Goal: Task Accomplishment & Management: Manage account settings

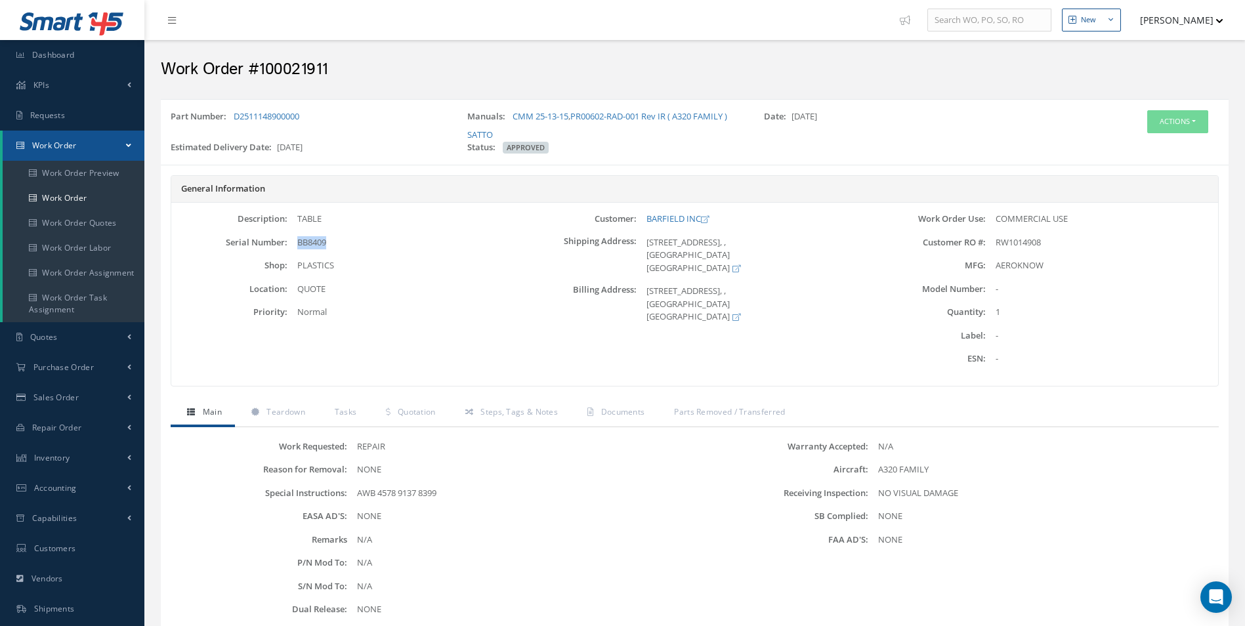
click at [316, 248] on div "BB8409" at bounding box center [403, 242] width 232 height 13
click at [316, 243] on span "BB8409" at bounding box center [311, 242] width 29 height 12
copy span "BB8409"
click at [285, 409] on span "Teardown" at bounding box center [285, 411] width 38 height 11
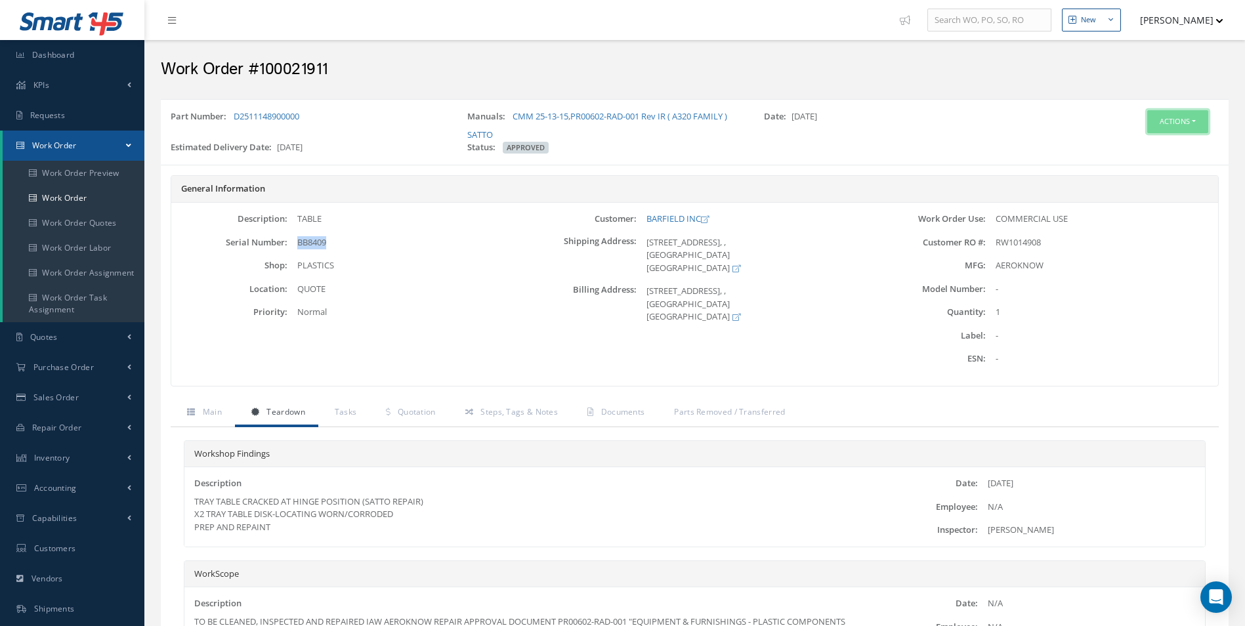
click at [1184, 125] on button "Actions" at bounding box center [1177, 121] width 61 height 23
click at [1133, 140] on link "Edit" at bounding box center [1157, 147] width 105 height 18
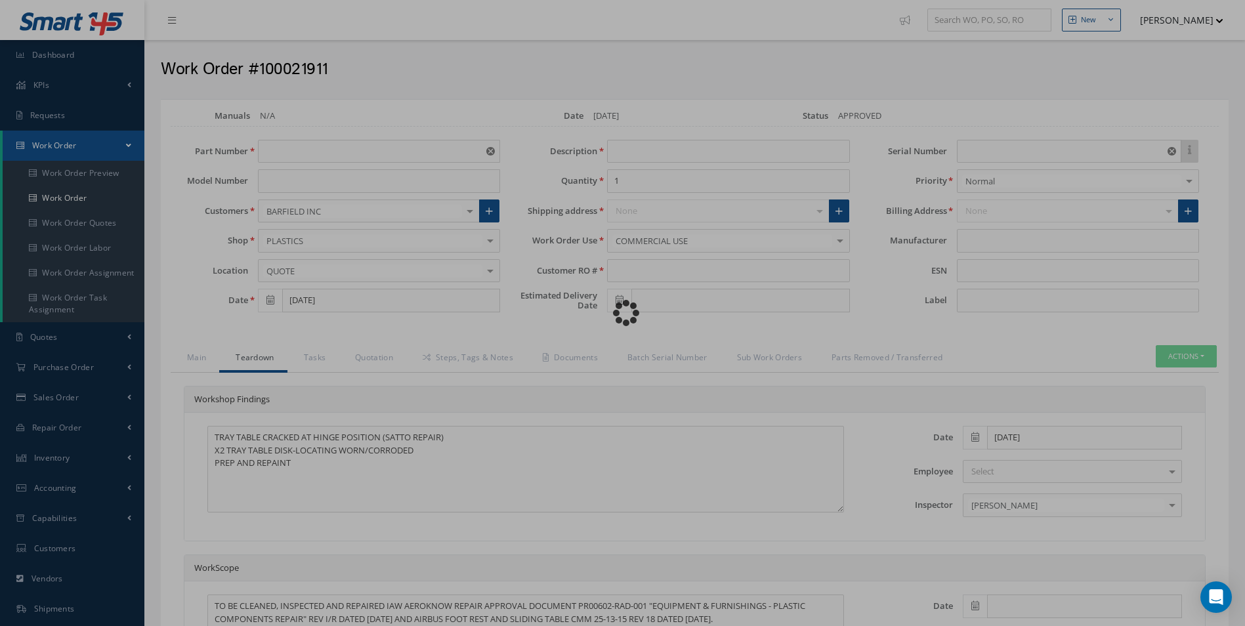
type input "D2511148900000"
type input "09/10/2025"
type input "TABLE"
type input "RW1014908"
type input "09/30/2025"
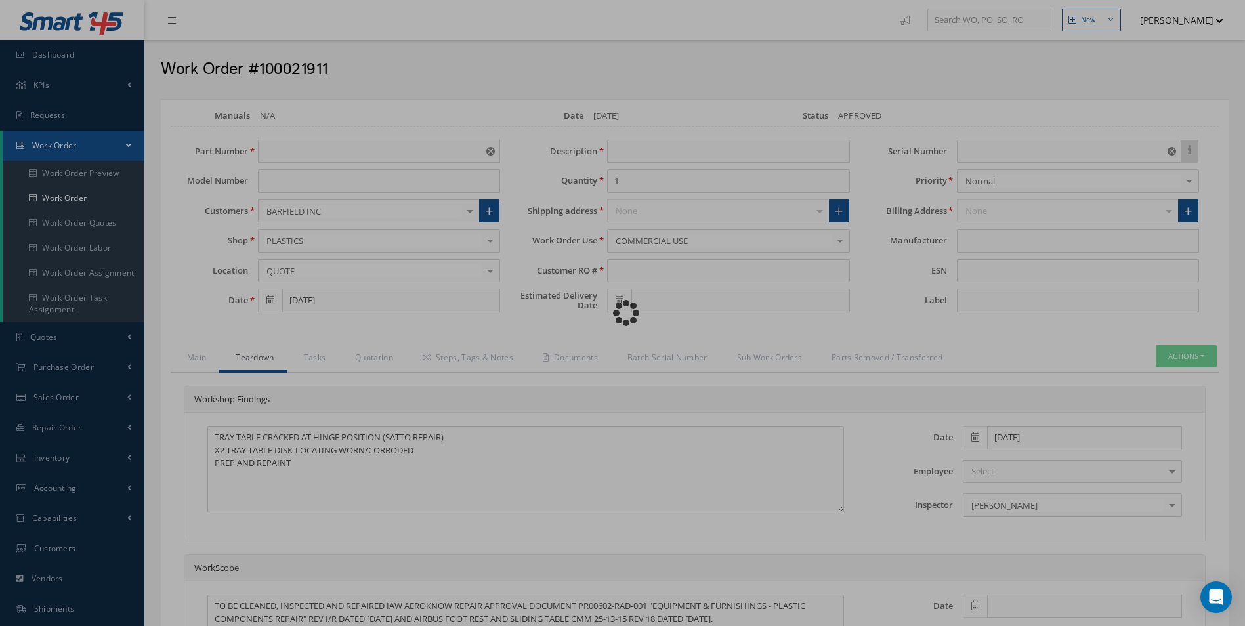
type input "BB8409"
type input "AEROKNOW"
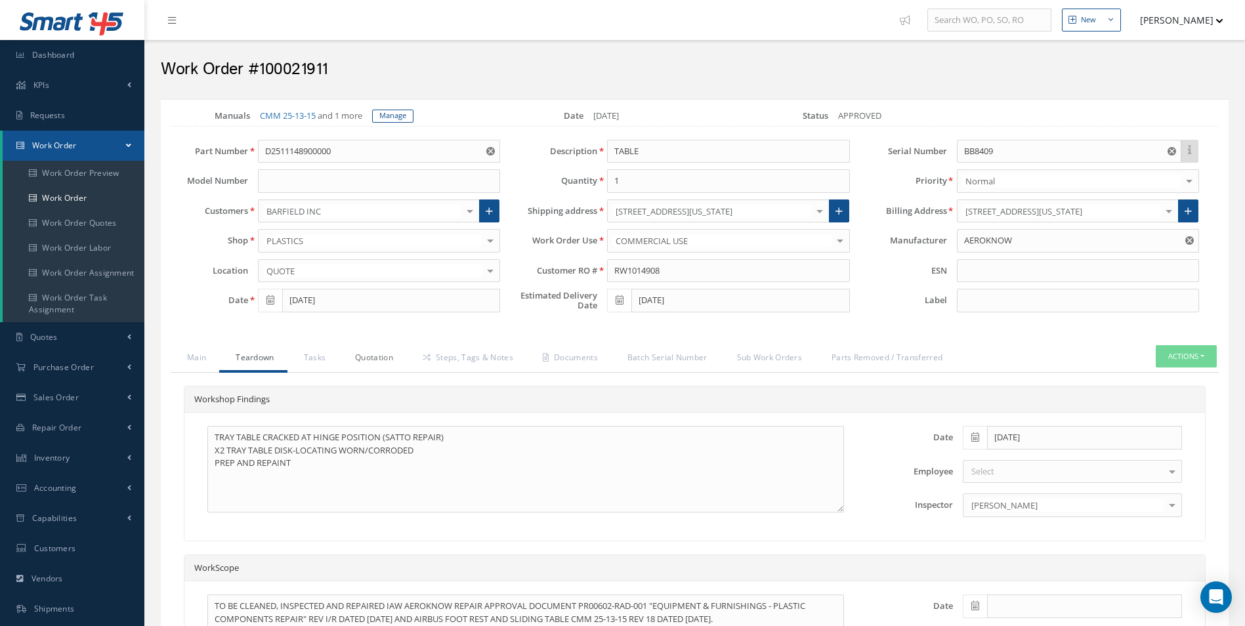
click at [387, 358] on link "Quotation" at bounding box center [373, 359] width 68 height 28
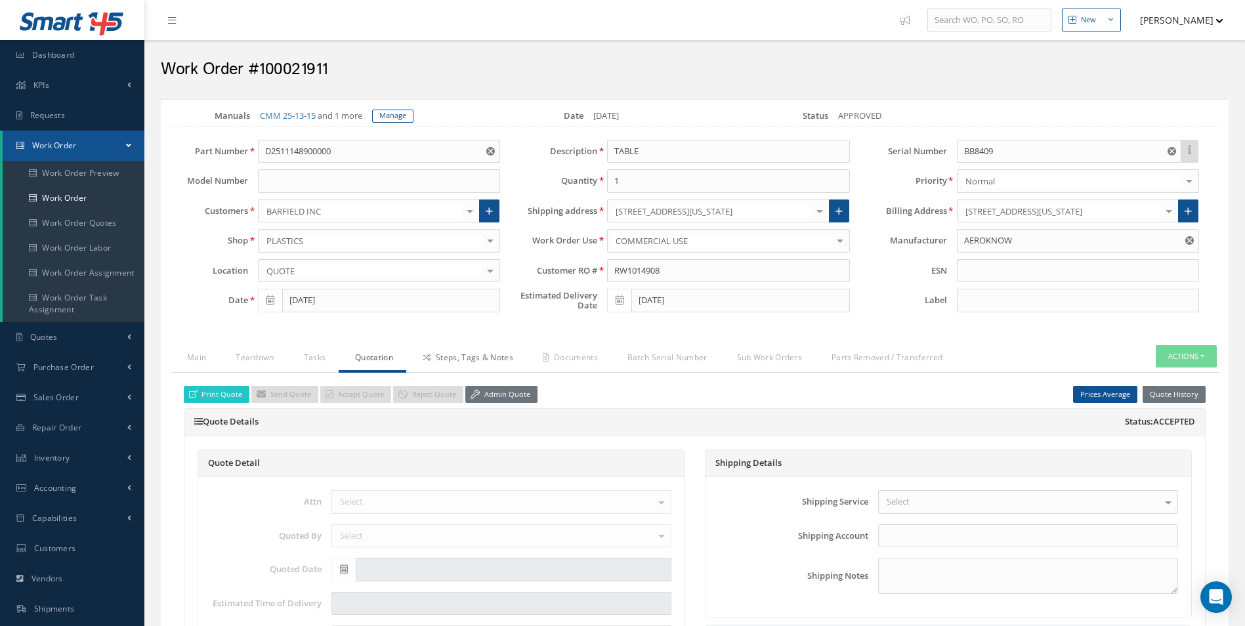
click at [453, 349] on link "Steps, Tags & Notes" at bounding box center [466, 359] width 120 height 28
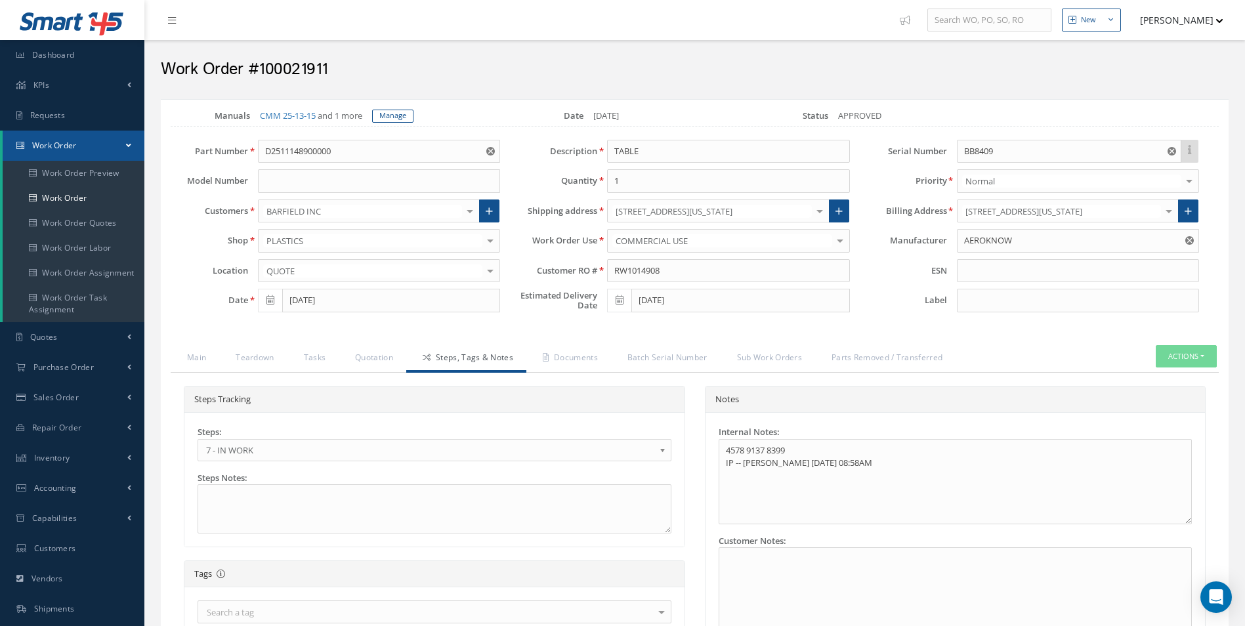
click at [230, 459] on link "7 - IN WORK" at bounding box center [435, 450] width 474 height 22
click at [553, 362] on link "Documents" at bounding box center [568, 359] width 85 height 28
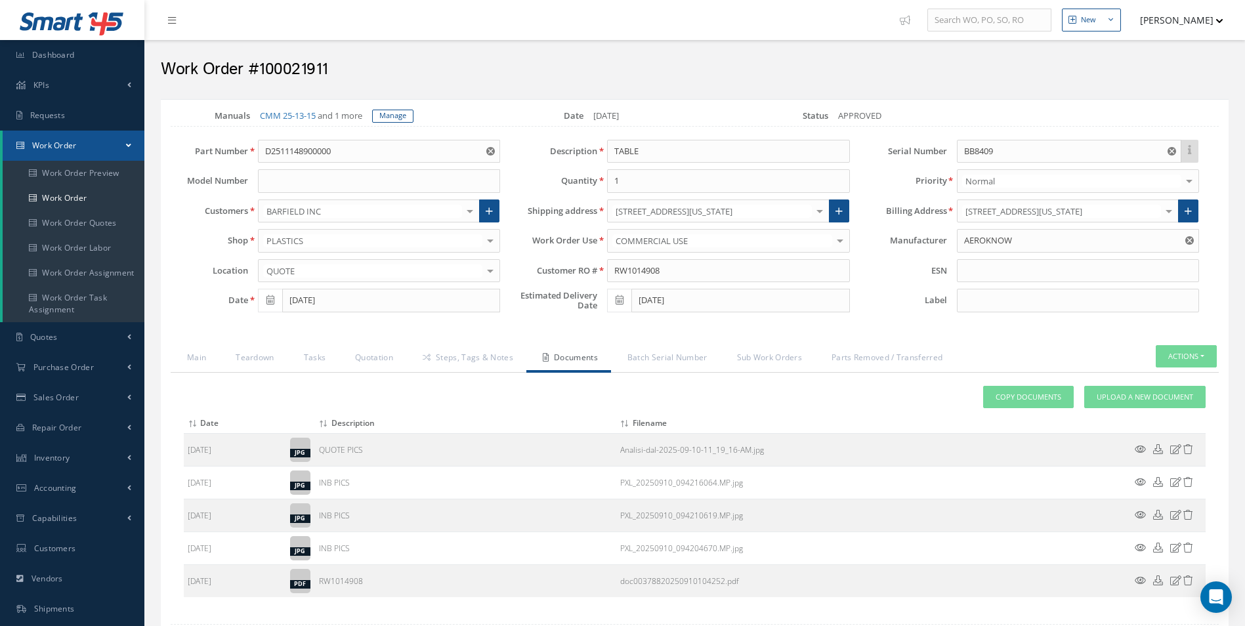
click at [1133, 409] on div "Attach File(s) Click inside this area or drag and drop to select file to upload…" at bounding box center [695, 492] width 1022 height 212
click at [1108, 385] on div "Attach File(s) Click inside this area or drag and drop to select file to upload…" at bounding box center [695, 497] width 1048 height 249
click at [1097, 390] on link "Upload a New Document" at bounding box center [1144, 397] width 121 height 23
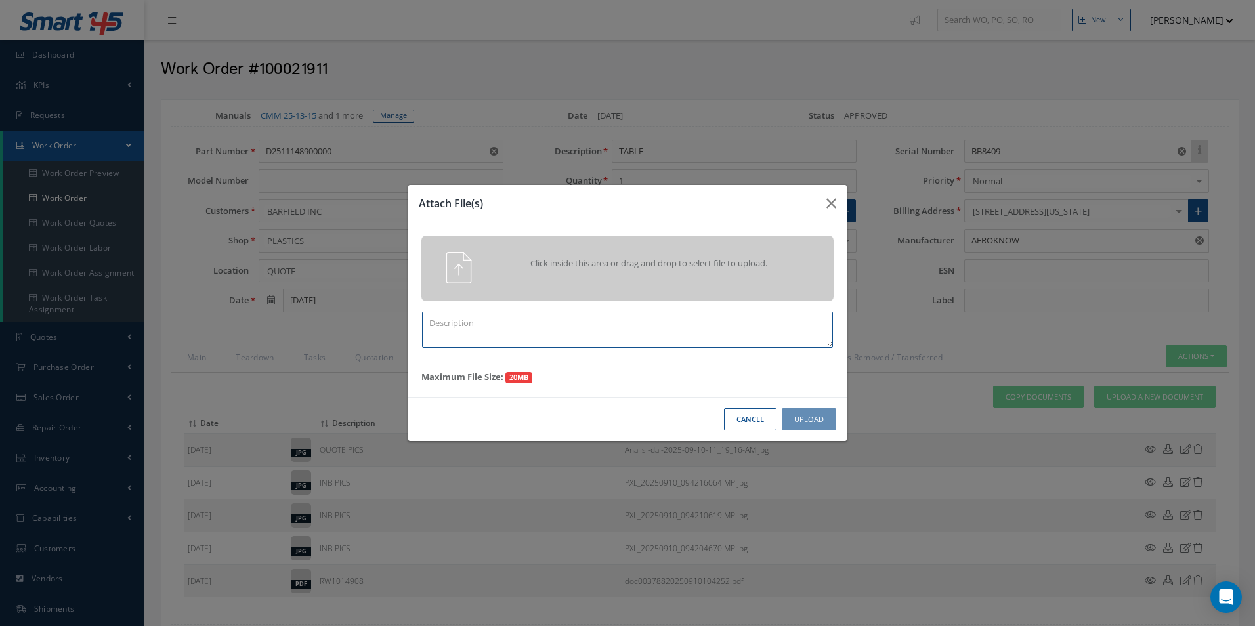
click at [482, 329] on textarea at bounding box center [627, 330] width 411 height 36
drag, startPoint x: 485, startPoint y: 331, endPoint x: 377, endPoint y: 327, distance: 108.4
click at [379, 327] on div "Attach File(s) Click inside this area or drag and drop to select file to upload…" at bounding box center [627, 313] width 1255 height 626
type textarea "FINISH"
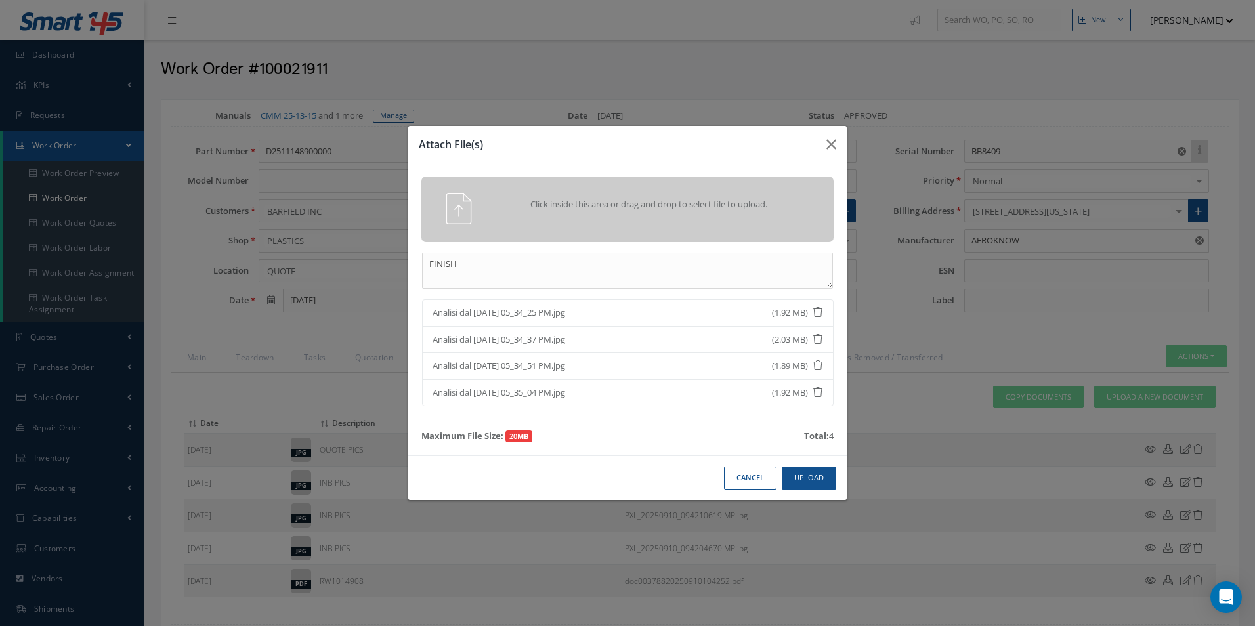
click at [837, 471] on div "Cancel Upload" at bounding box center [627, 477] width 438 height 45
click at [802, 479] on button "Upload" at bounding box center [809, 478] width 54 height 23
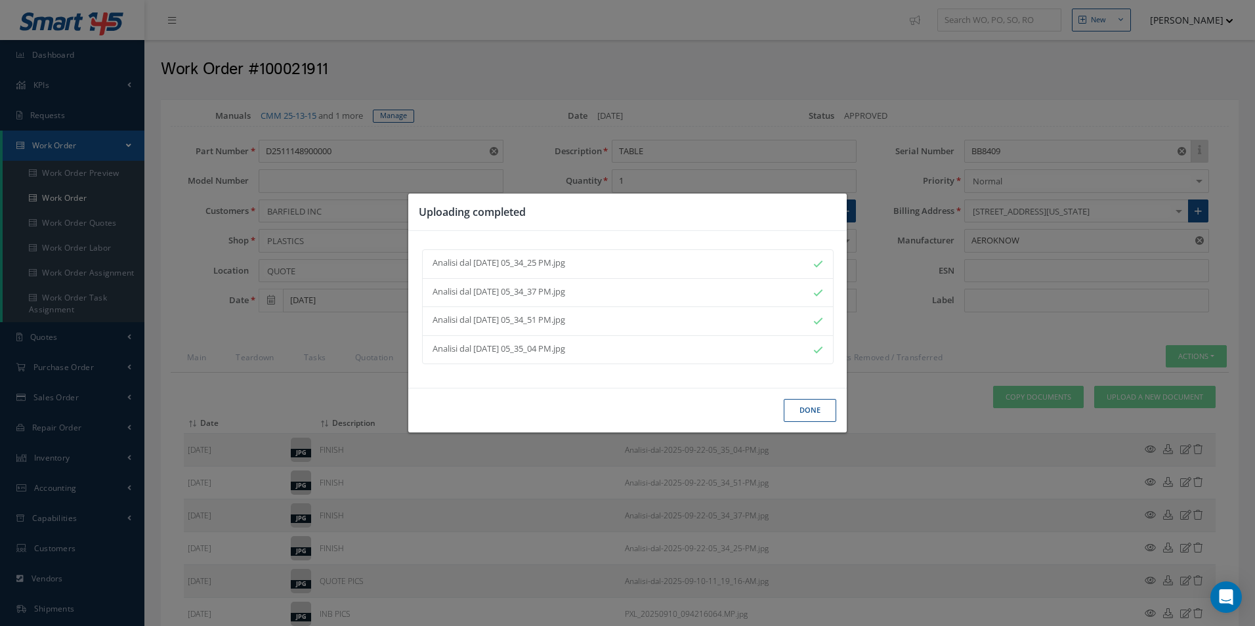
click at [807, 413] on button "Done" at bounding box center [810, 410] width 52 height 23
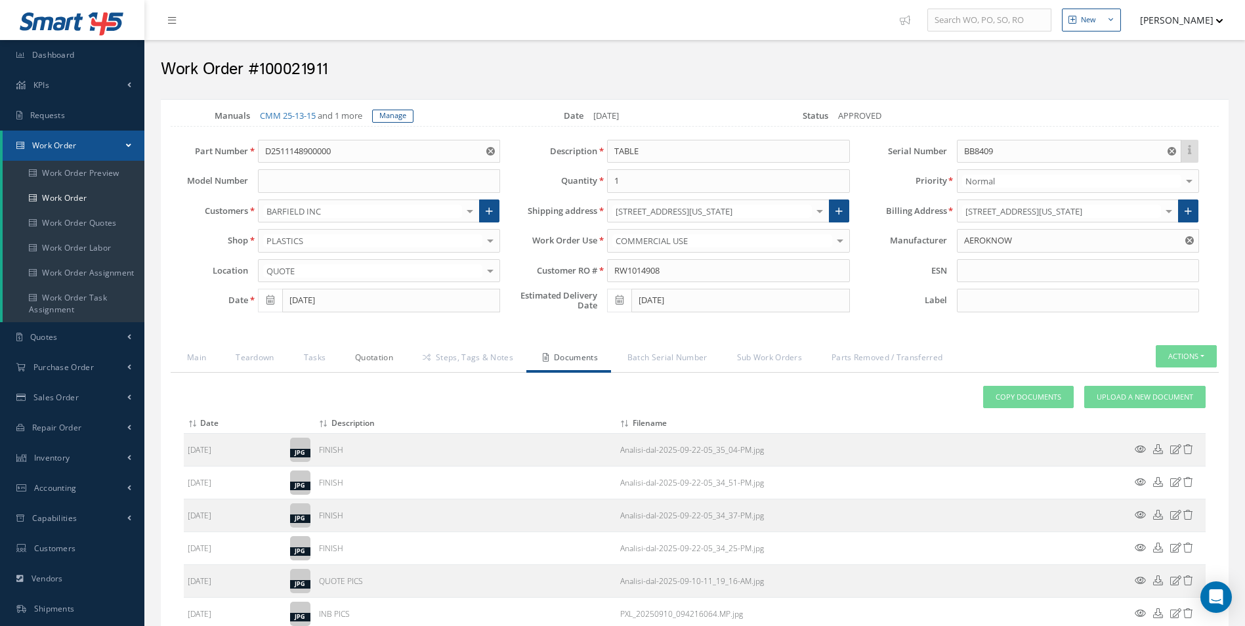
click at [369, 346] on link "Quotation" at bounding box center [373, 359] width 68 height 28
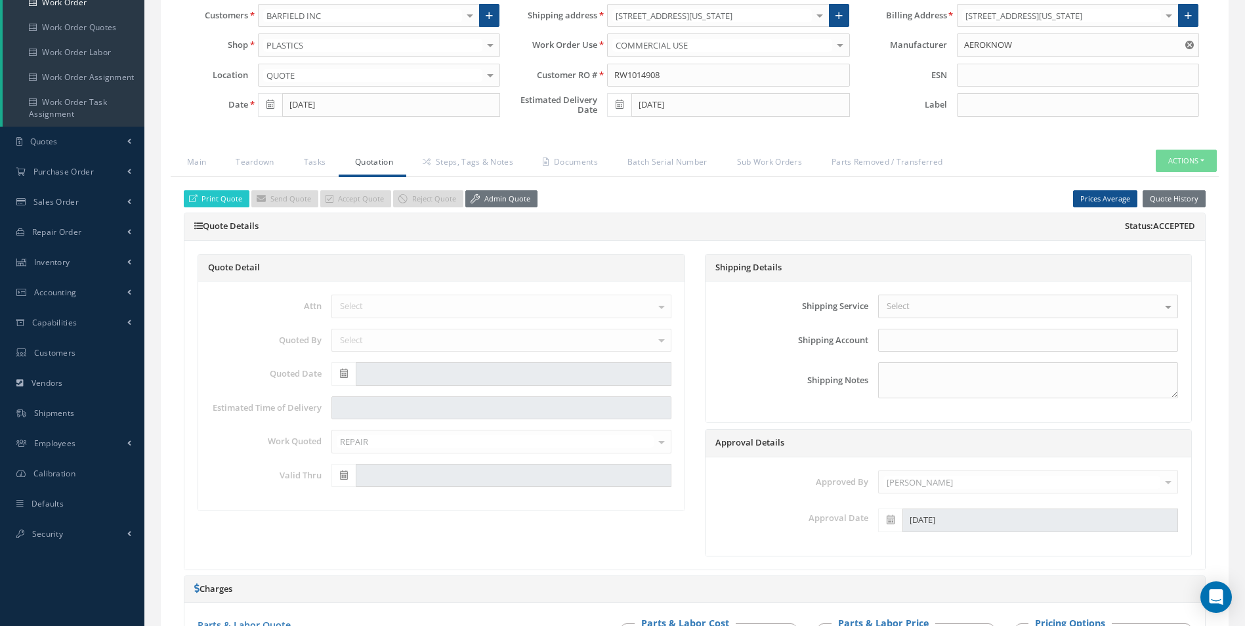
scroll to position [66, 0]
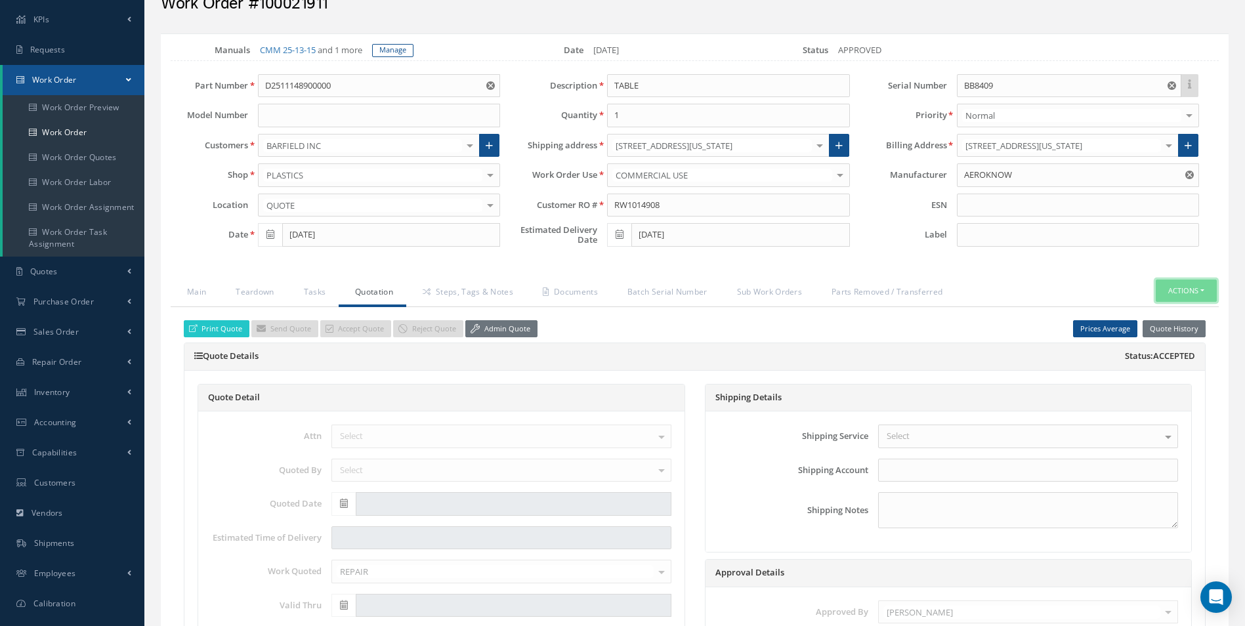
click at [1191, 295] on button "Actions" at bounding box center [1186, 291] width 61 height 23
click at [1164, 354] on link "Part Issue" at bounding box center [1166, 349] width 105 height 18
click at [524, 333] on link "Admin Quote" at bounding box center [501, 329] width 72 height 18
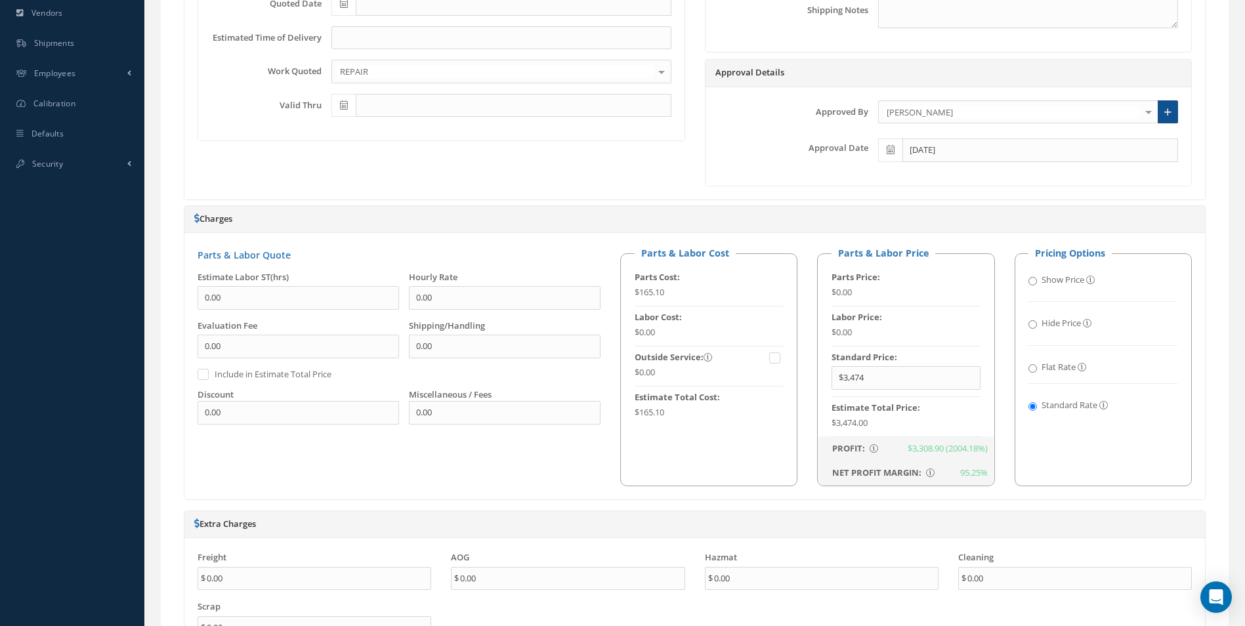
scroll to position [787, 0]
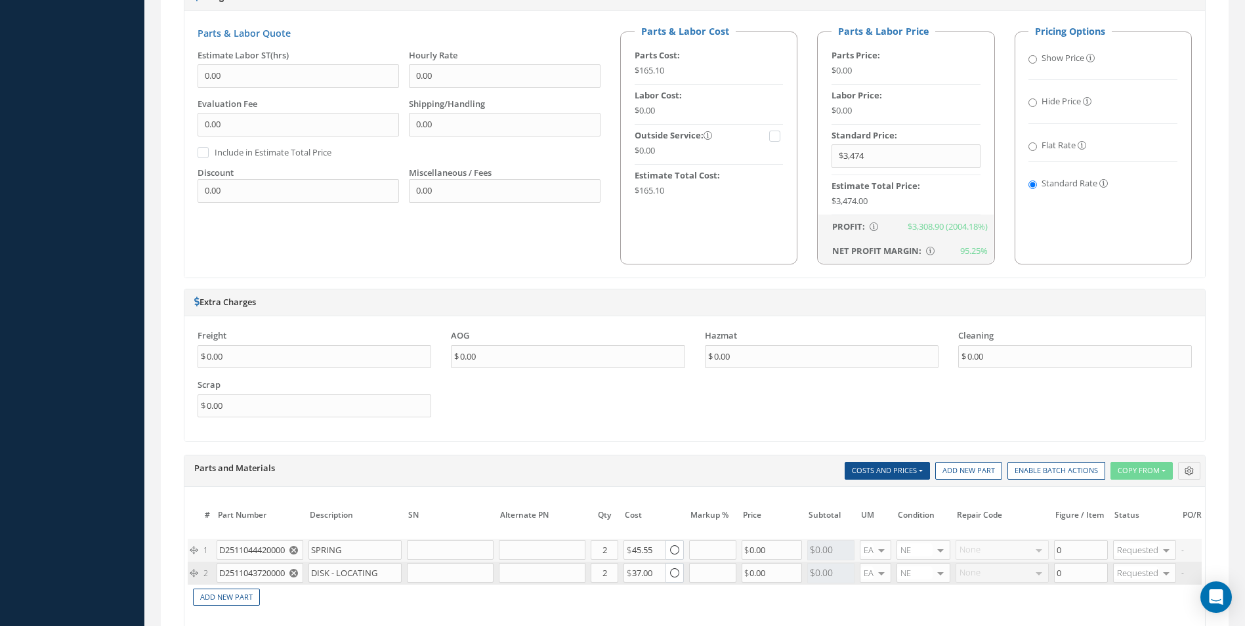
click at [295, 570] on use "Reset" at bounding box center [293, 573] width 9 height 9
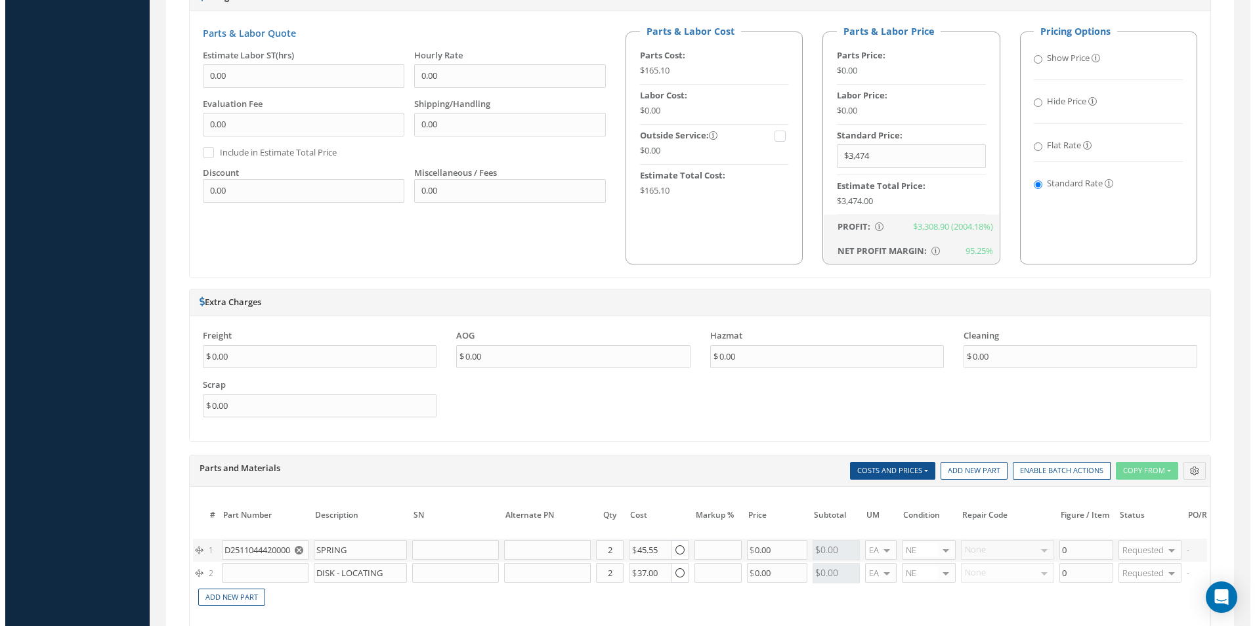
scroll to position [0, 197]
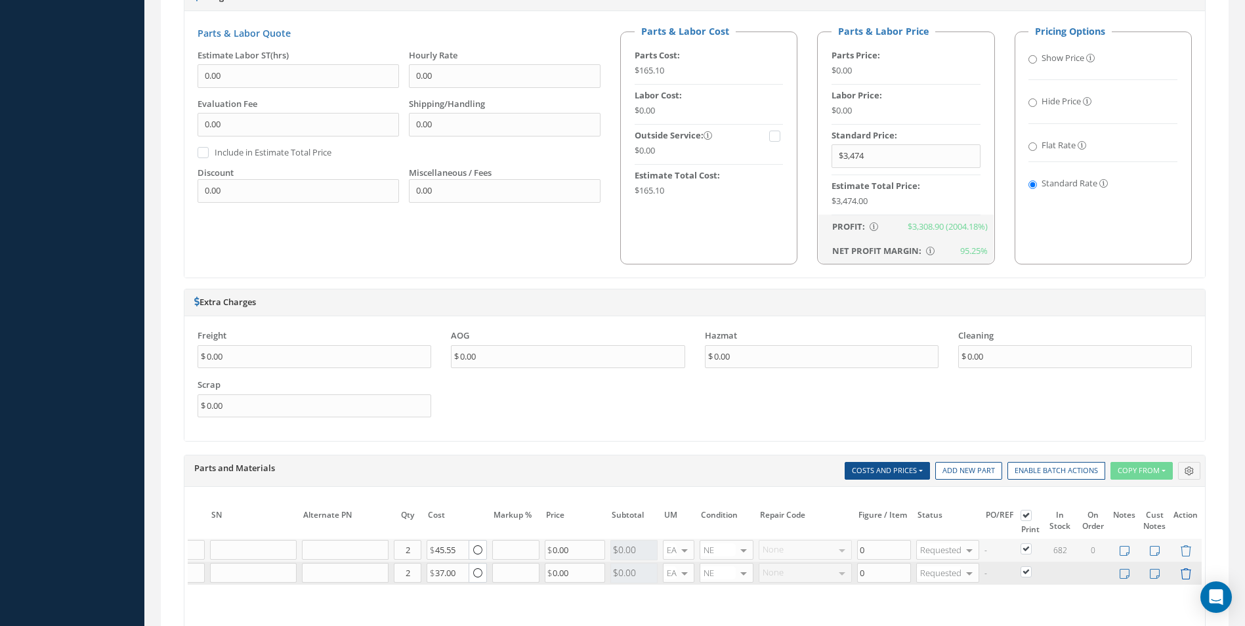
click at [1187, 574] on icon at bounding box center [1185, 573] width 11 height 11
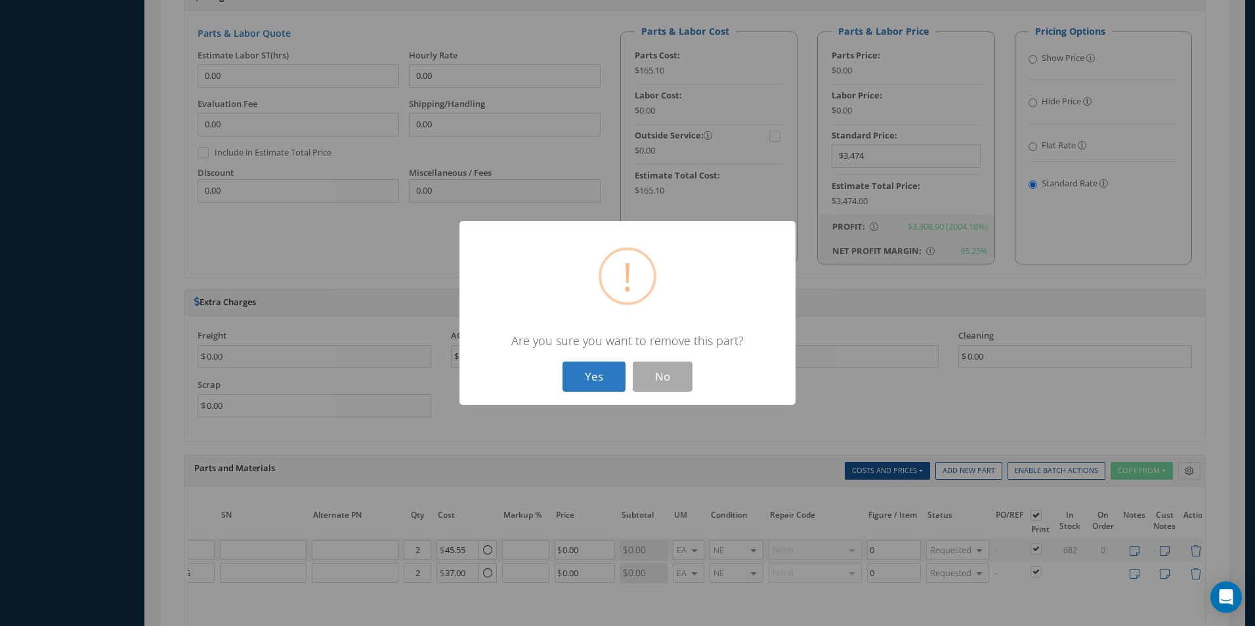
click at [616, 388] on button "Yes" at bounding box center [593, 377] width 63 height 31
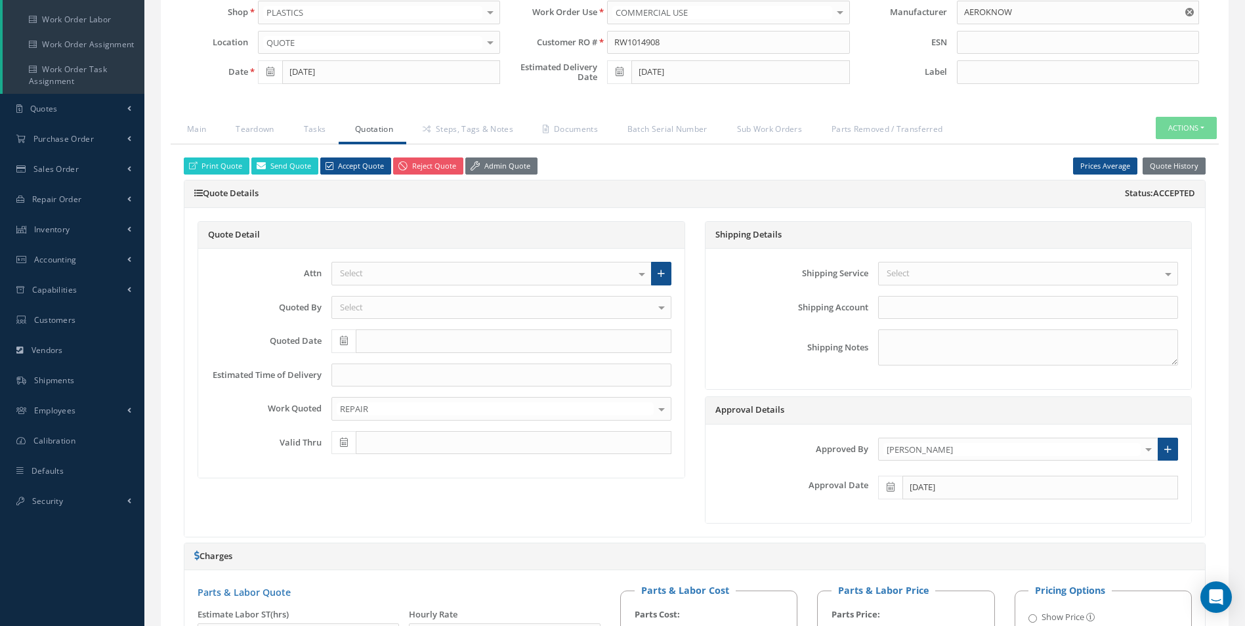
scroll to position [0, 0]
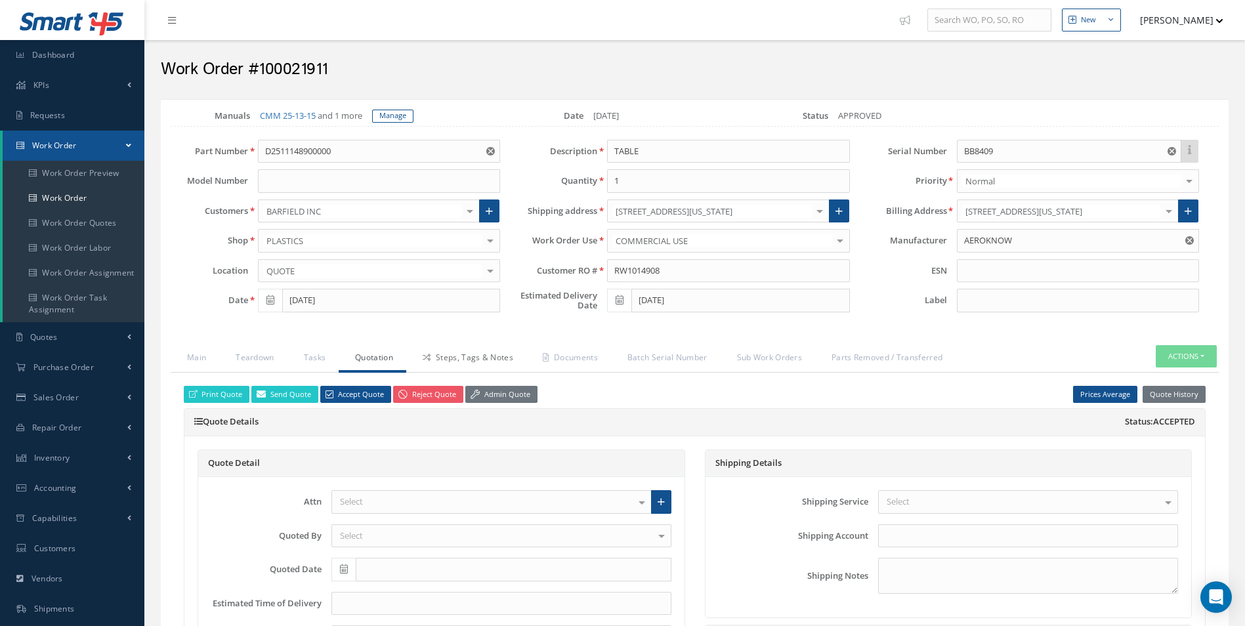
click at [497, 354] on link "Steps, Tags & Notes" at bounding box center [466, 359] width 120 height 28
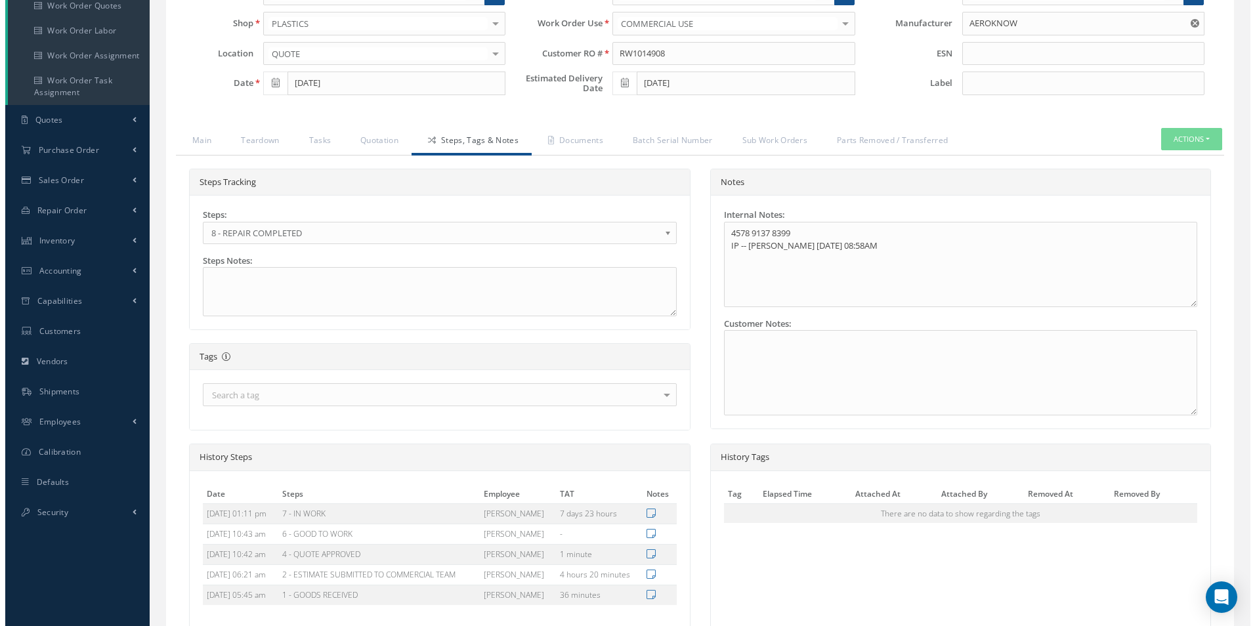
scroll to position [339, 0]
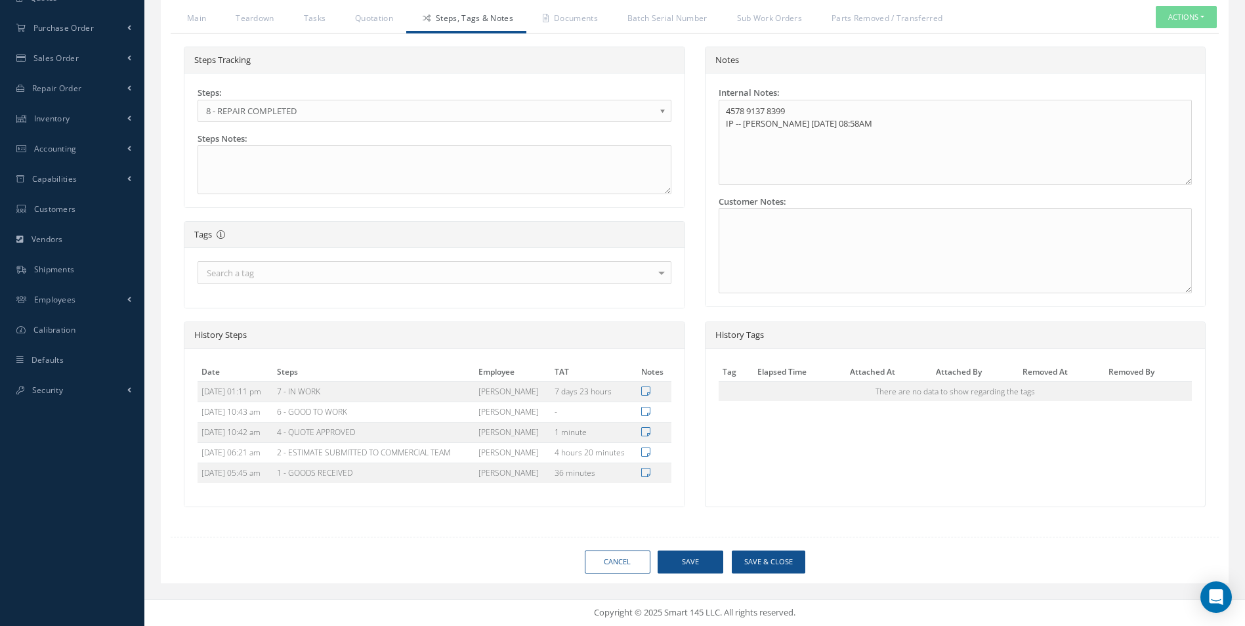
click at [766, 577] on div "Loading… Manuals CMM 25-13-15 and 1 more Manage Date 09/10/2025 Status APPROVED…" at bounding box center [695, 172] width 1068 height 824
click at [768, 565] on button "Save & Close" at bounding box center [768, 562] width 73 height 23
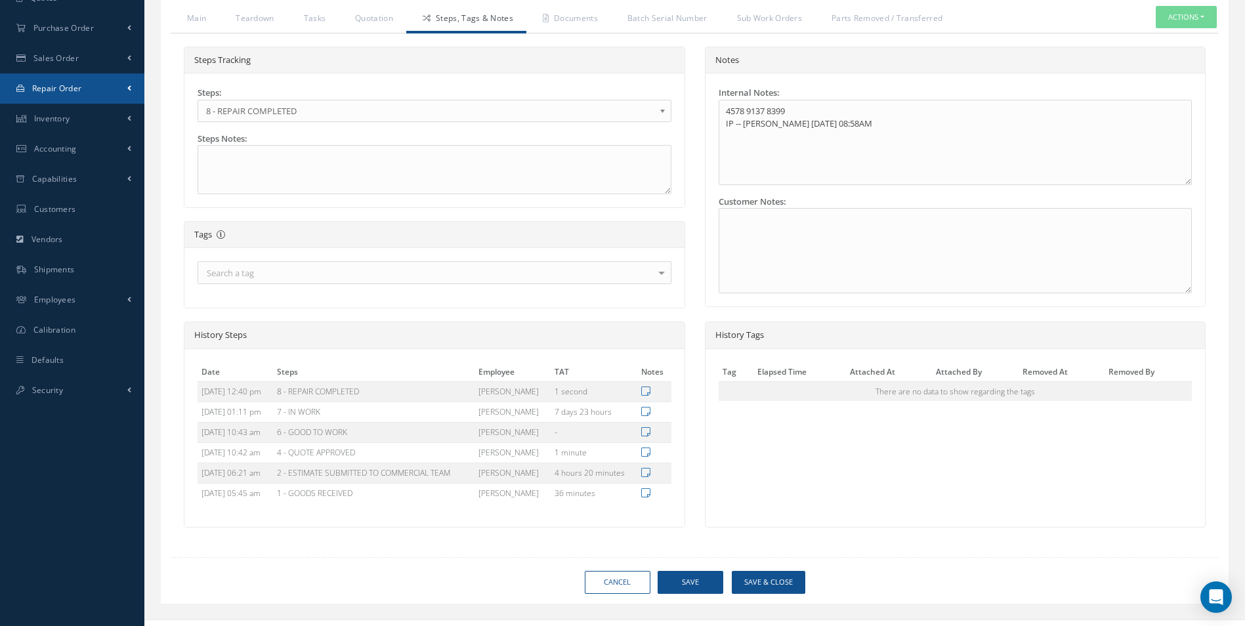
type input "AEROKNOW"
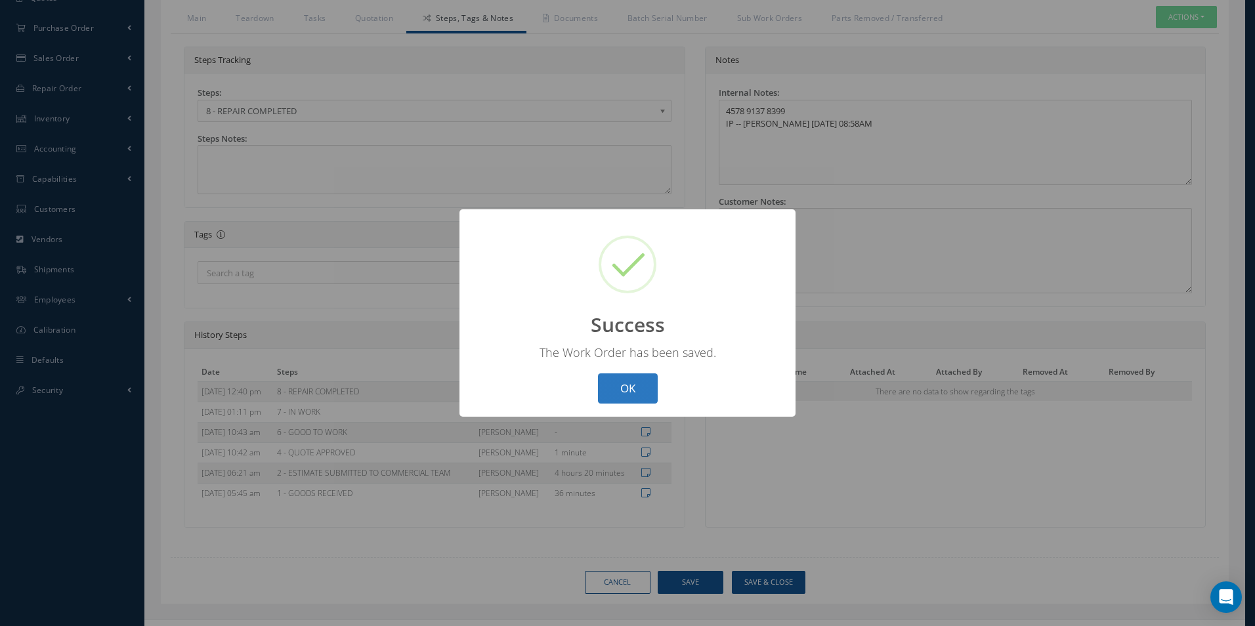
click at [625, 386] on button "OK" at bounding box center [628, 388] width 60 height 31
select select "25"
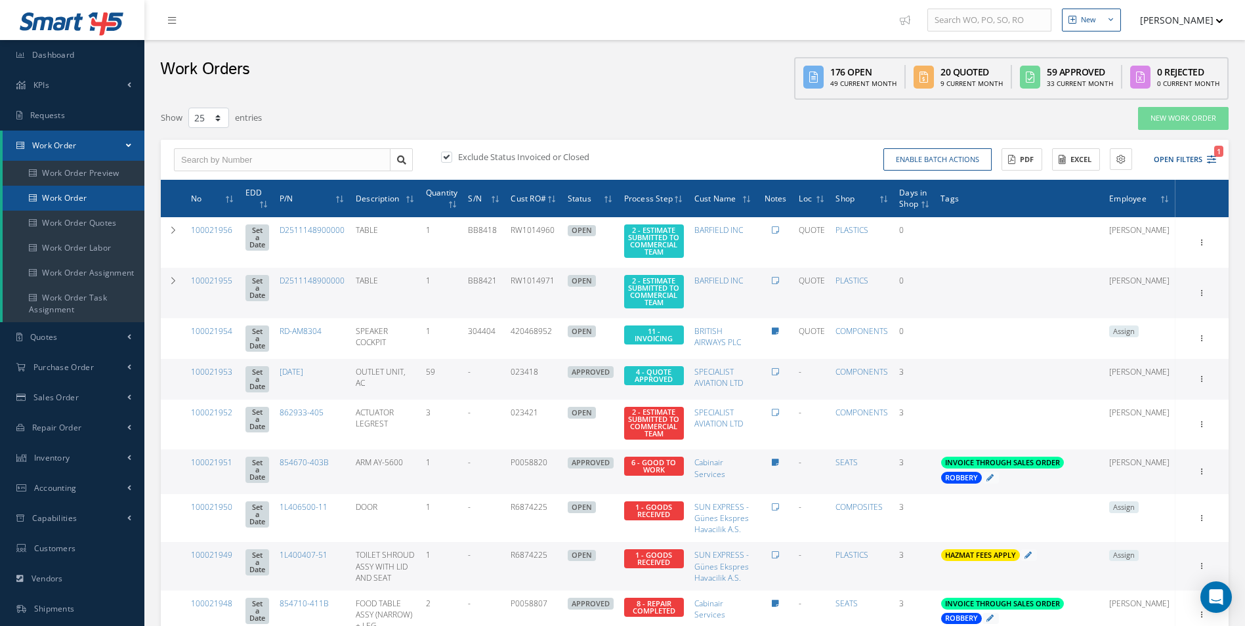
click at [58, 186] on link "Work Order" at bounding box center [74, 198] width 142 height 25
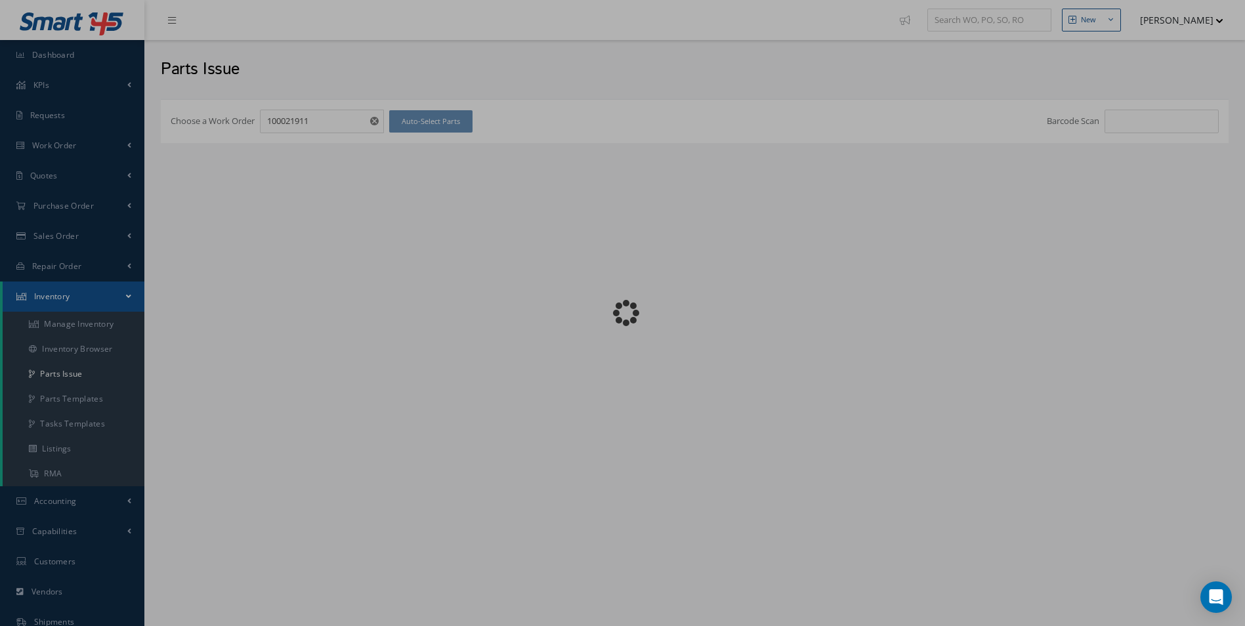
checkbox input "false"
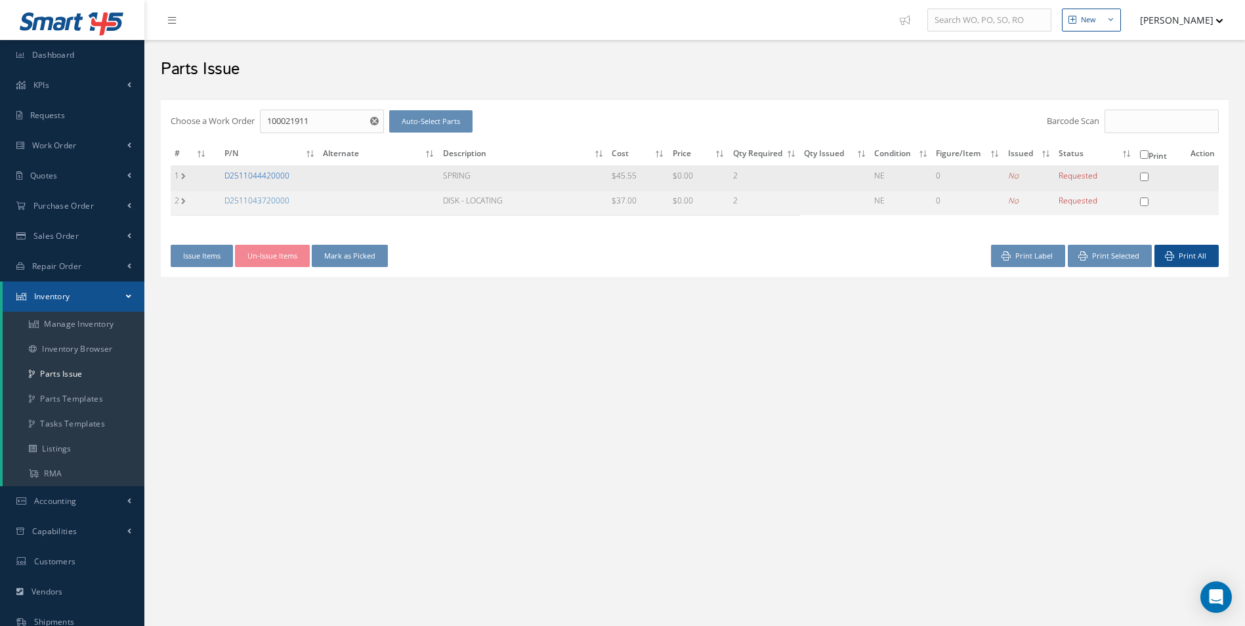
click at [274, 179] on link "D2511044420000" at bounding box center [256, 175] width 65 height 11
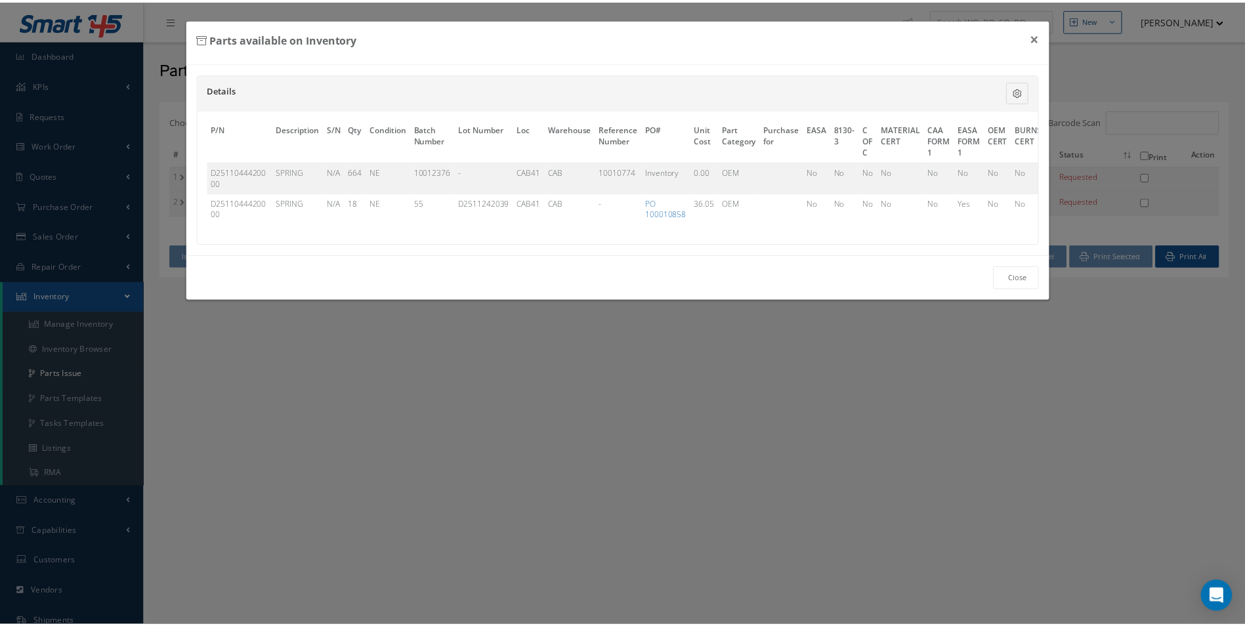
scroll to position [0, 335]
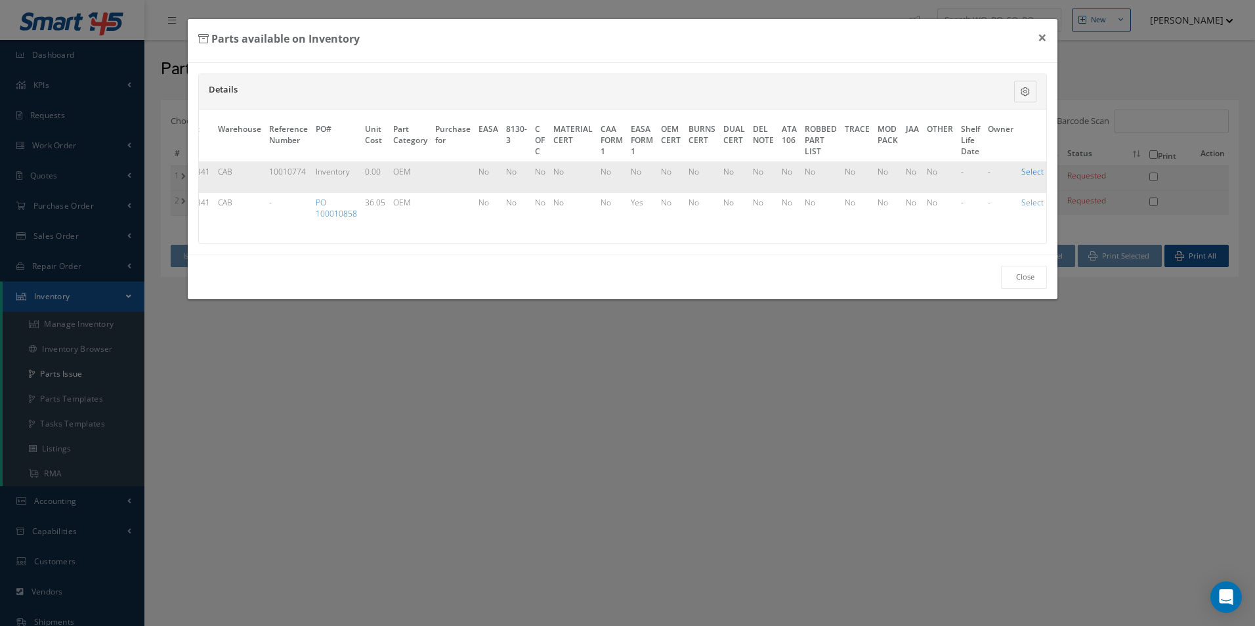
click at [1023, 171] on link "Select" at bounding box center [1032, 171] width 22 height 11
checkbox input "true"
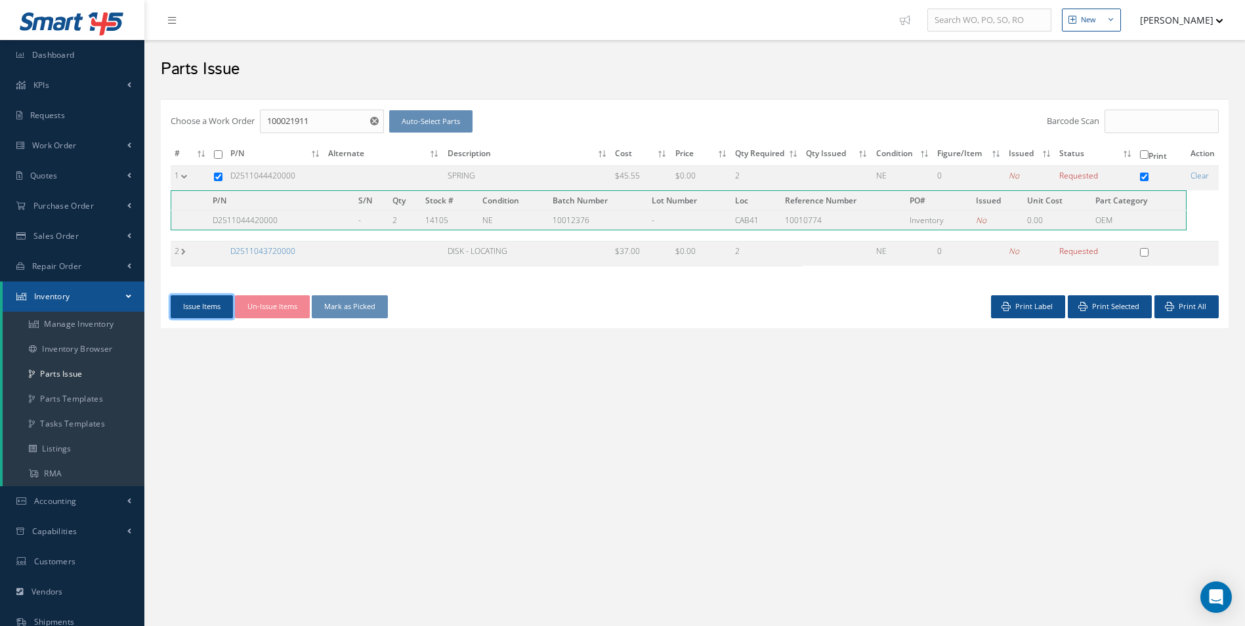
click at [230, 309] on button "Issue Items" at bounding box center [202, 306] width 62 height 23
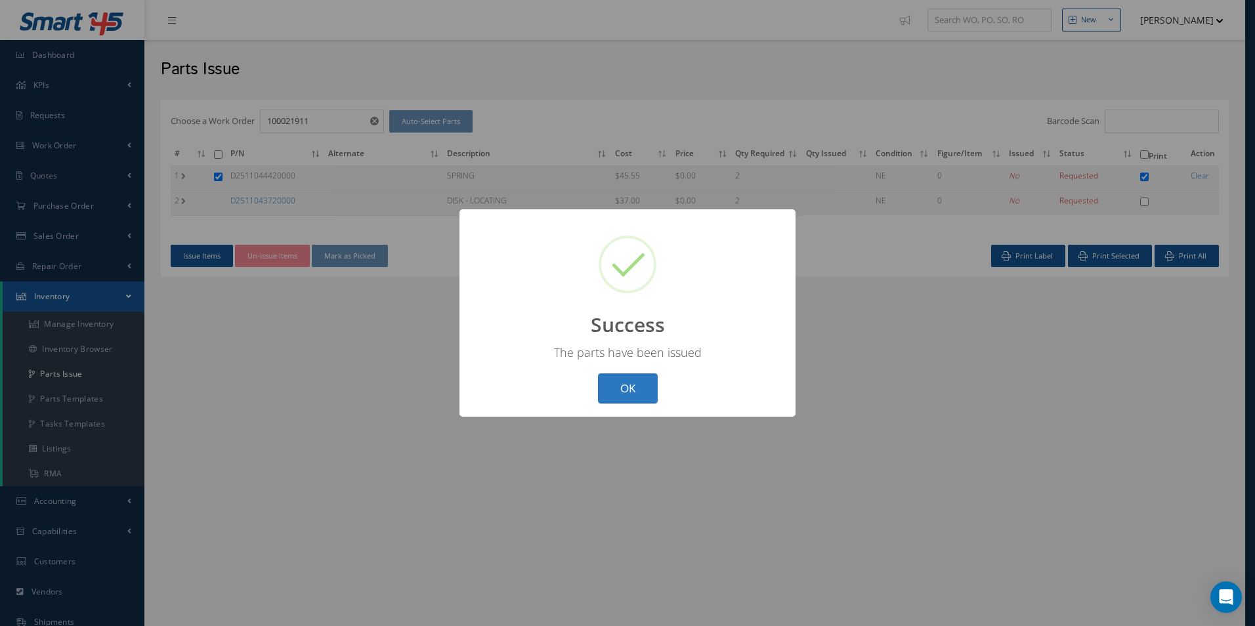
click at [649, 390] on button "OK" at bounding box center [628, 388] width 60 height 31
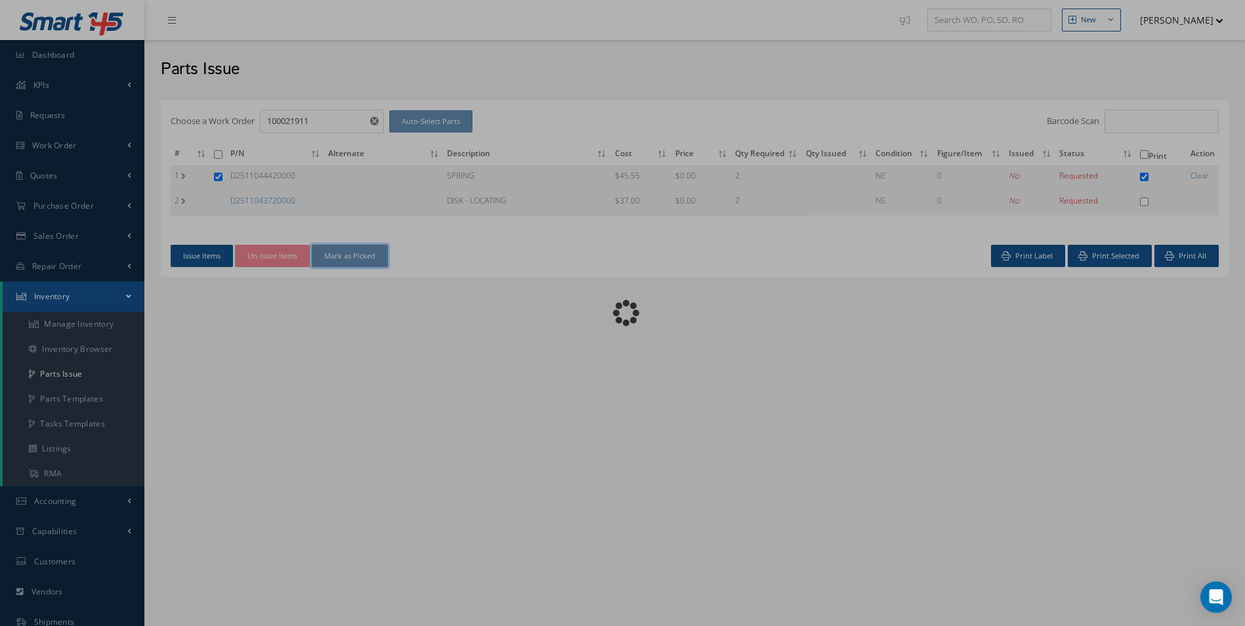
click at [350, 259] on button "Mark as Picked" at bounding box center [350, 256] width 76 height 23
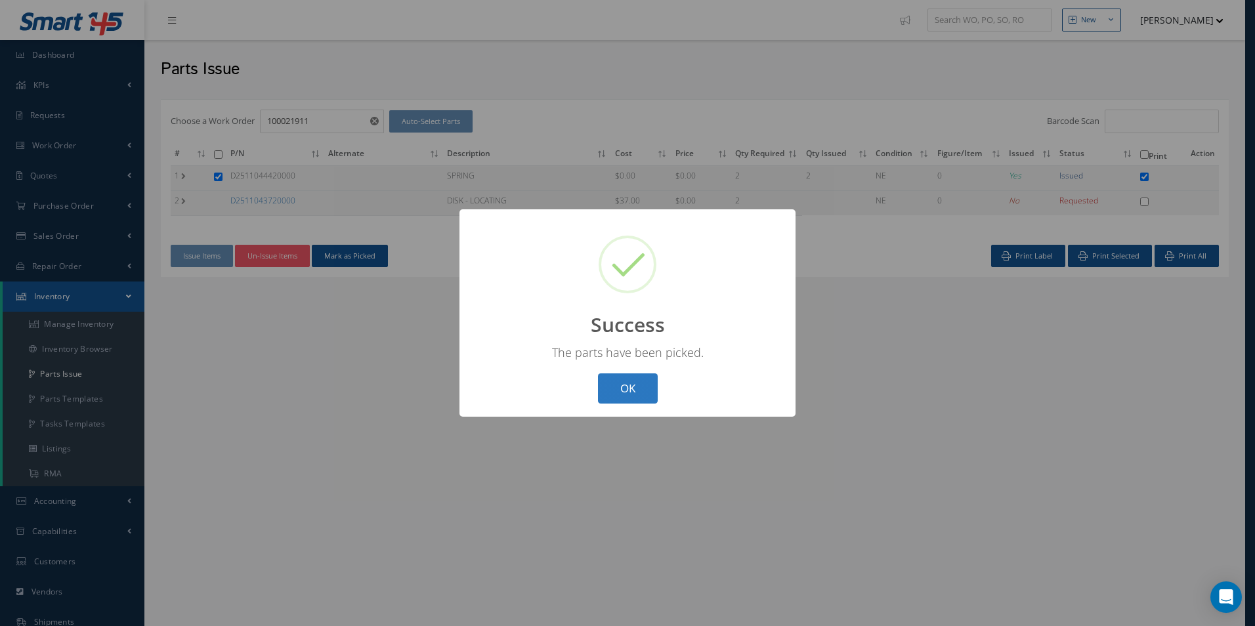
click at [632, 398] on button "OK" at bounding box center [628, 388] width 60 height 31
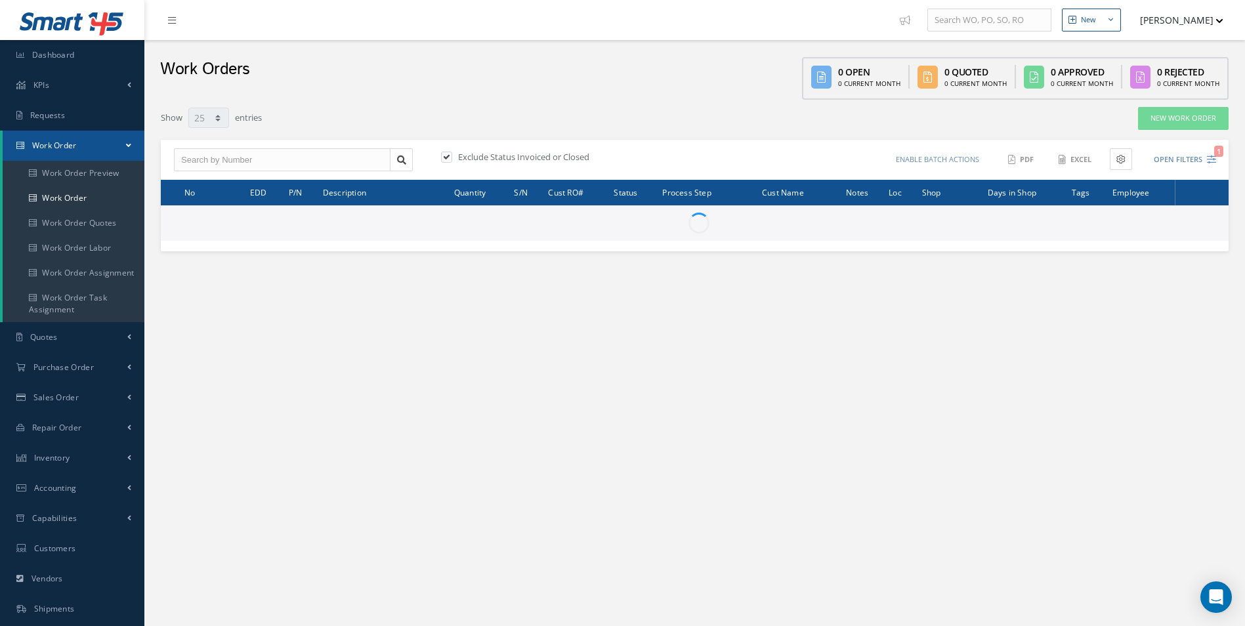
select select "25"
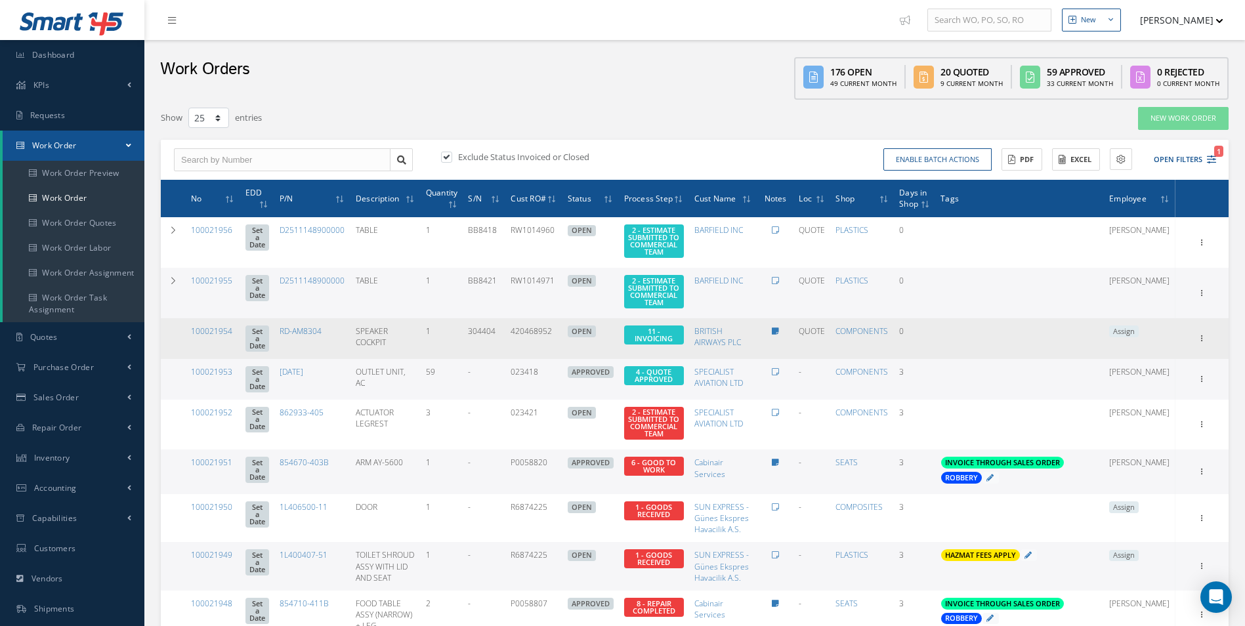
click at [1139, 337] on span "Assign" at bounding box center [1124, 331] width 30 height 12
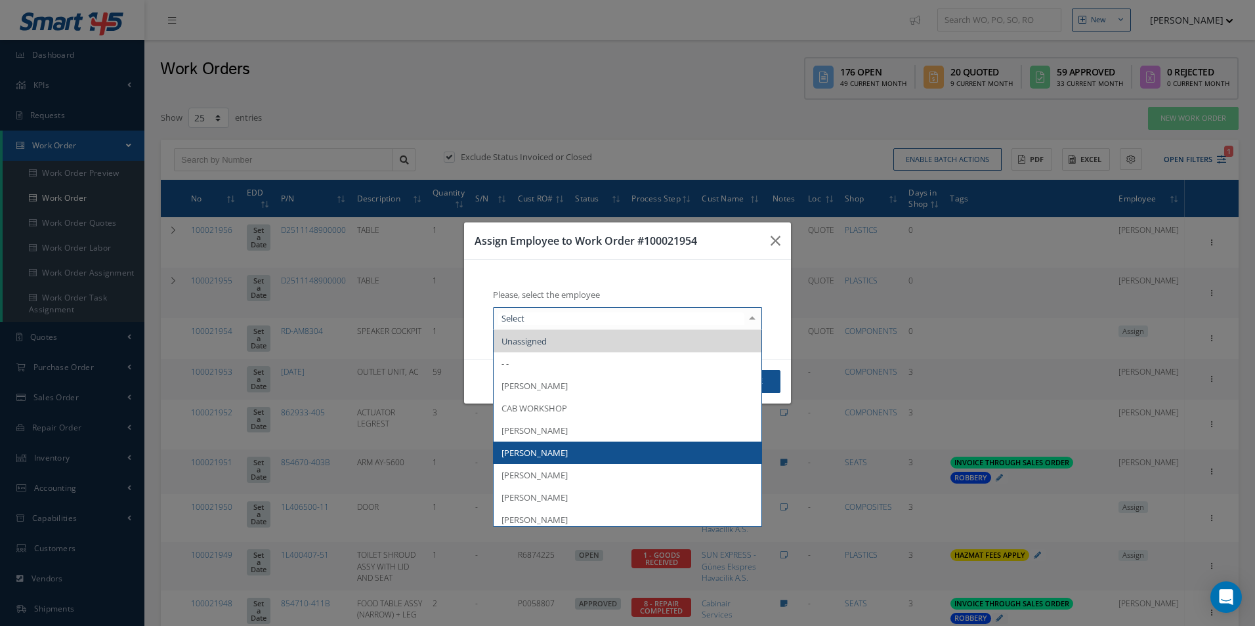
click at [572, 450] on span "[PERSON_NAME]" at bounding box center [627, 453] width 268 height 22
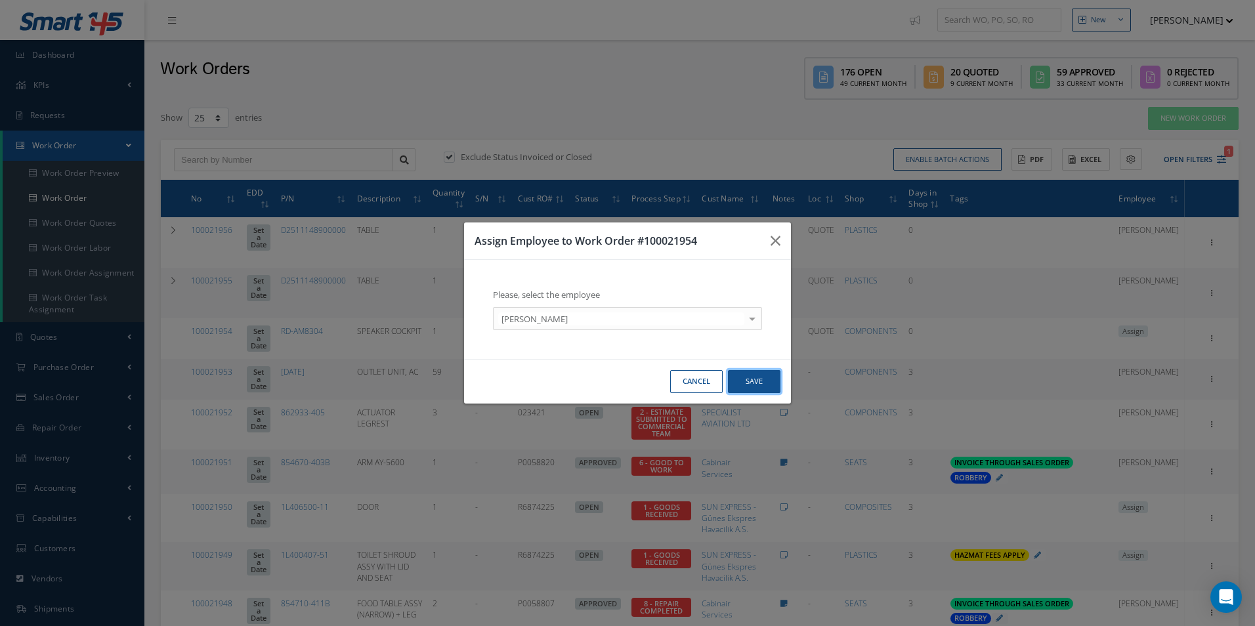
click at [760, 381] on button "Save" at bounding box center [754, 381] width 52 height 23
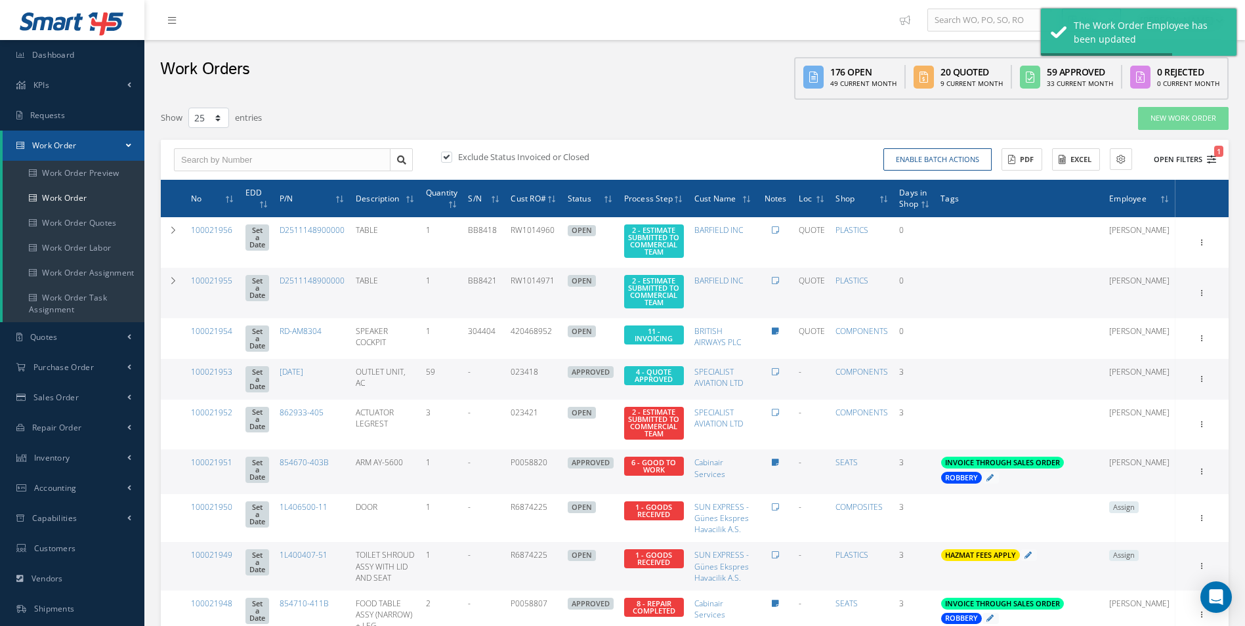
click at [1211, 163] on icon "1" at bounding box center [1211, 159] width 9 height 9
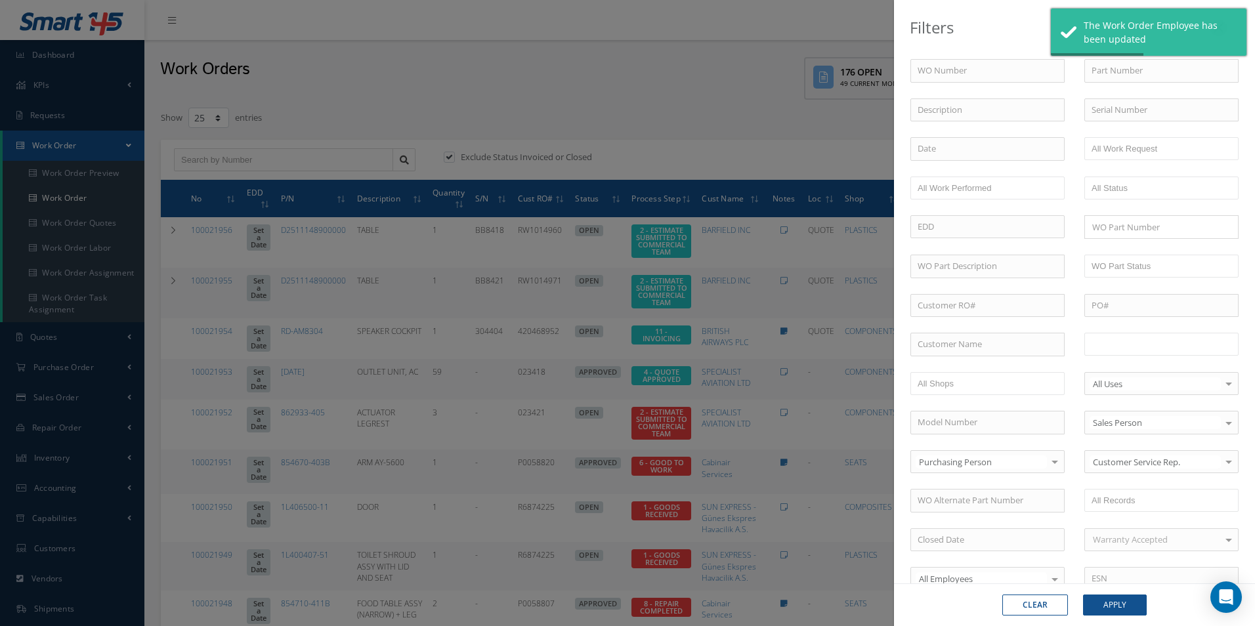
click at [1136, 337] on input "text" at bounding box center [1132, 344] width 83 height 16
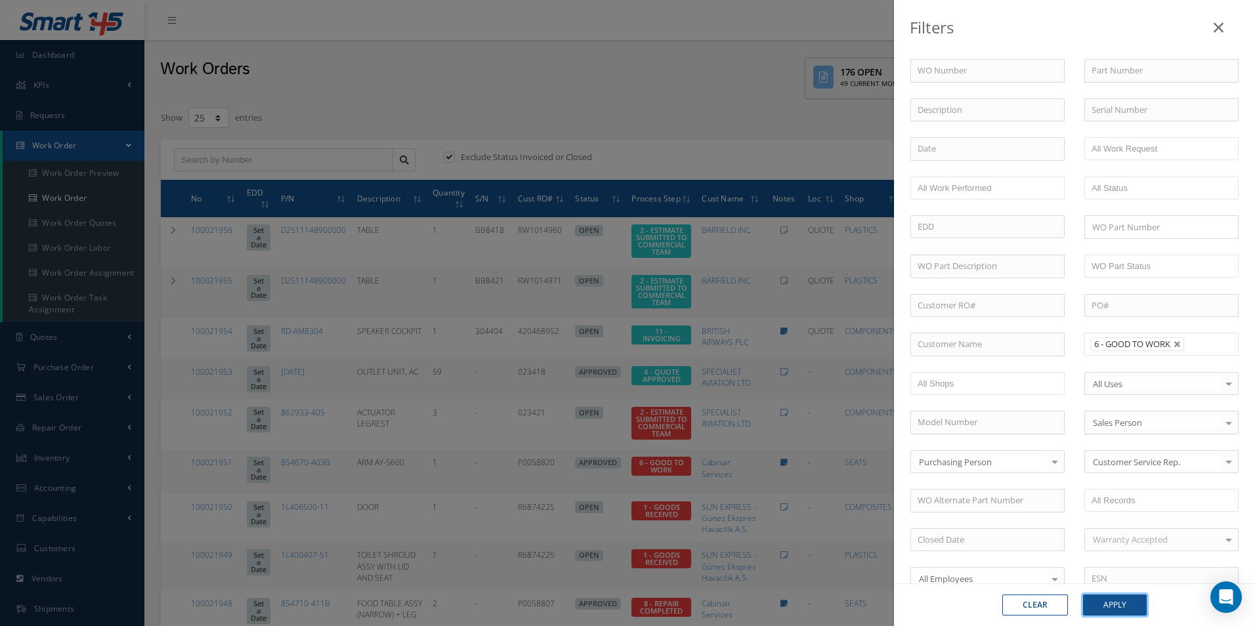
click at [1131, 608] on button "Apply" at bounding box center [1115, 605] width 64 height 21
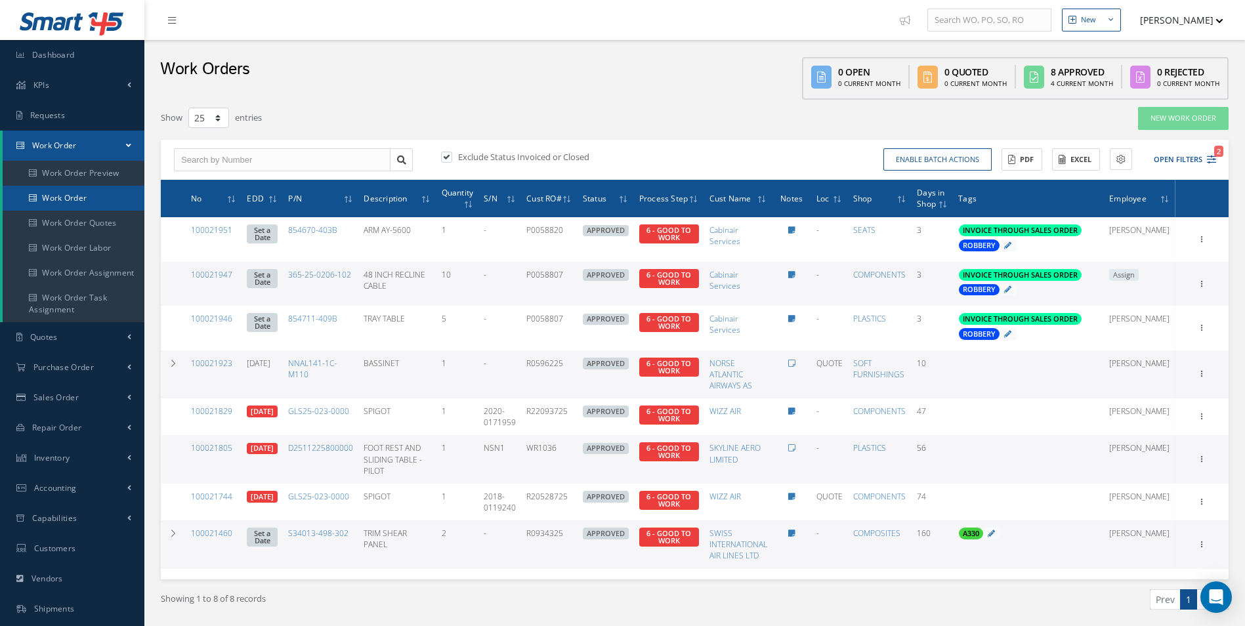
click at [62, 198] on link "Work Order" at bounding box center [74, 198] width 142 height 25
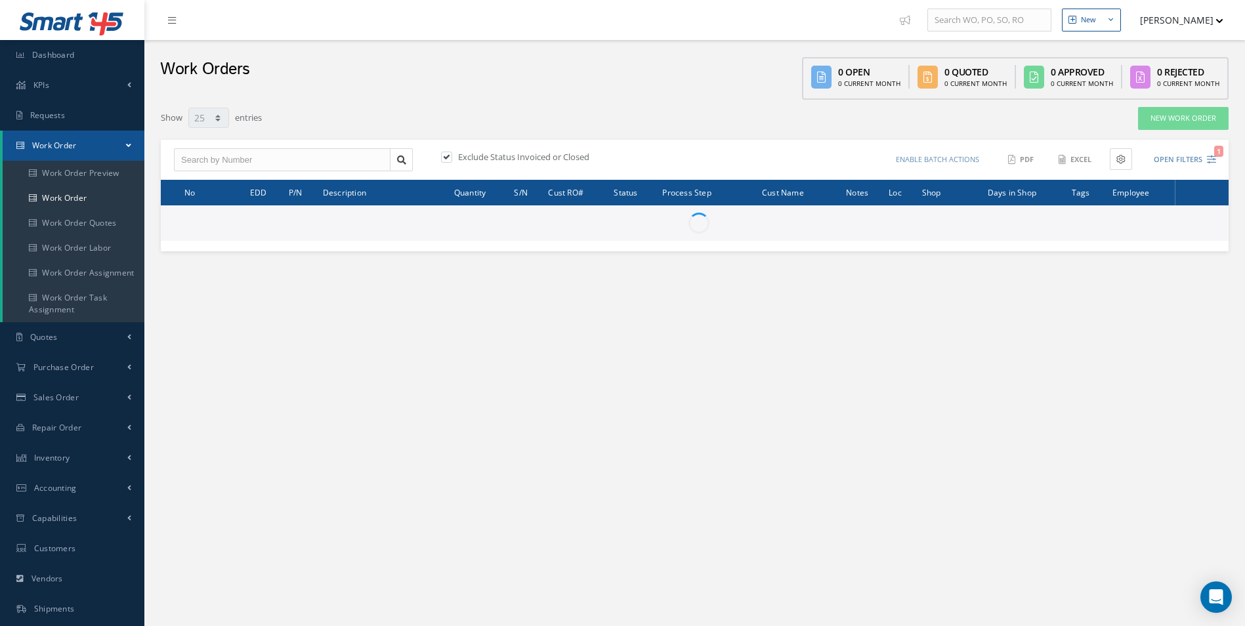
select select "25"
type input "All Work Request"
type input "All Work Performed"
type input "All Status"
type input "WO Part Status"
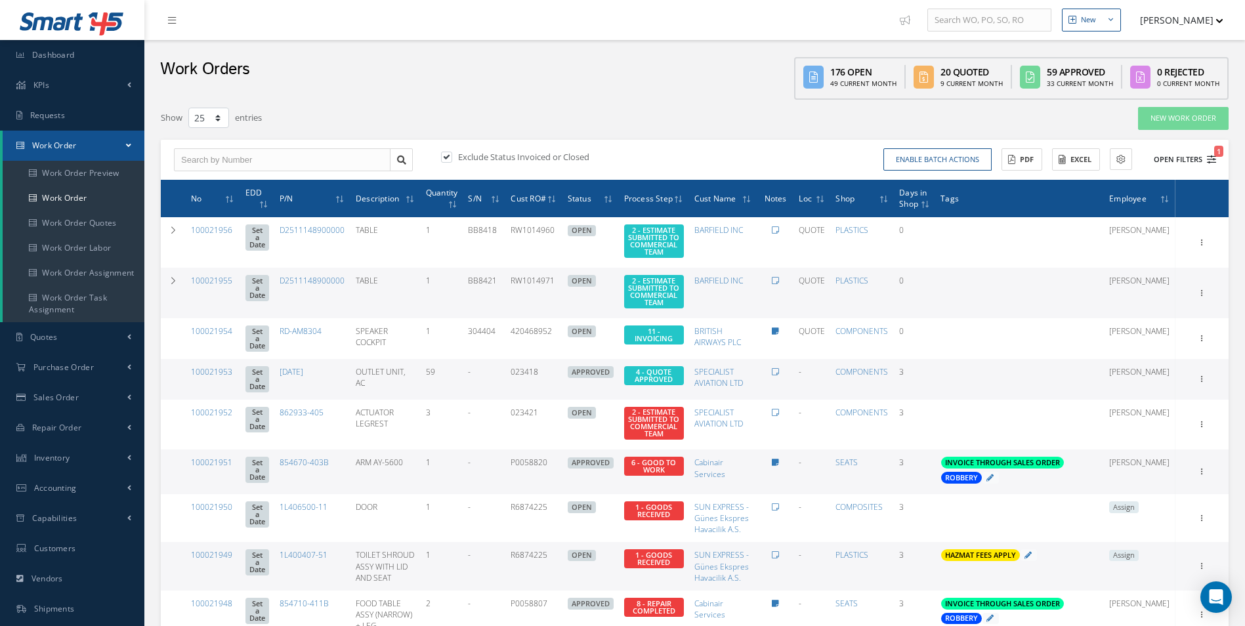
click at [1210, 165] on button "Open Filters 1" at bounding box center [1179, 160] width 74 height 22
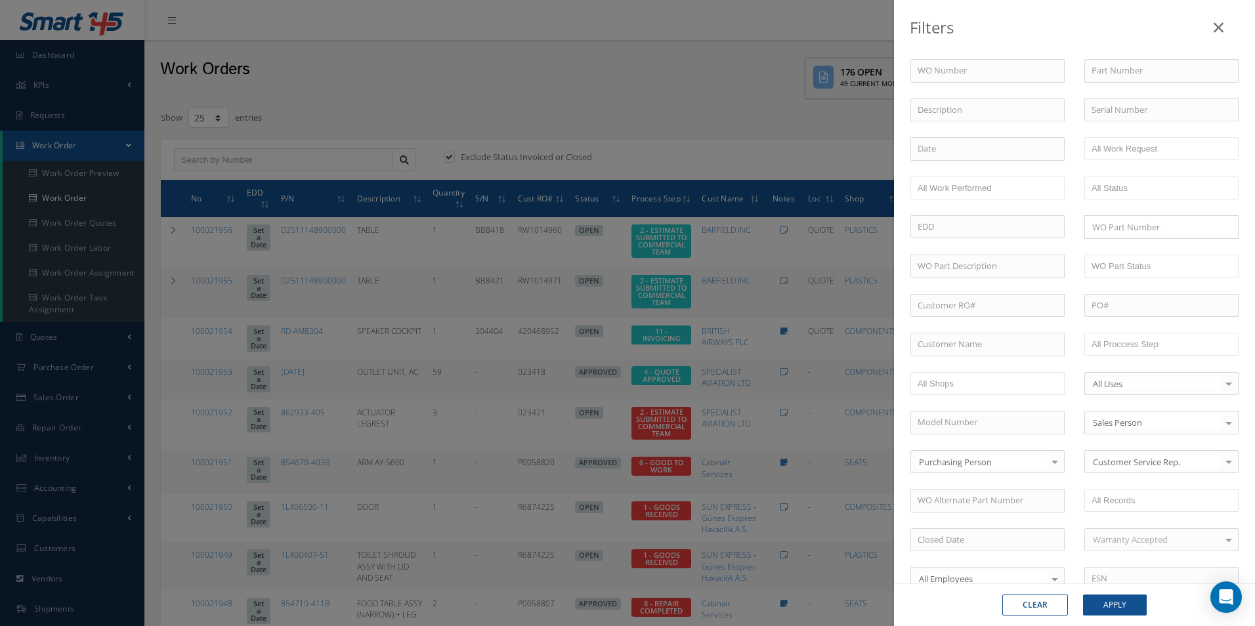
click at [436, 117] on div "Filters WO Number Part Number Description Serial Number - BER CERTIFICATION FIL…" at bounding box center [627, 313] width 1255 height 626
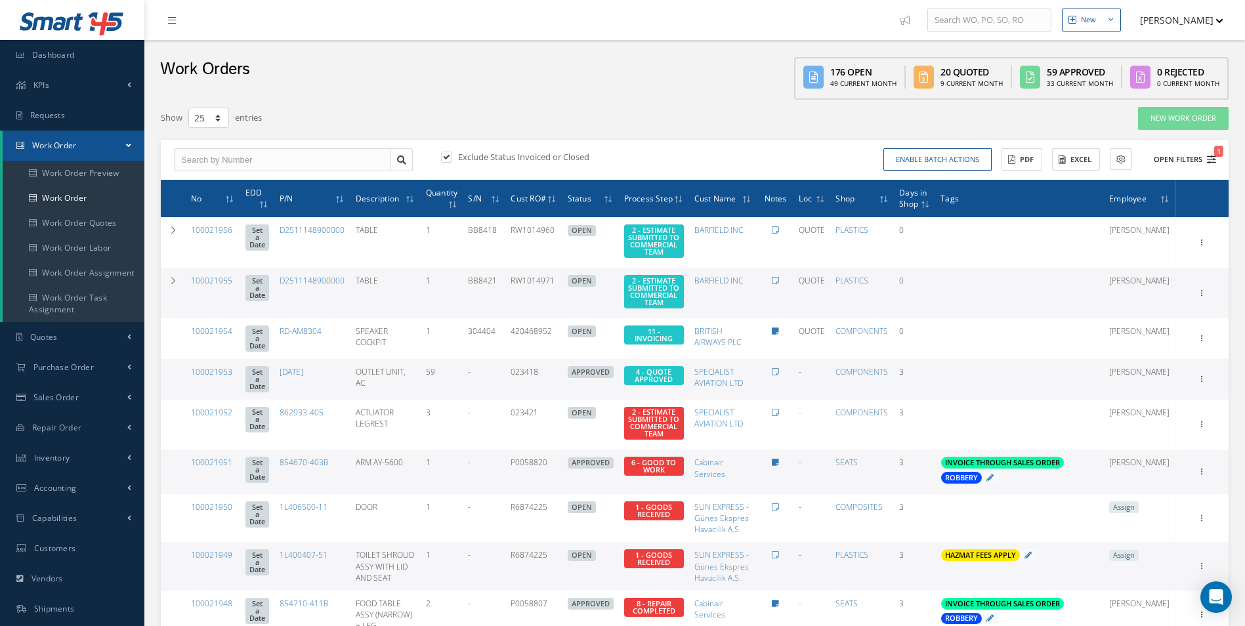
click at [1215, 165] on button "Open Filters 1" at bounding box center [1179, 160] width 74 height 22
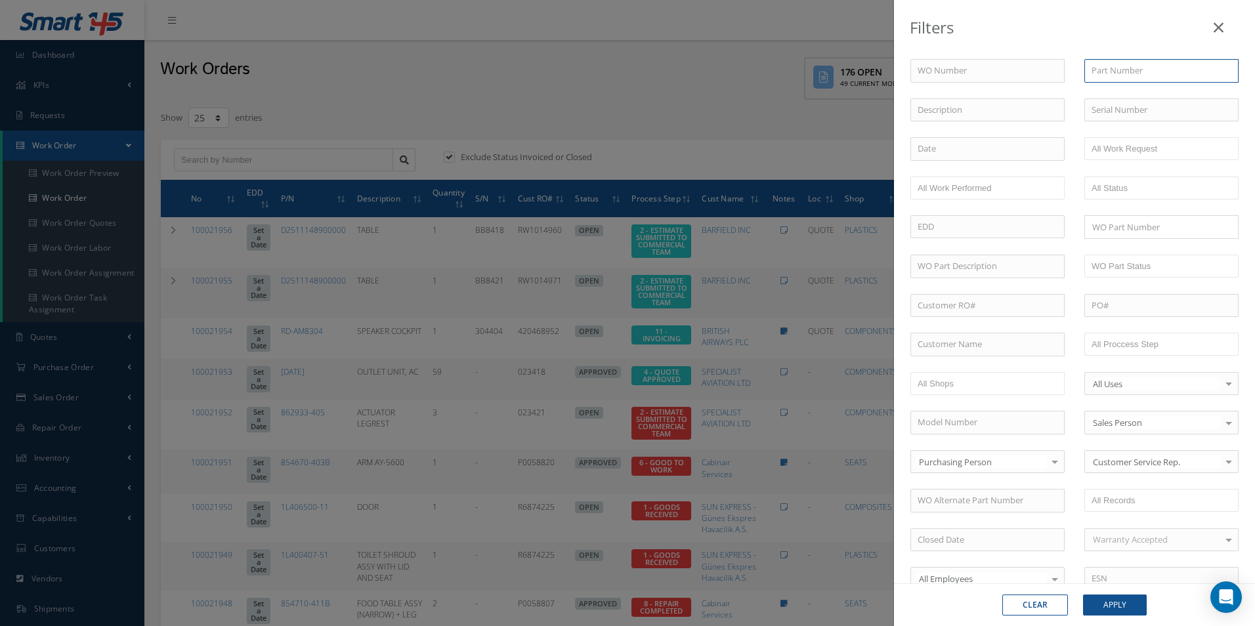
click at [1137, 72] on input "text" at bounding box center [1161, 71] width 154 height 24
type input "1"
click at [931, 66] on input "text" at bounding box center [987, 71] width 154 height 24
type input "1"
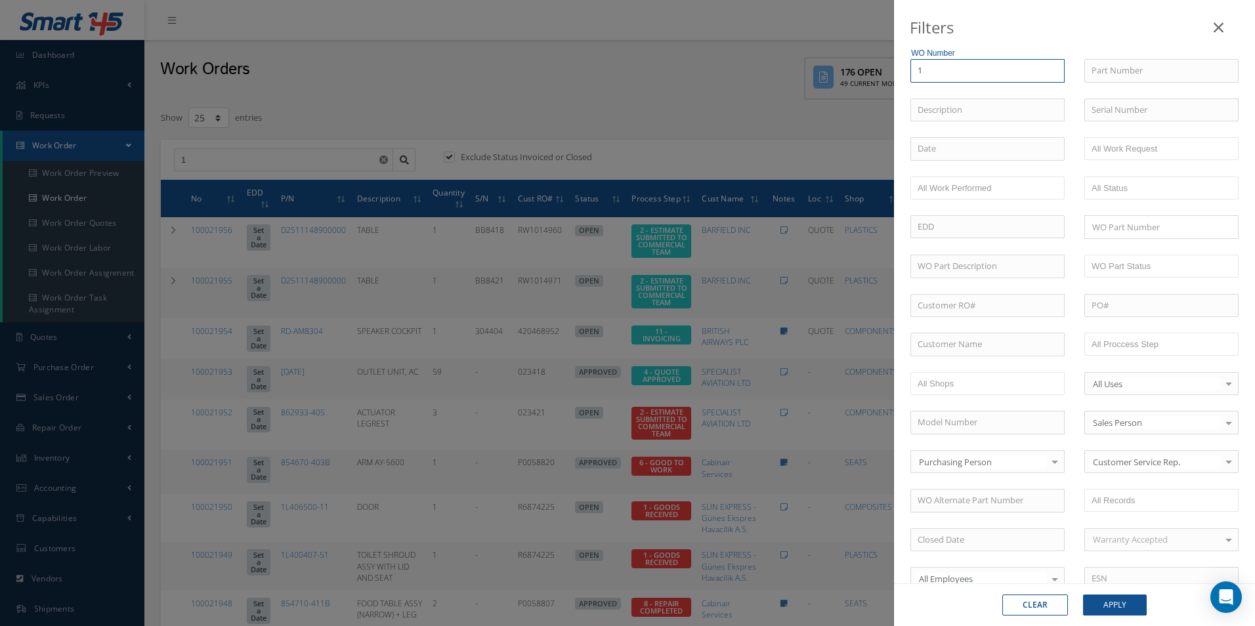
type input "10"
type input "100"
type input "1000"
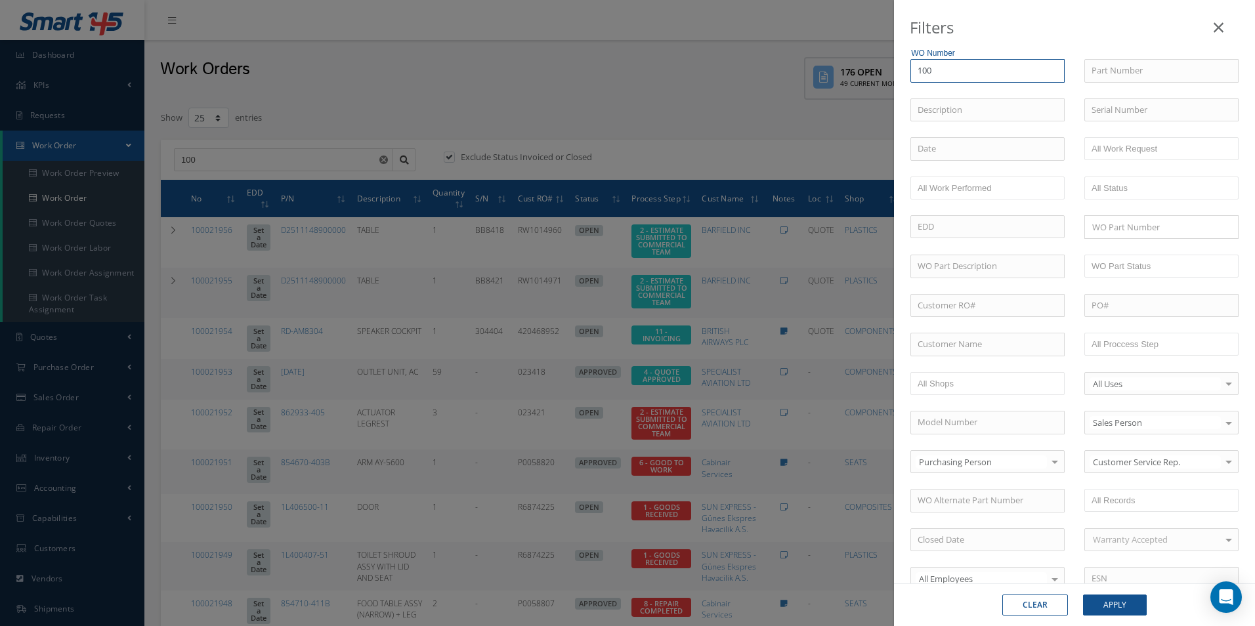
type input "1000"
type input "10002"
type input "100021"
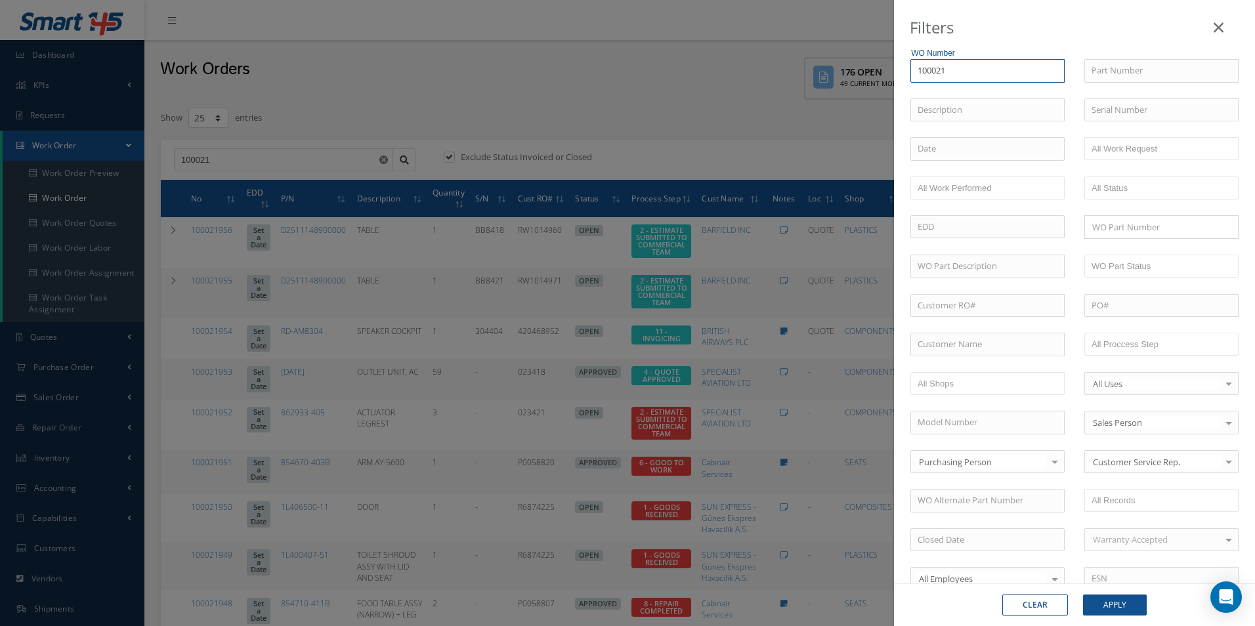
type input "1000218"
type input "10002189"
type input "100021897"
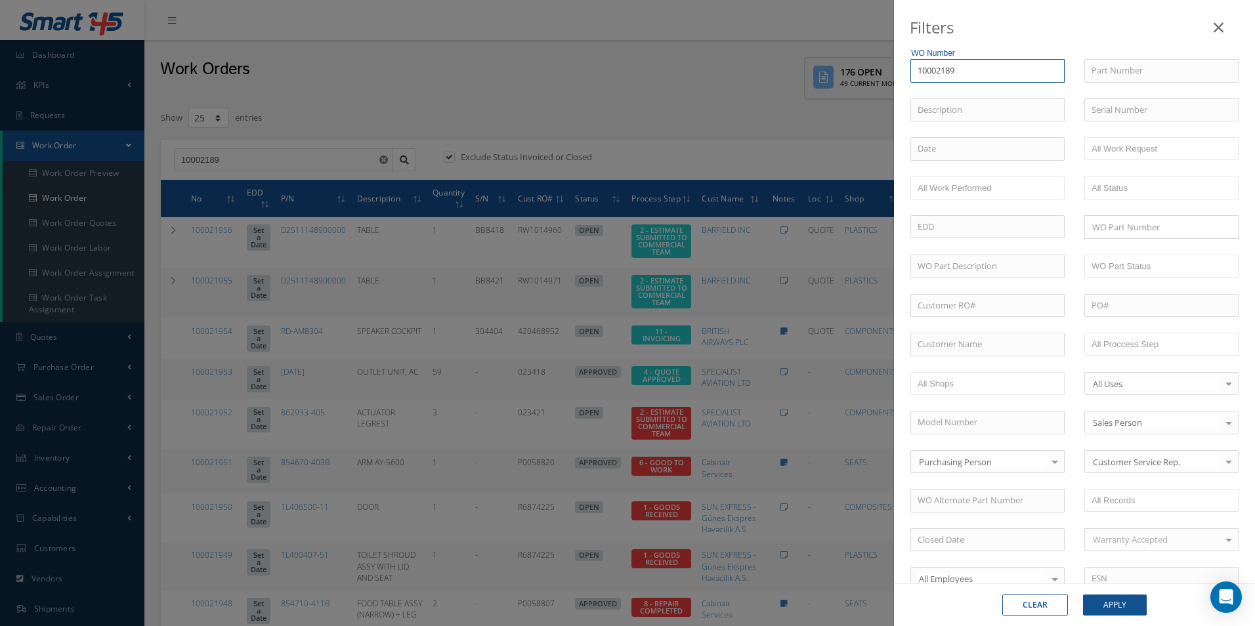
type input "100021897"
click at [954, 94] on span "100021897" at bounding box center [937, 94] width 41 height 12
click at [1118, 598] on button "Apply" at bounding box center [1115, 605] width 64 height 21
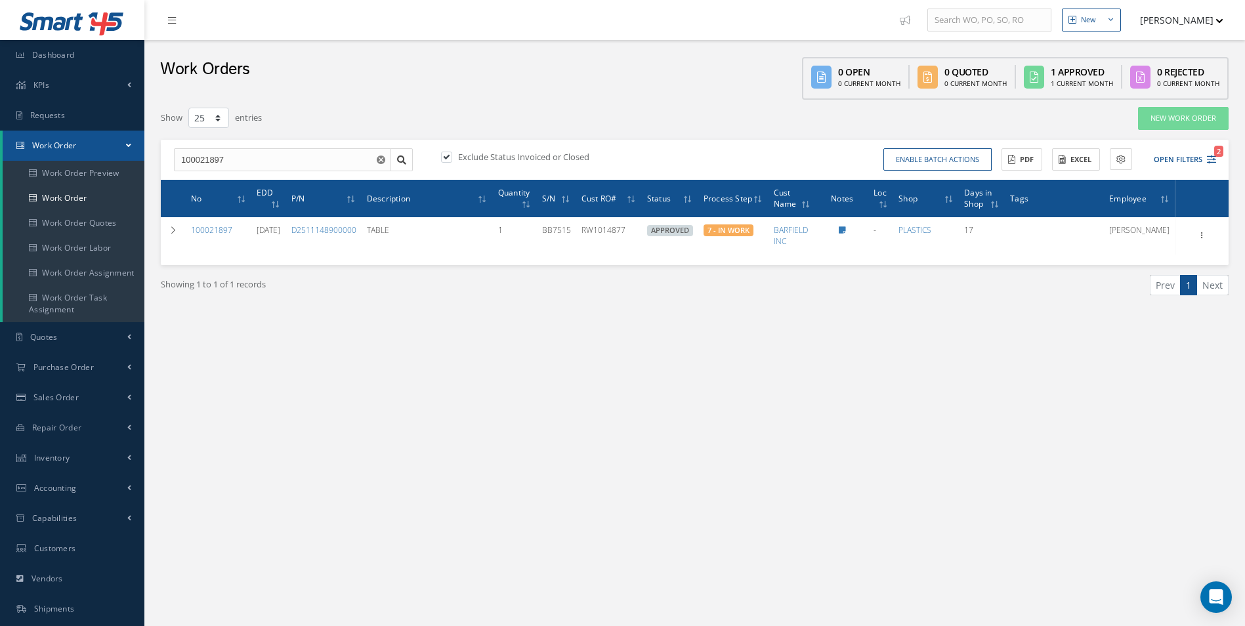
click at [350, 304] on div "Showing 1 to 1 of 1 records" at bounding box center [423, 290] width 544 height 31
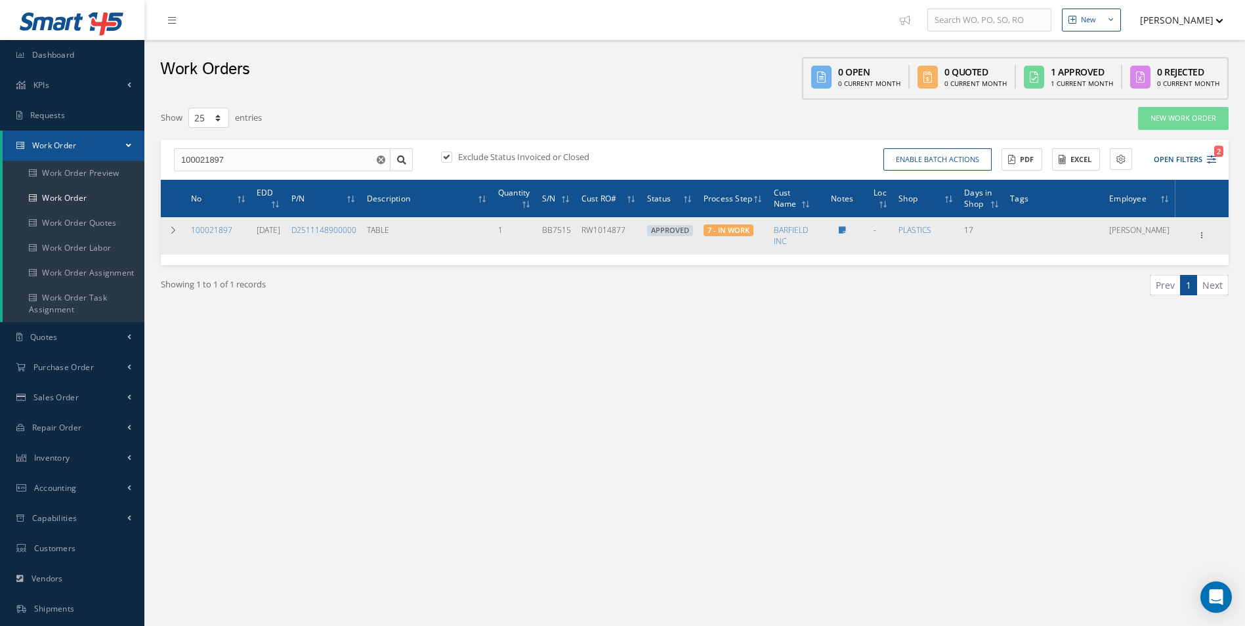
click at [203, 224] on td "100021897" at bounding box center [219, 235] width 66 height 37
click at [202, 228] on link "100021897" at bounding box center [211, 229] width 41 height 11
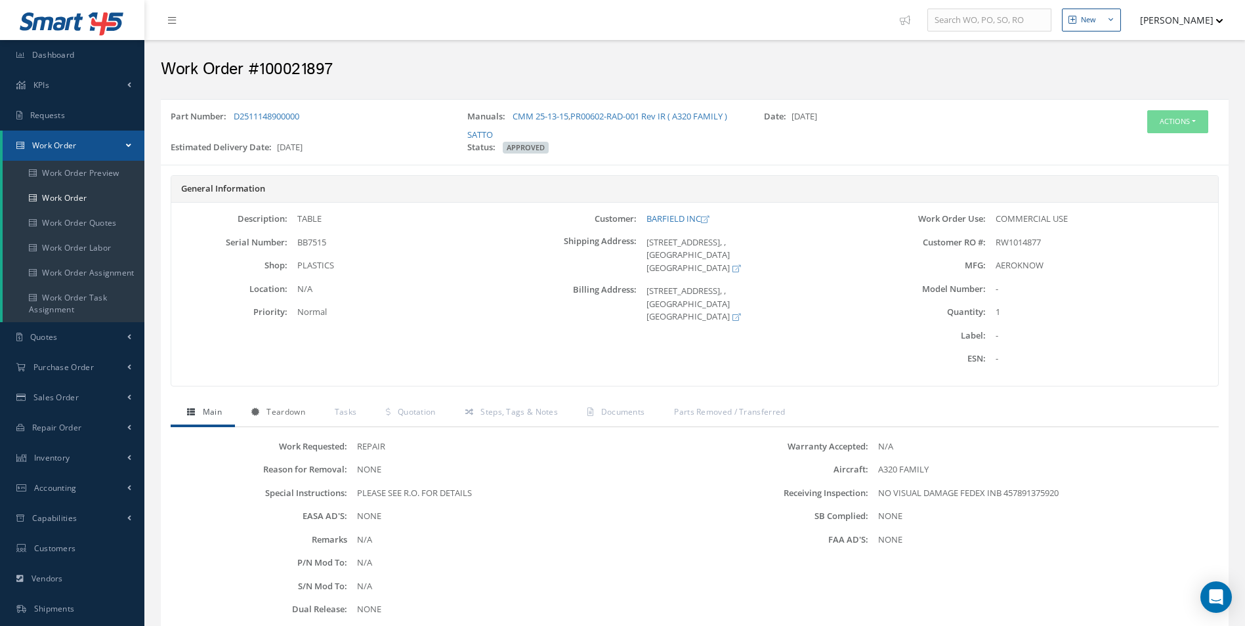
click at [291, 412] on span "Teardown" at bounding box center [285, 411] width 38 height 11
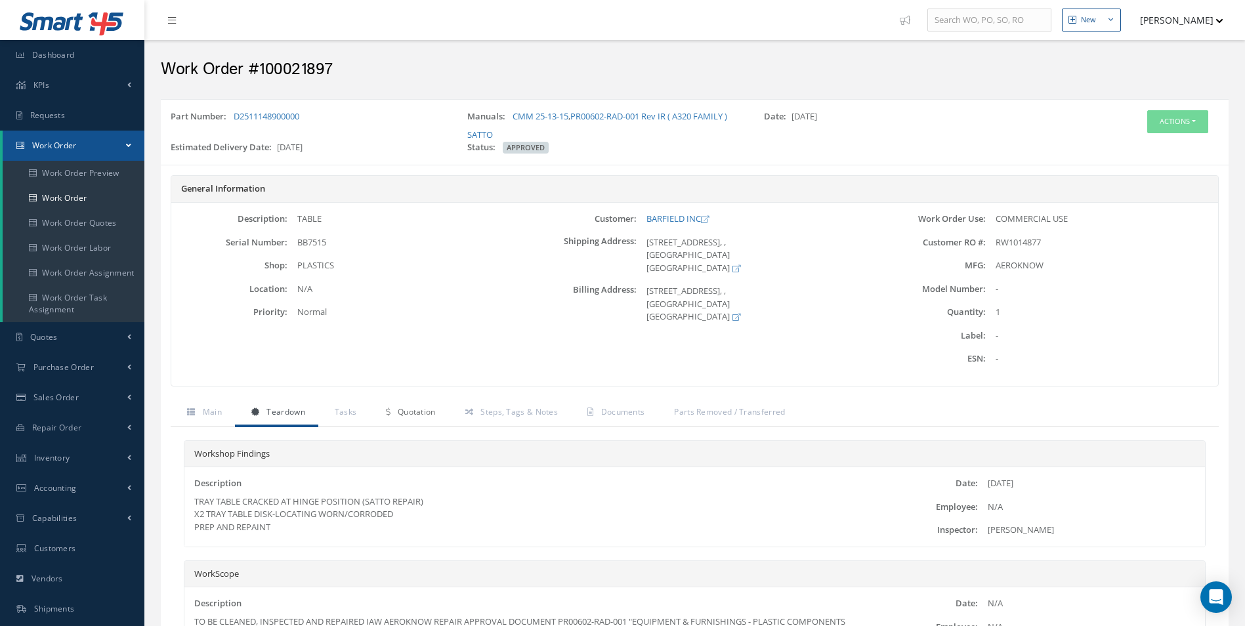
click at [424, 423] on link "Quotation" at bounding box center [408, 414] width 79 height 28
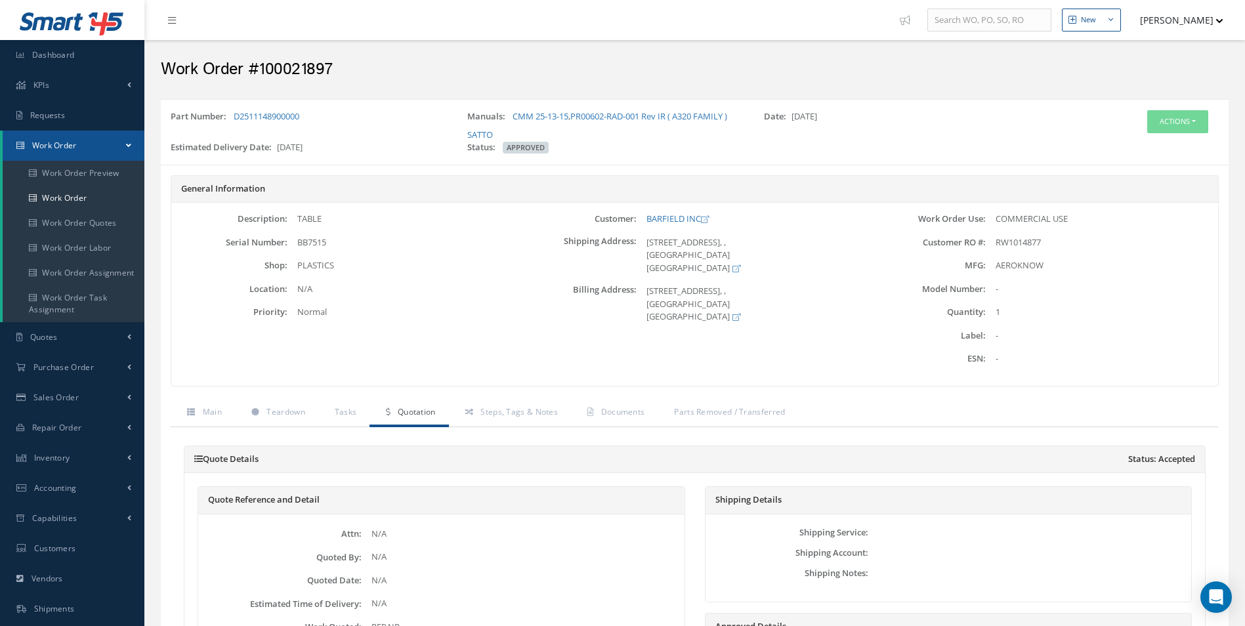
click at [1154, 138] on div "Actions Edit Invoicing Close Part Issue Send By Email Print-Outs Receiving Insp…" at bounding box center [1140, 134] width 178 height 49
click at [1173, 123] on button "Actions" at bounding box center [1177, 121] width 61 height 23
click at [1145, 199] on link "Part Issue" at bounding box center [1157, 199] width 105 height 18
click at [1169, 129] on button "Actions" at bounding box center [1177, 121] width 61 height 23
click at [200, 417] on link "Main" at bounding box center [203, 414] width 64 height 28
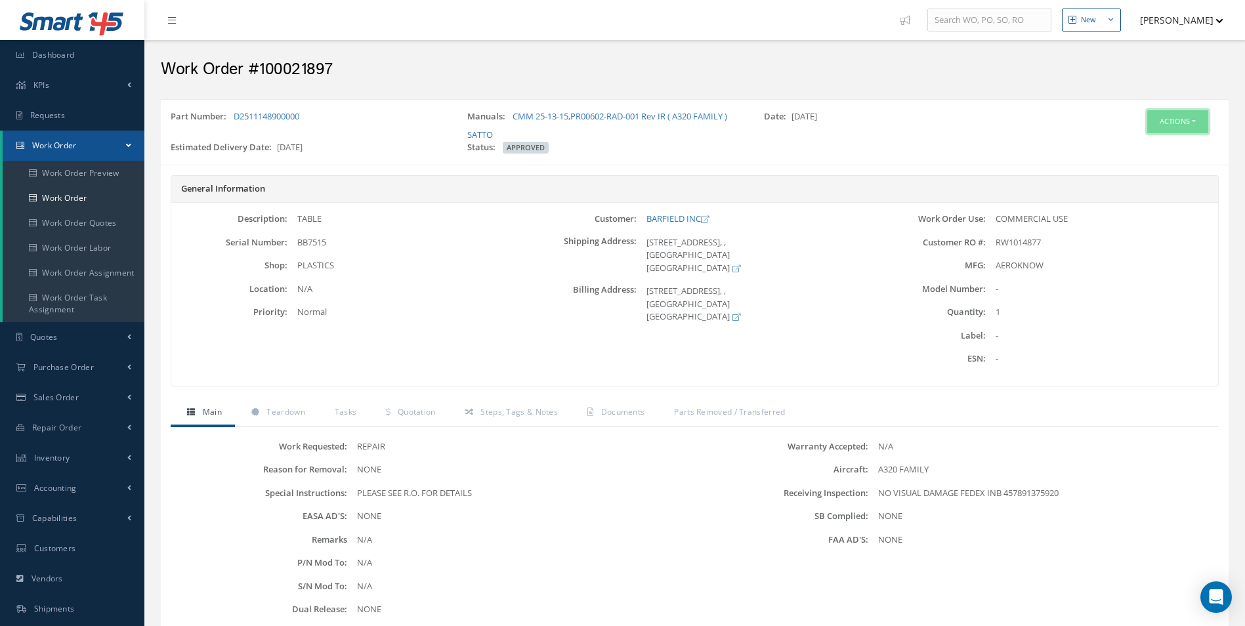
click at [1184, 119] on button "Actions" at bounding box center [1177, 121] width 61 height 23
click at [1137, 146] on link "Edit" at bounding box center [1157, 147] width 105 height 18
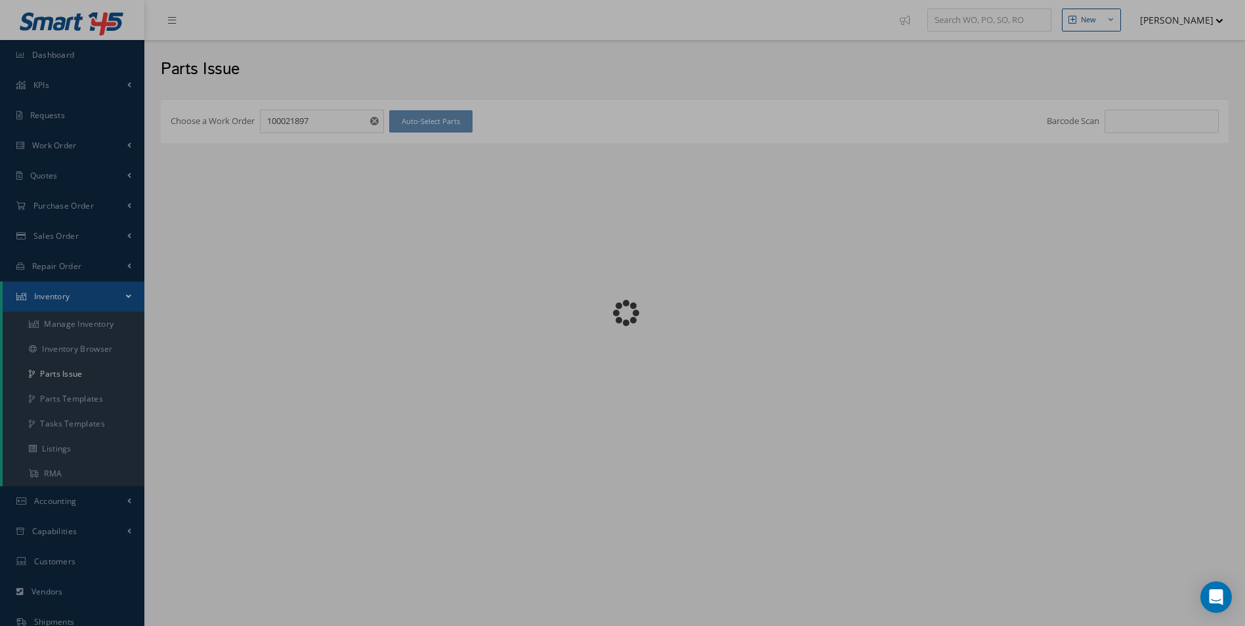
checkbox input "false"
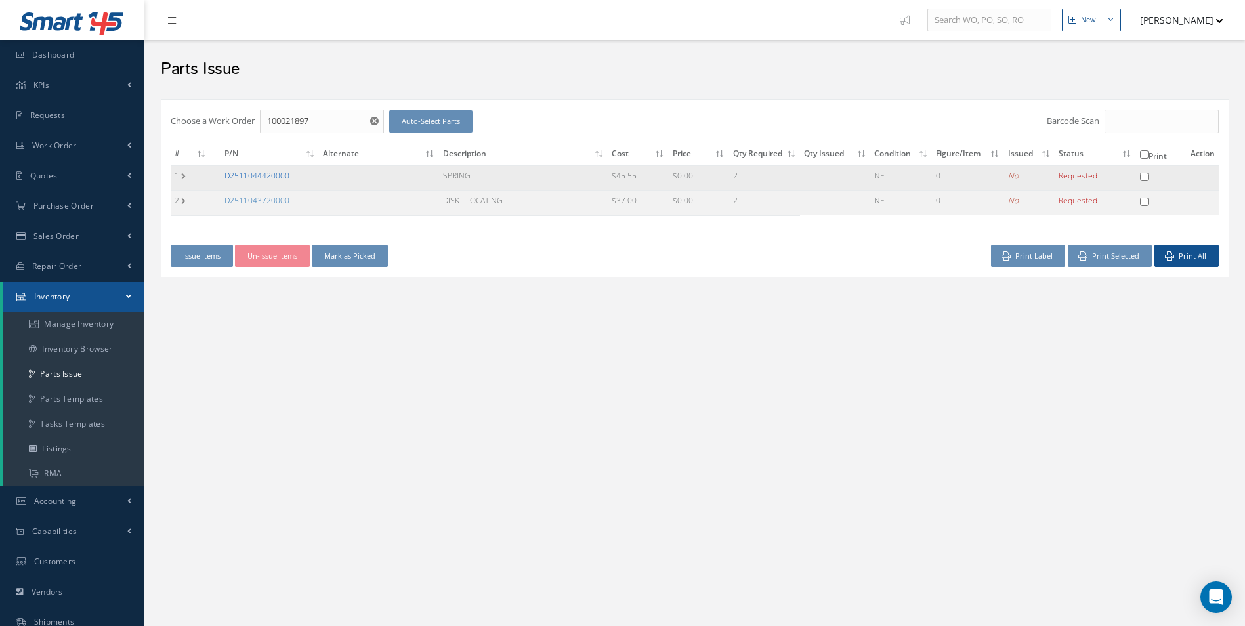
click at [279, 177] on link "D2511044420000" at bounding box center [256, 175] width 65 height 11
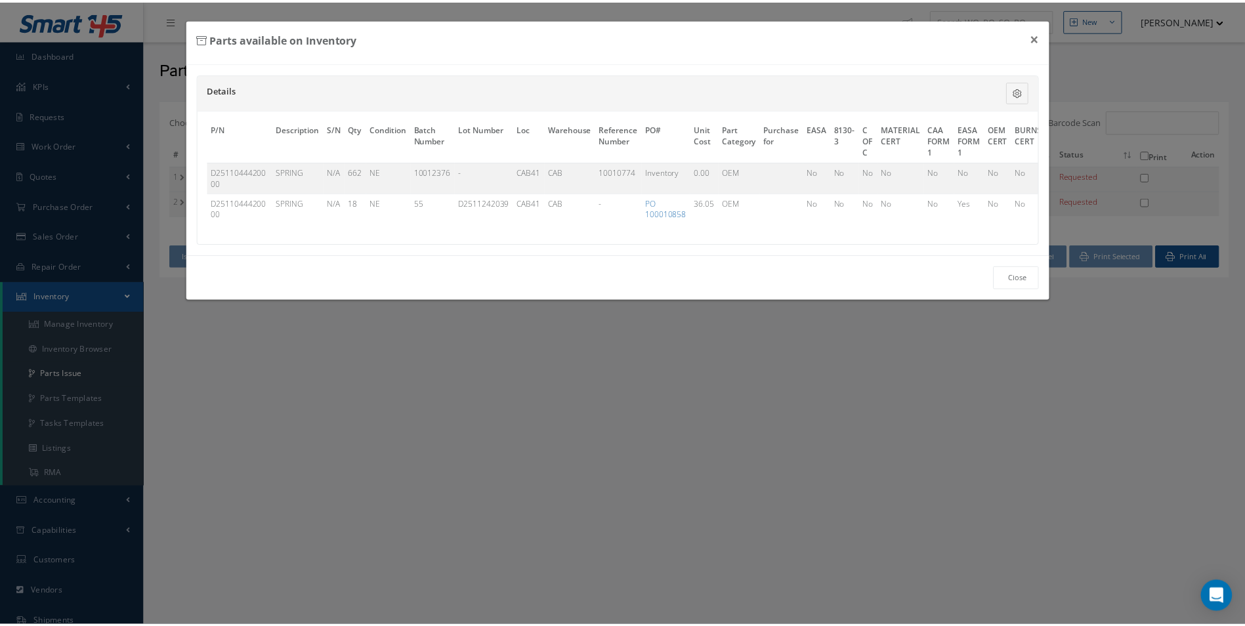
scroll to position [0, 335]
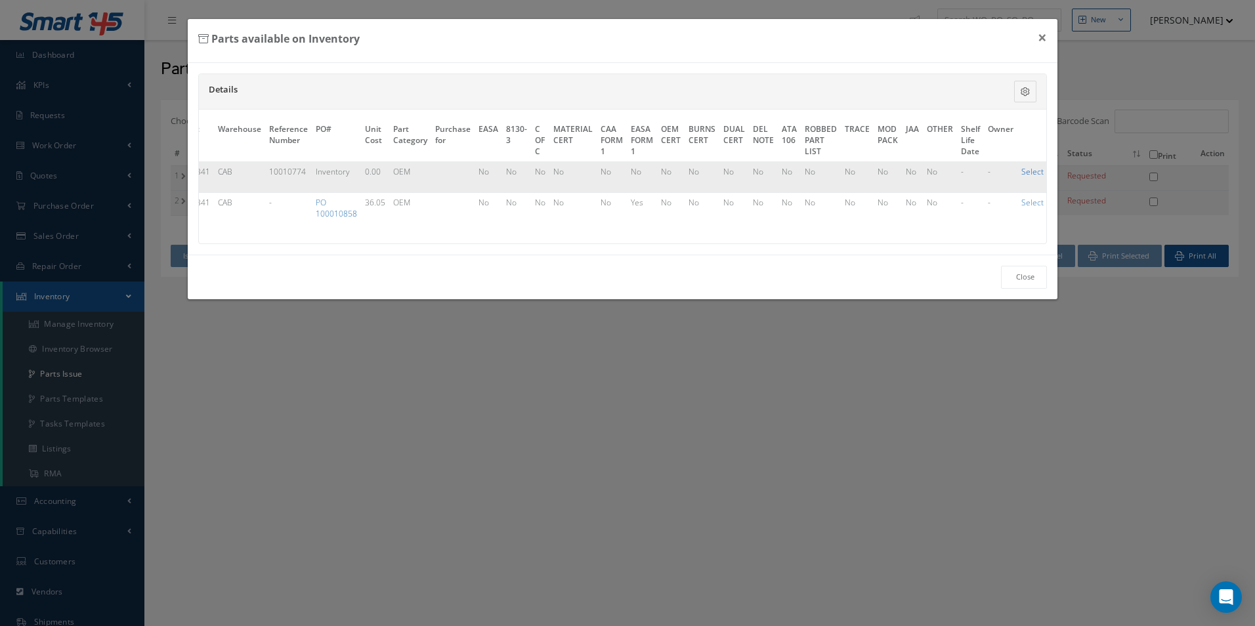
click at [1023, 176] on link "Select" at bounding box center [1032, 171] width 22 height 11
checkbox input "true"
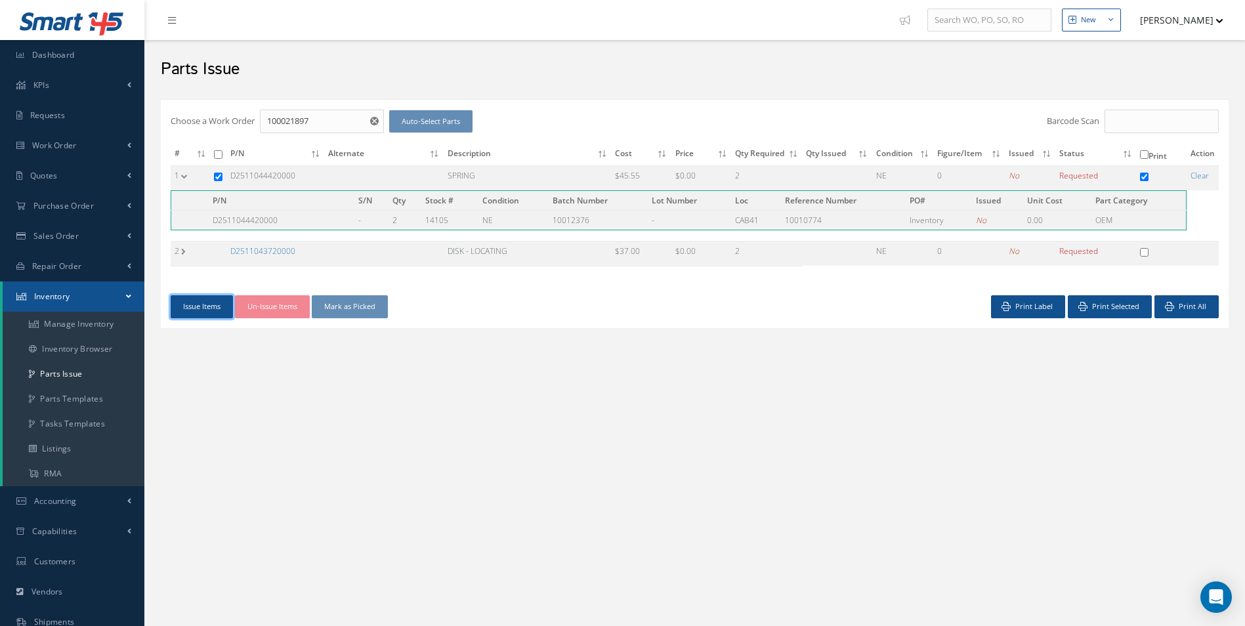
click at [207, 308] on button "Issue Items" at bounding box center [202, 306] width 62 height 23
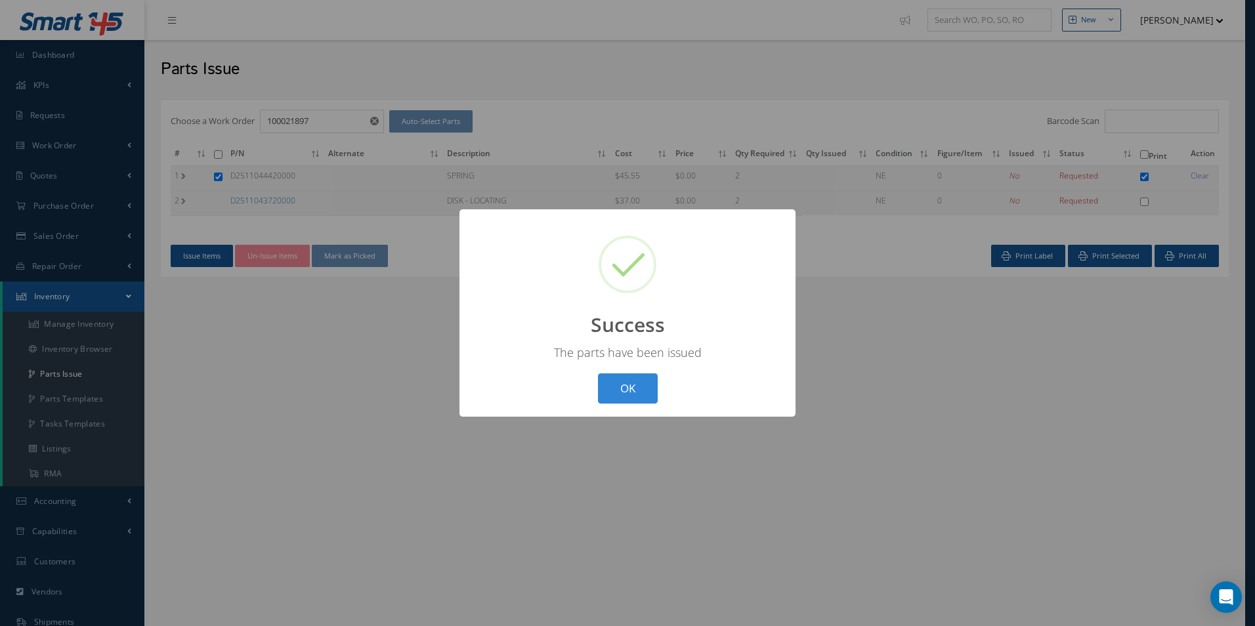
click at [648, 404] on button "OK" at bounding box center [628, 388] width 60 height 31
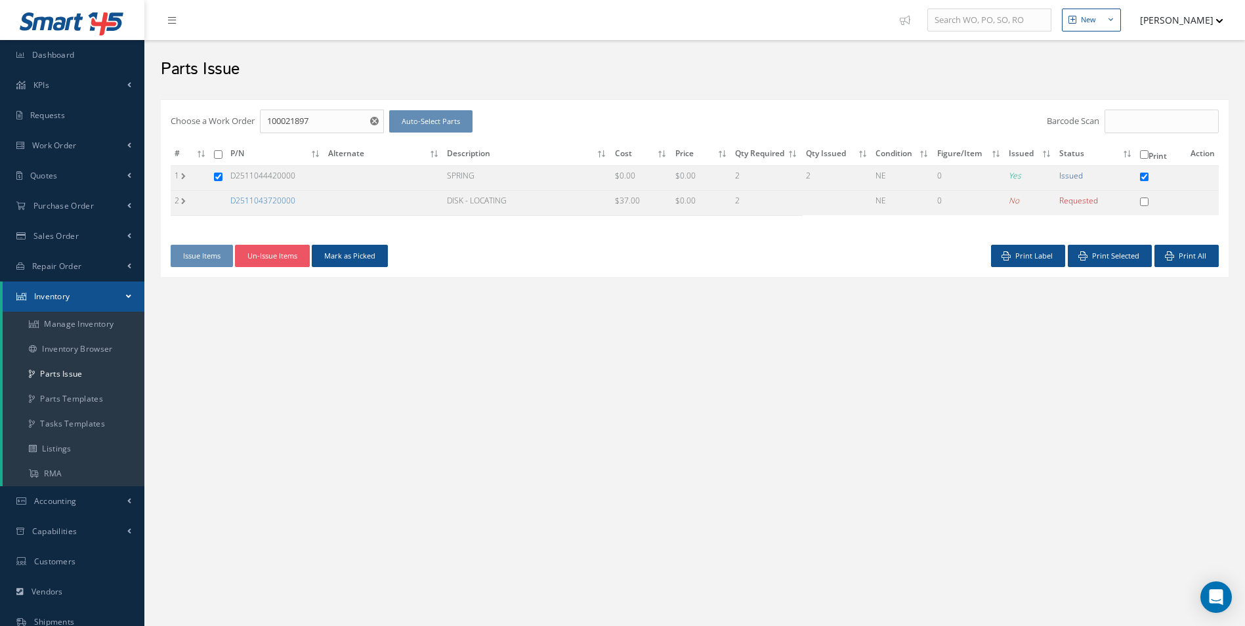
click at [392, 264] on div "Issue Items Un-Issue Items Mark as Picked" at bounding box center [428, 256] width 534 height 23
click at [381, 260] on button "Mark as Picked" at bounding box center [350, 256] width 76 height 23
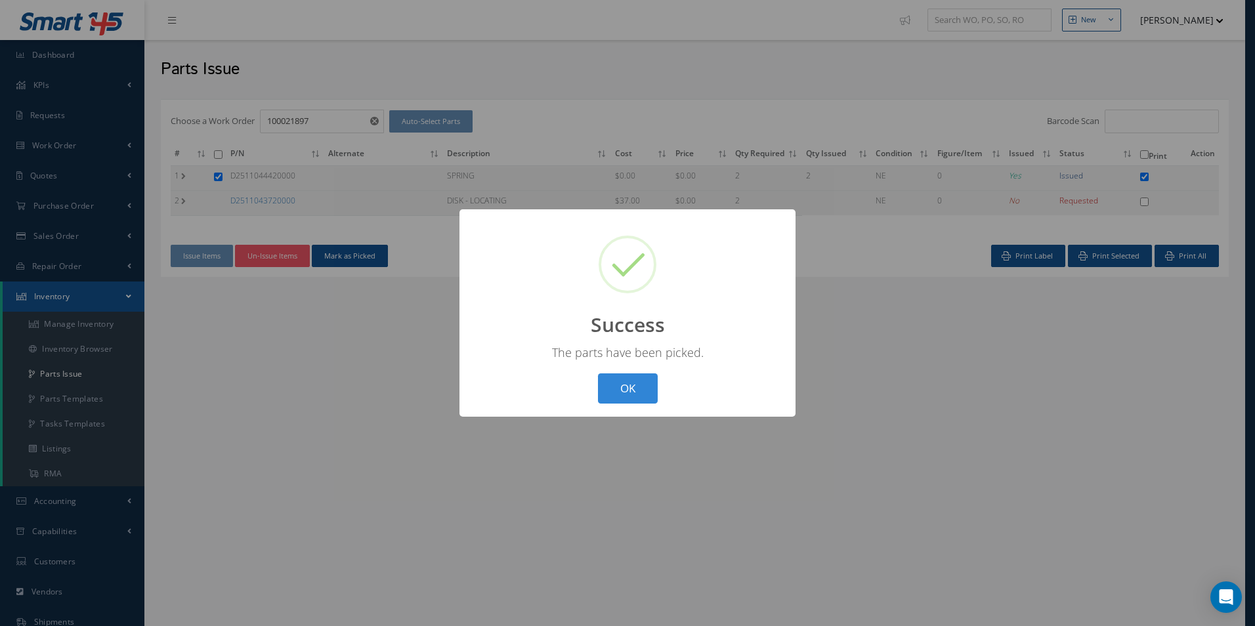
click at [651, 404] on button "OK" at bounding box center [628, 388] width 60 height 31
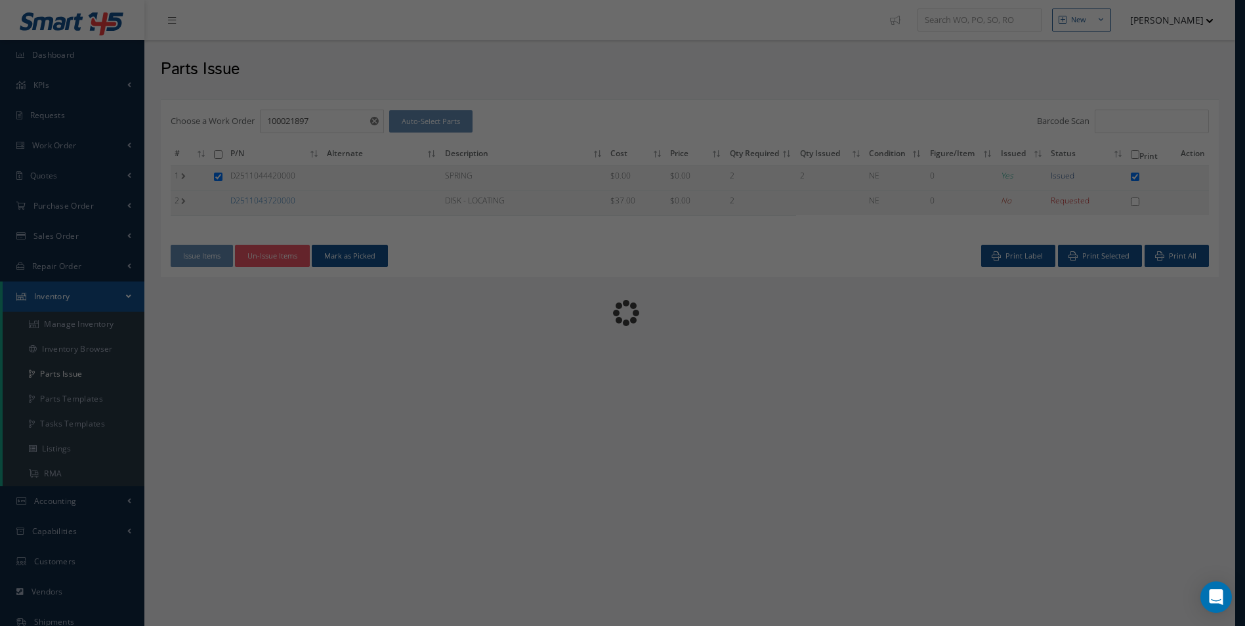
click at [623, 313] on div "Loading…" at bounding box center [623, 313] width 0 height 0
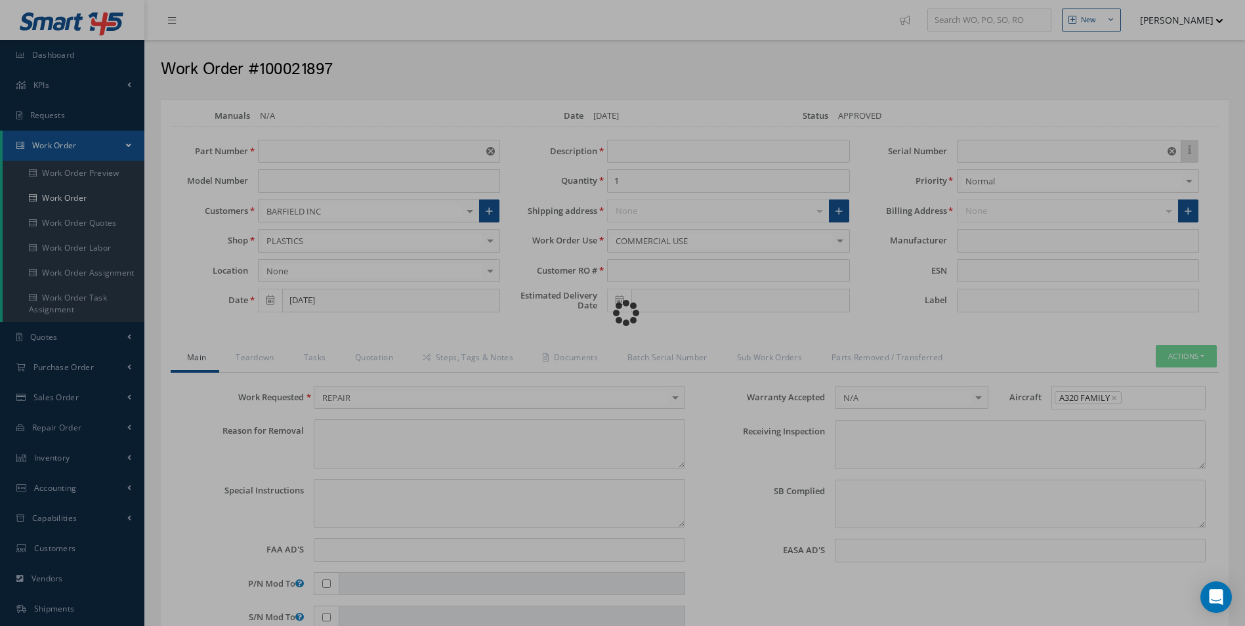
type input "D2511148900000"
type input "[DATE]"
type input "TABLE"
type input "RW1014877"
type input "09/25/2025"
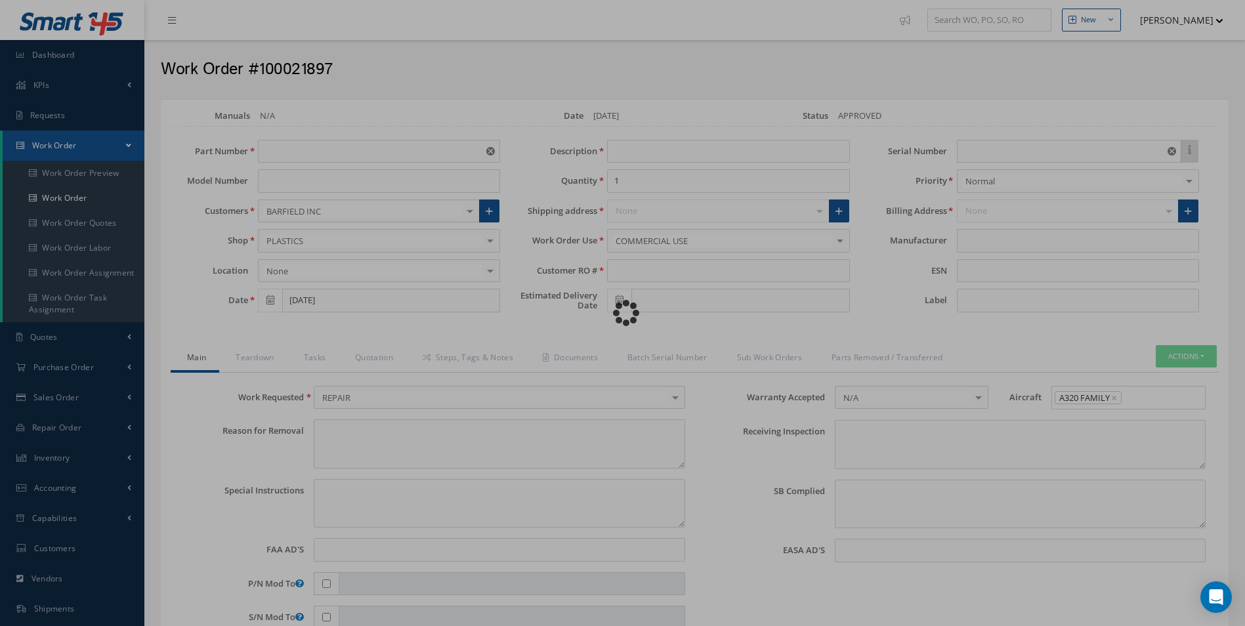
type input "BB7515"
type textarea "NONE"
type textarea "PLEASE SEE R.O. FOR DETAILS"
type input "NONE"
type textarea "NO VISUAL DAMAGE FEDEX INB 457891375920"
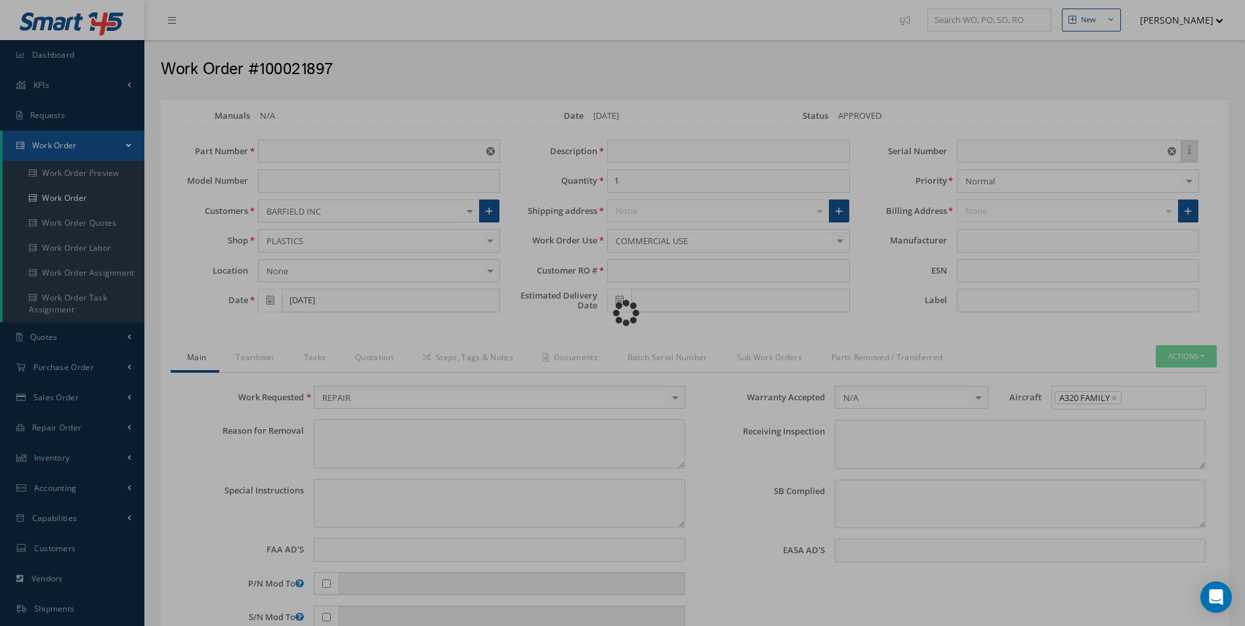
type textarea "NONE"
type input "NONE"
type input "AEROKNOW"
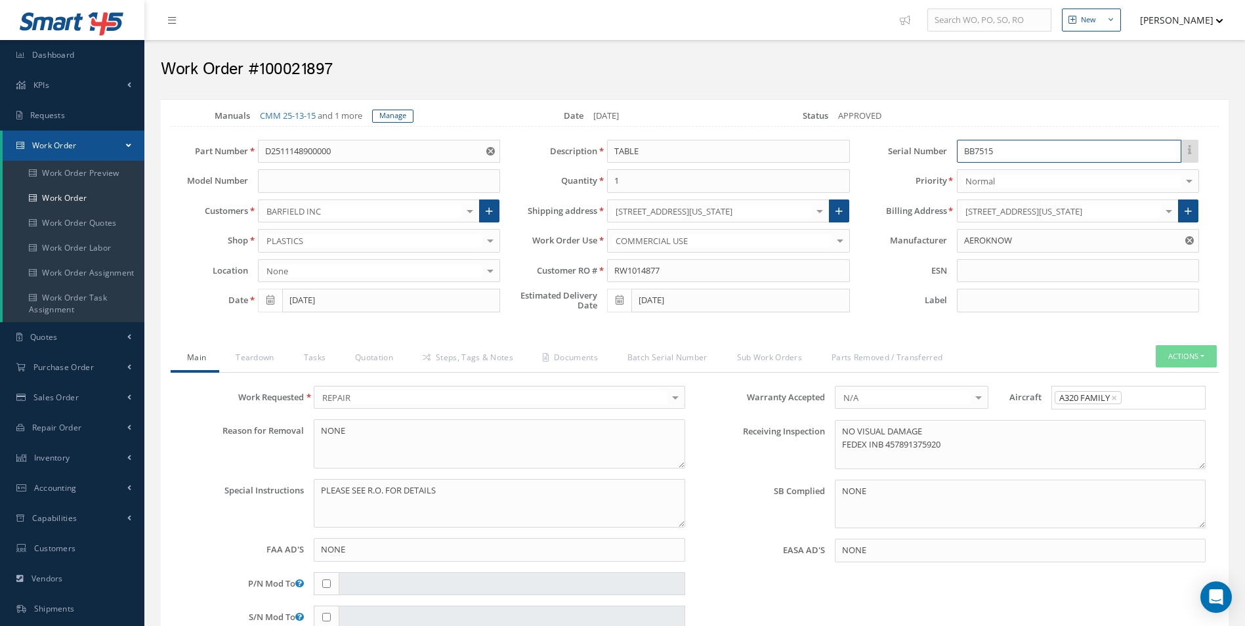
drag, startPoint x: 858, startPoint y: 160, endPoint x: 831, endPoint y: 163, distance: 26.5
click at [831, 163] on div "Part Number D2511148900000 Model Number Customers BARFIELD INC 1ST CHOICE AEROS…" at bounding box center [685, 229] width 1068 height 179
drag, startPoint x: 387, startPoint y: 348, endPoint x: 405, endPoint y: 361, distance: 22.6
click at [387, 351] on link "Quotation" at bounding box center [373, 359] width 68 height 28
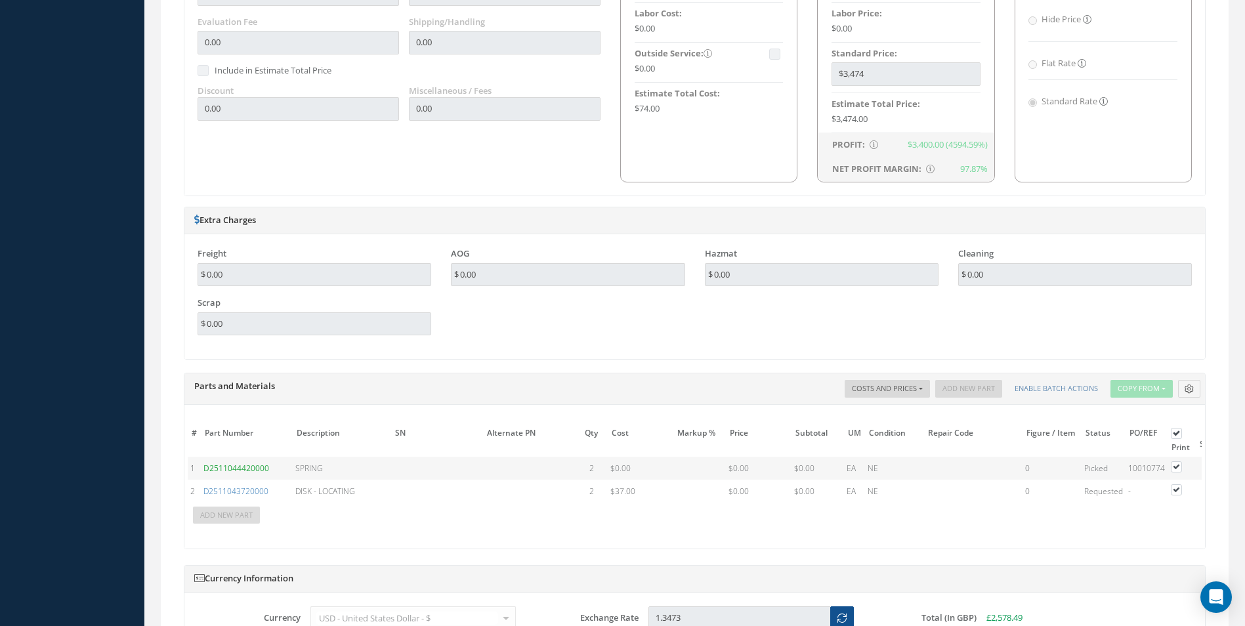
scroll to position [984, 0]
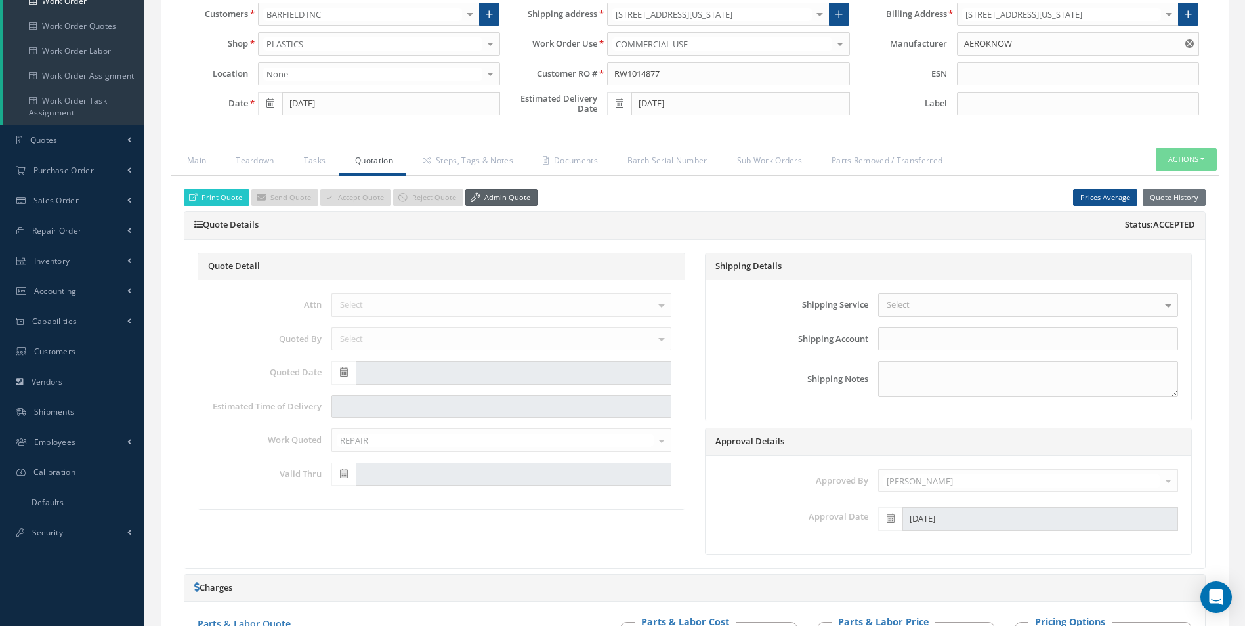
click at [480, 199] on link "Admin Quote" at bounding box center [501, 198] width 72 height 18
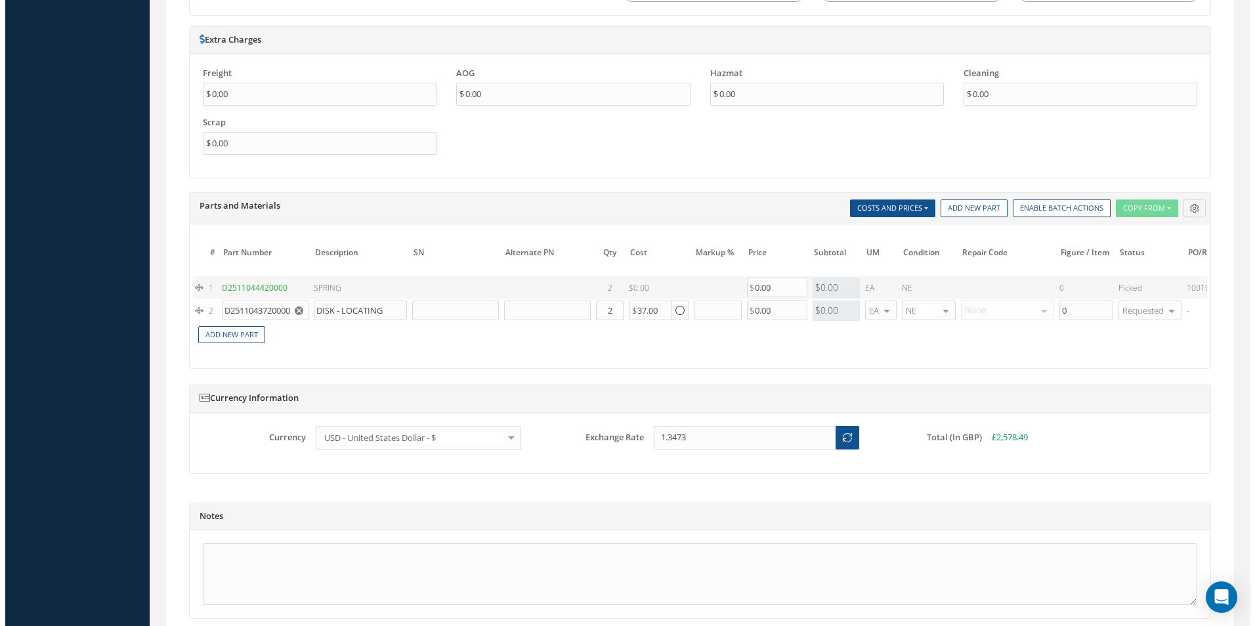
scroll to position [0, 203]
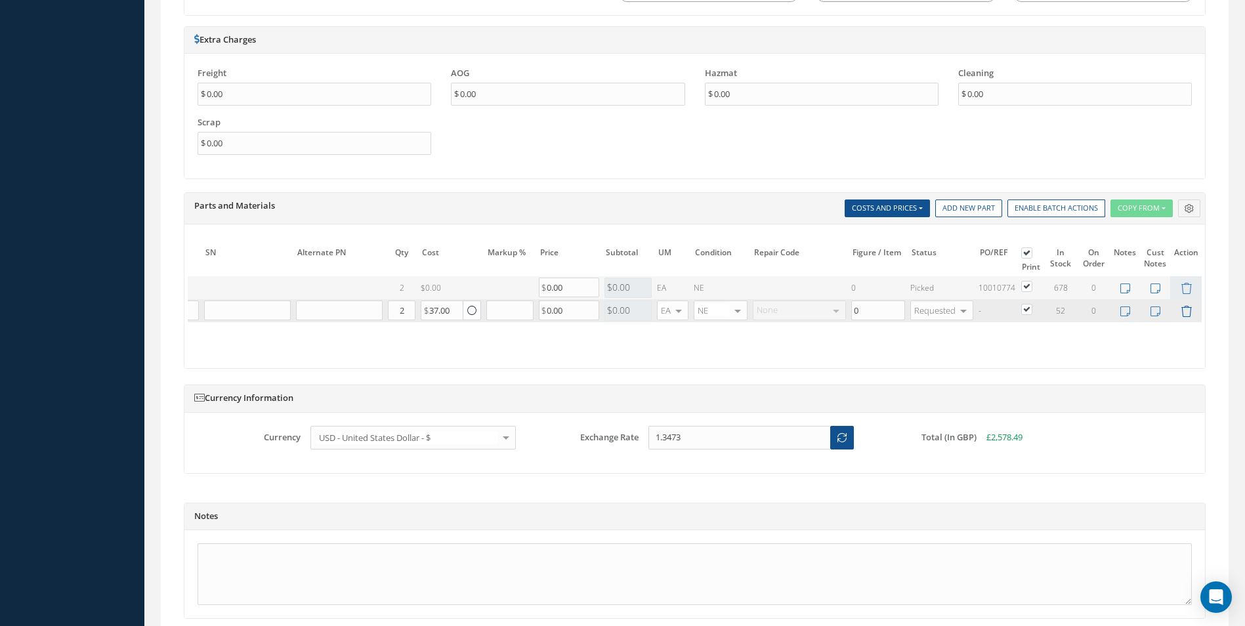
click at [1185, 312] on icon at bounding box center [1186, 311] width 11 height 11
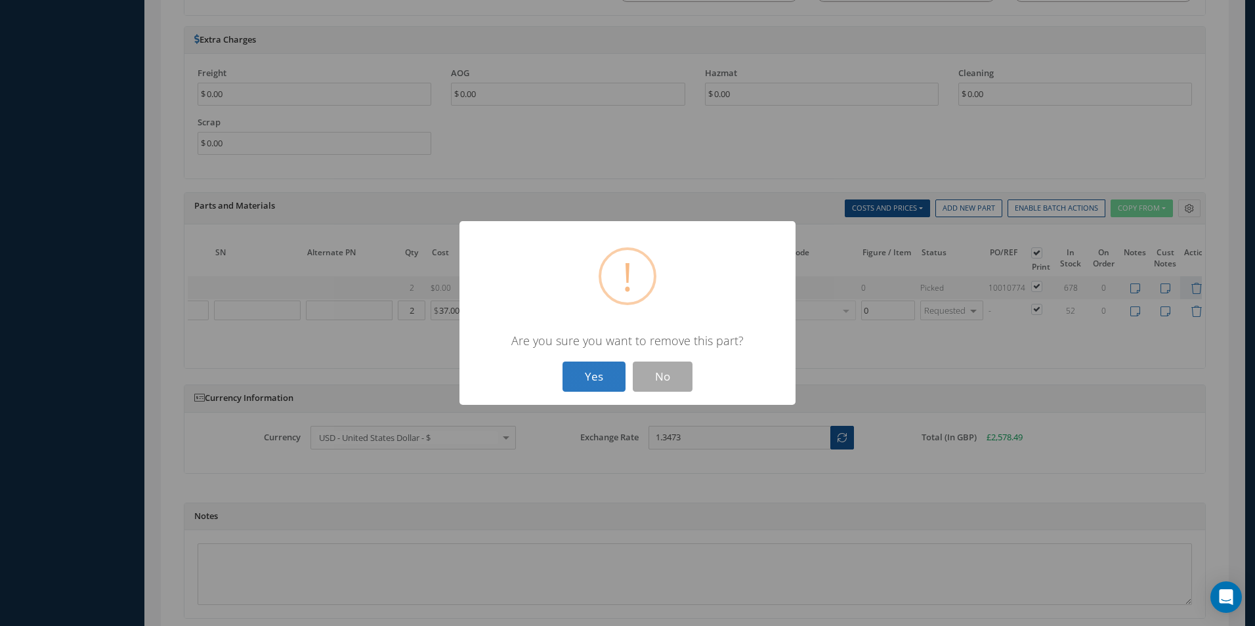
click at [606, 376] on button "Yes" at bounding box center [593, 377] width 63 height 31
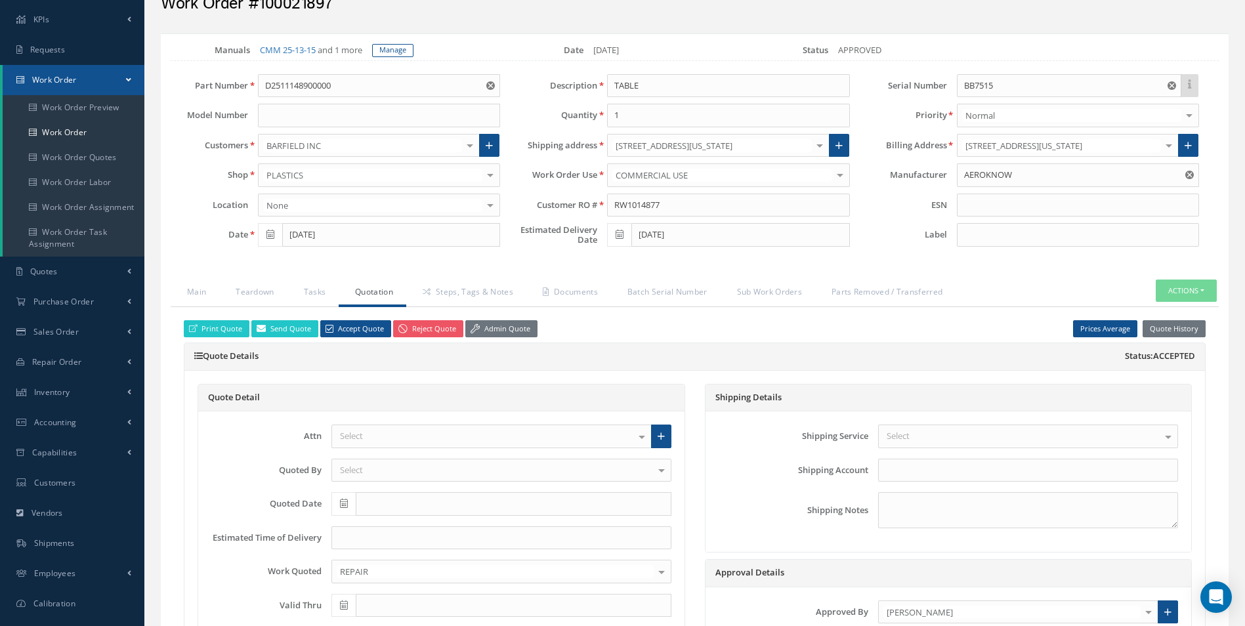
scroll to position [0, 0]
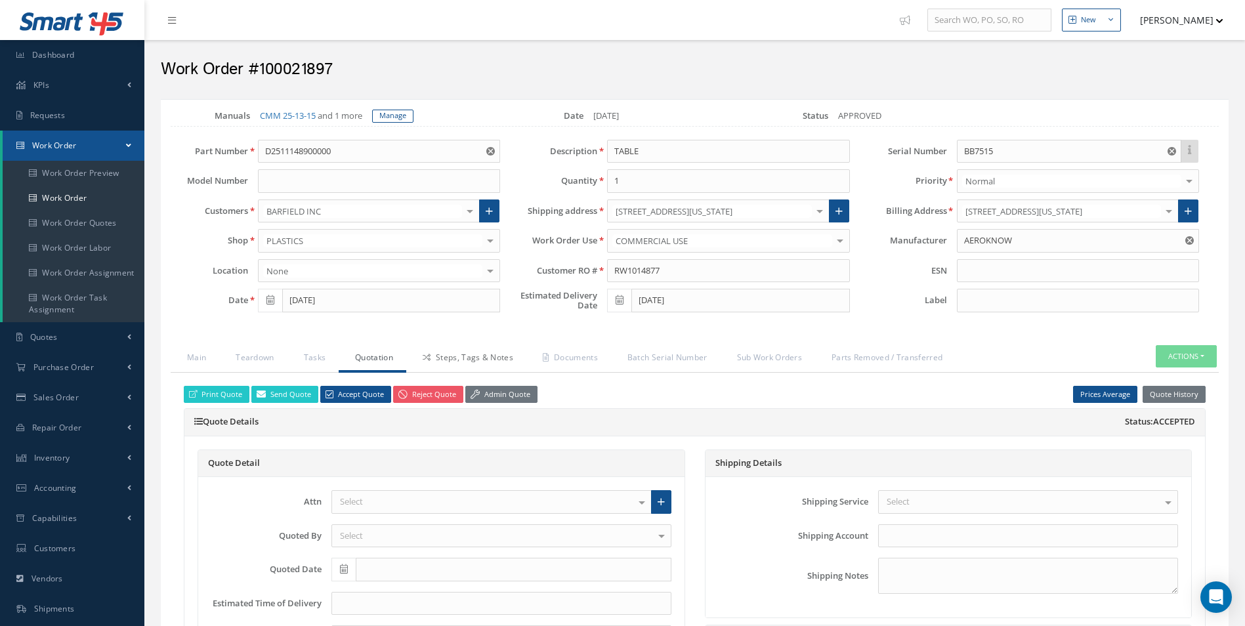
click at [467, 363] on link "Steps, Tags & Notes" at bounding box center [466, 359] width 120 height 28
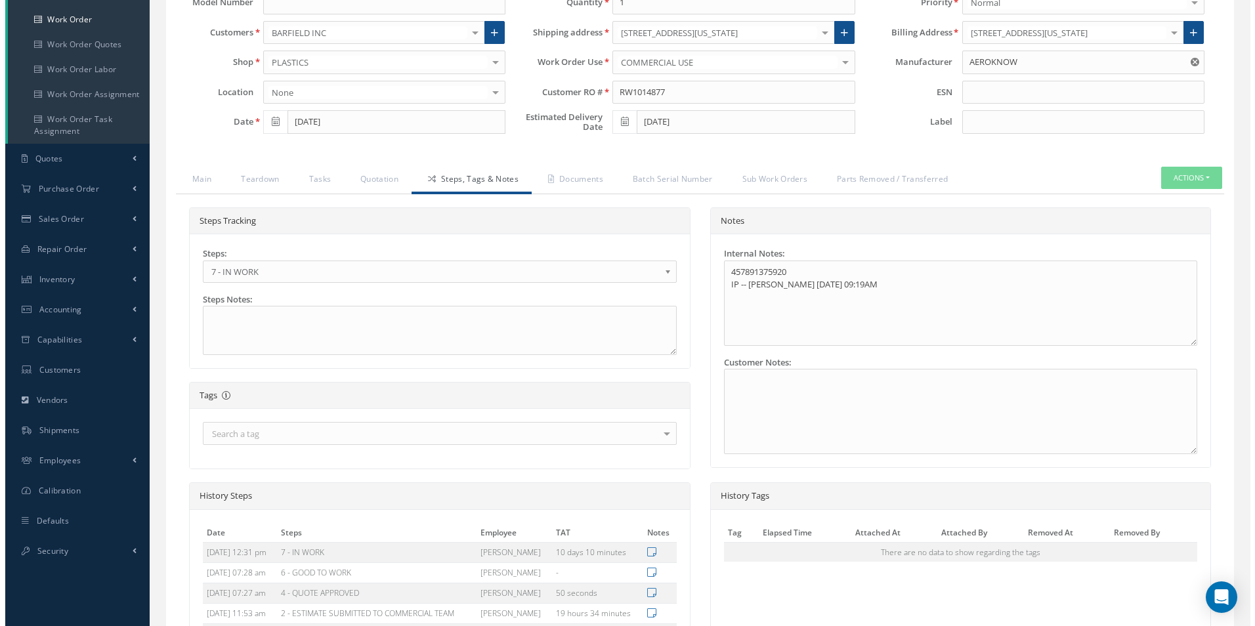
scroll to position [339, 0]
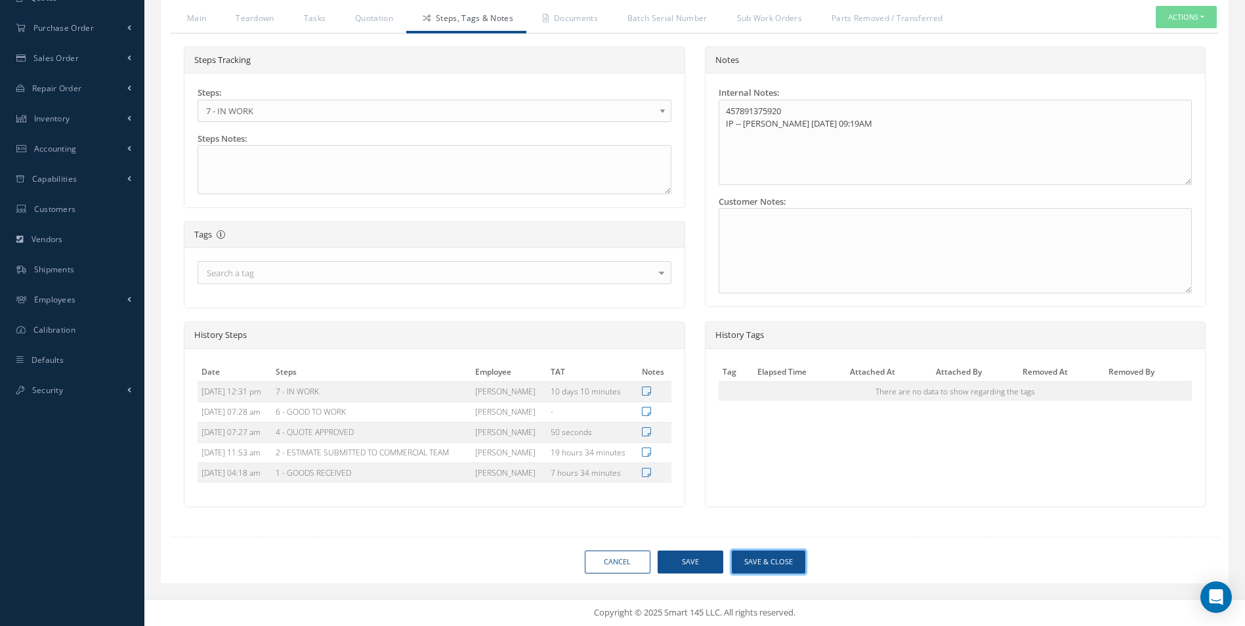
click at [754, 558] on button "Save & Close" at bounding box center [768, 562] width 73 height 23
type input "AEROKNOW"
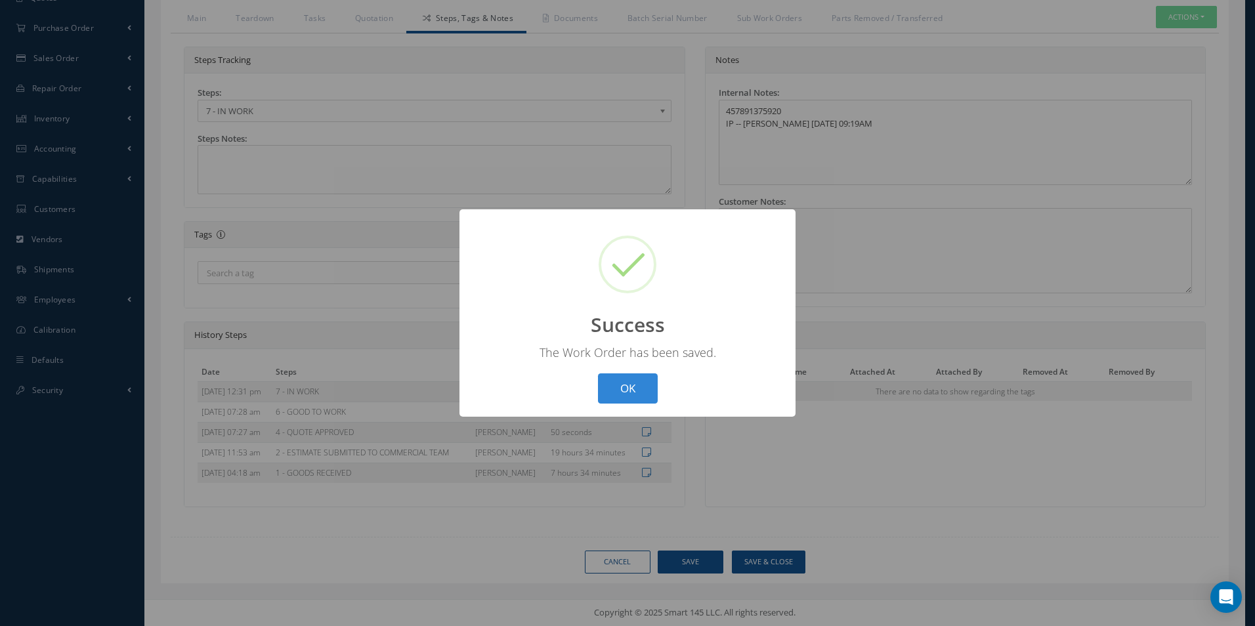
click at [615, 414] on div "? ! i Success × The Work Order has been saved. OK Cancel" at bounding box center [627, 313] width 336 height 208
click at [634, 383] on button "OK" at bounding box center [628, 388] width 60 height 31
select select "25"
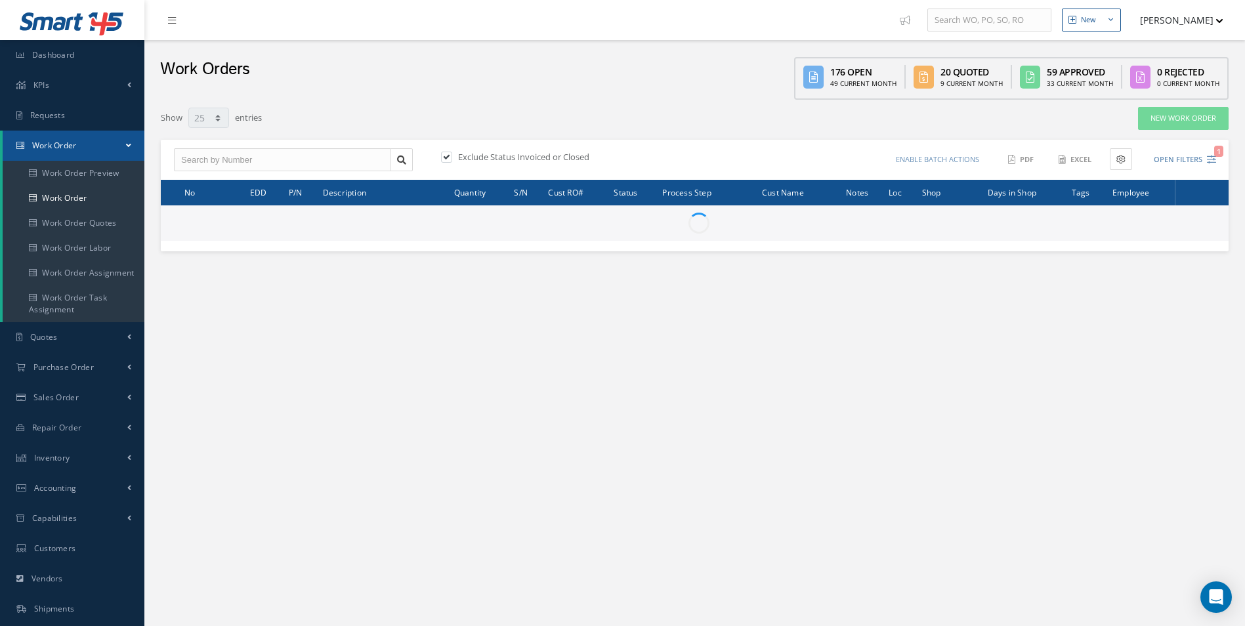
type input "All Work Request"
type input "All Work Performed"
type input "All Status"
type input "WO Part Status"
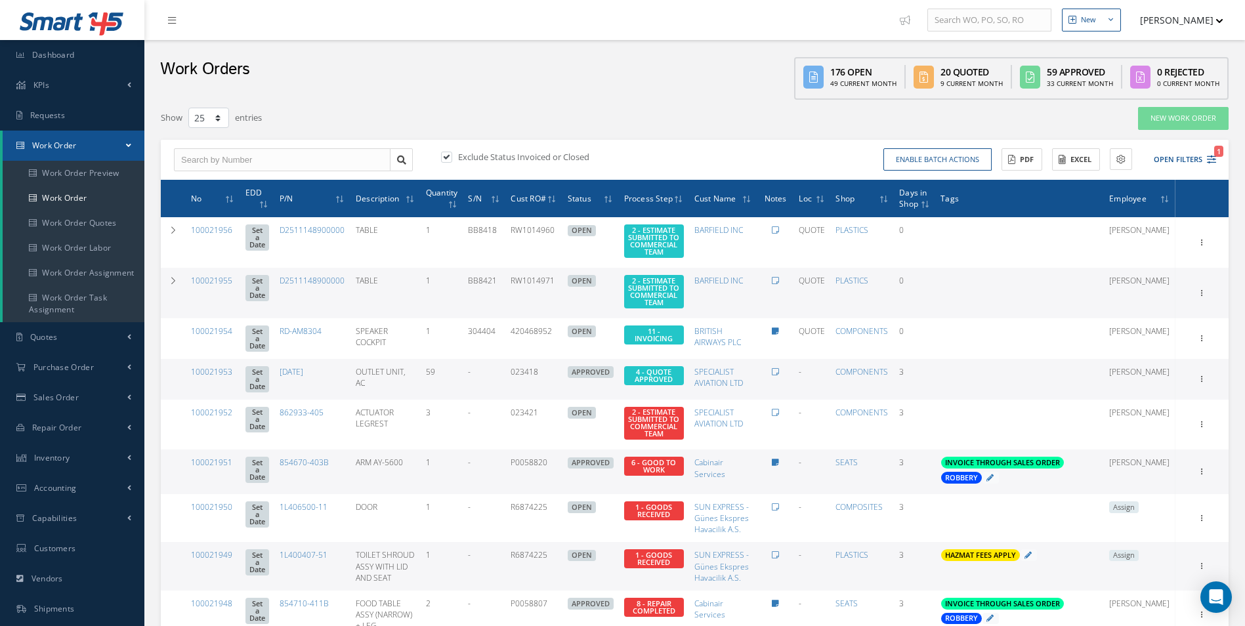
drag, startPoint x: 1213, startPoint y: 163, endPoint x: 1213, endPoint y: 180, distance: 17.1
click at [1213, 163] on icon "1" at bounding box center [1211, 159] width 9 height 9
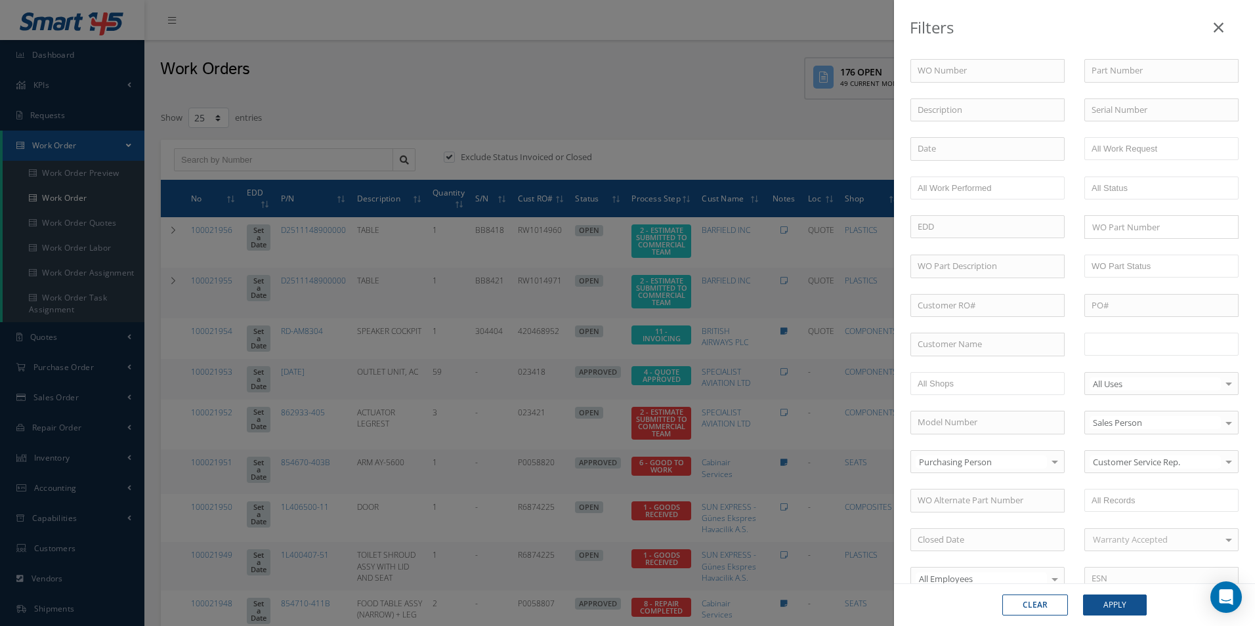
click at [1125, 333] on ul at bounding box center [1161, 344] width 154 height 23
drag, startPoint x: 1231, startPoint y: 343, endPoint x: 1214, endPoint y: 347, distance: 17.5
click at [1230, 343] on div "1 - GOODS RECEIVED 1.1- AWAITING CONTRACT REVIEW 2 - ESTIMATE SUBMITTED TO COMM…" at bounding box center [1161, 345] width 174 height 24
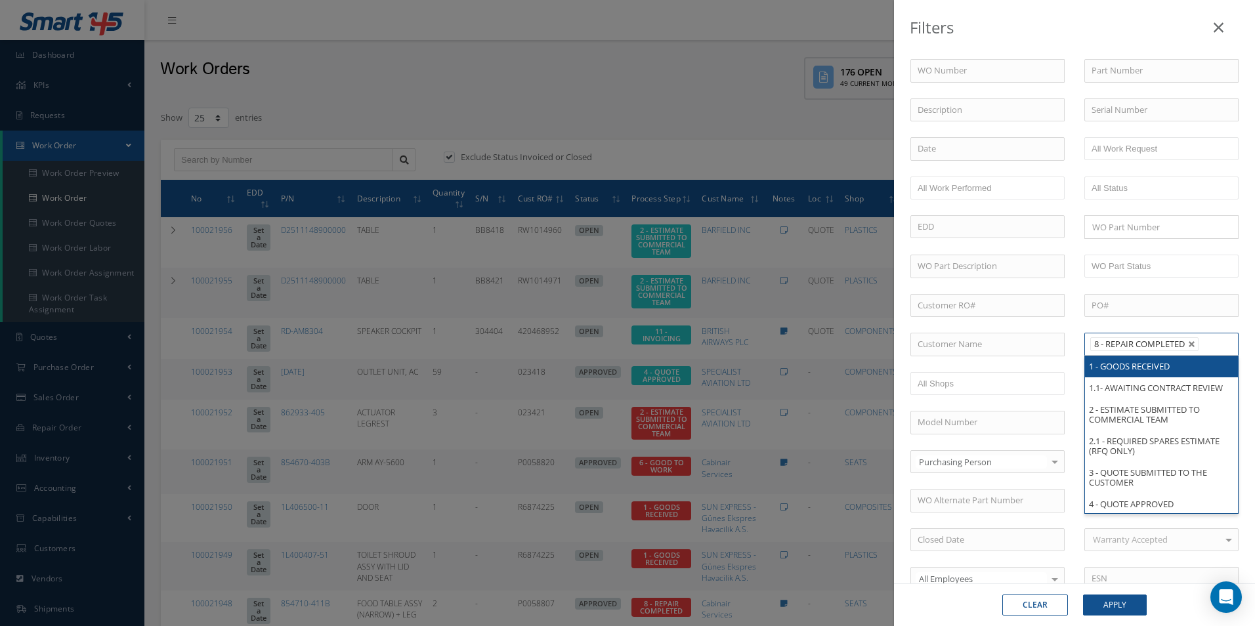
click at [1214, 347] on input "text" at bounding box center [1211, 344] width 16 height 16
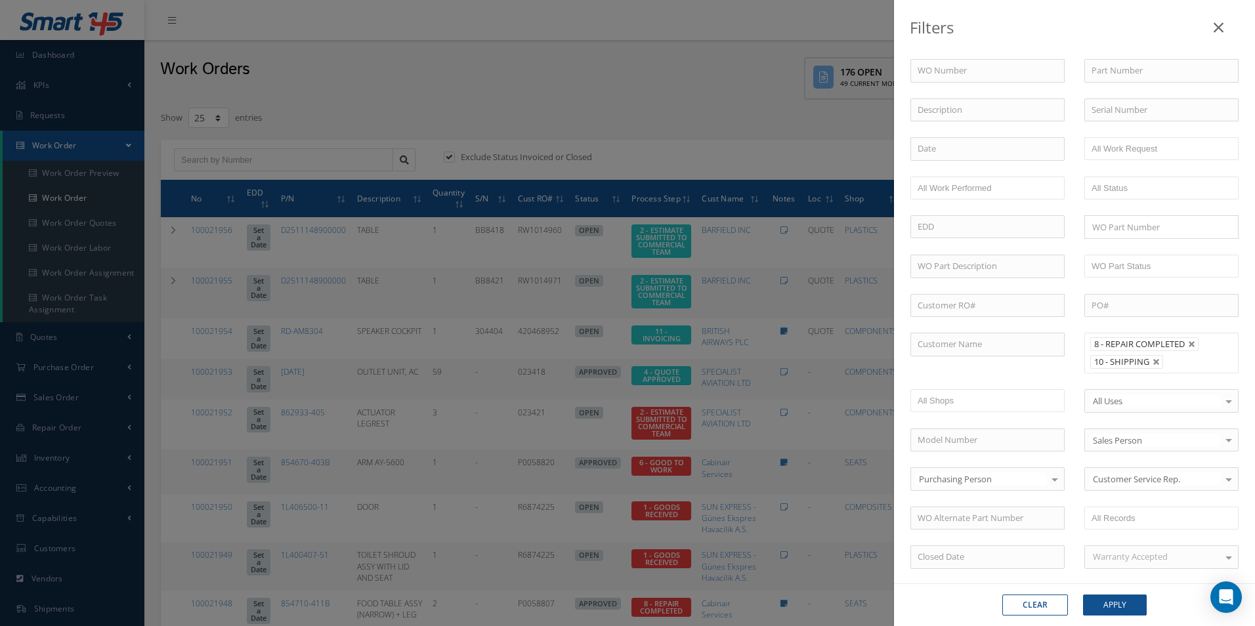
click at [1181, 365] on li at bounding box center [1176, 362] width 26 height 18
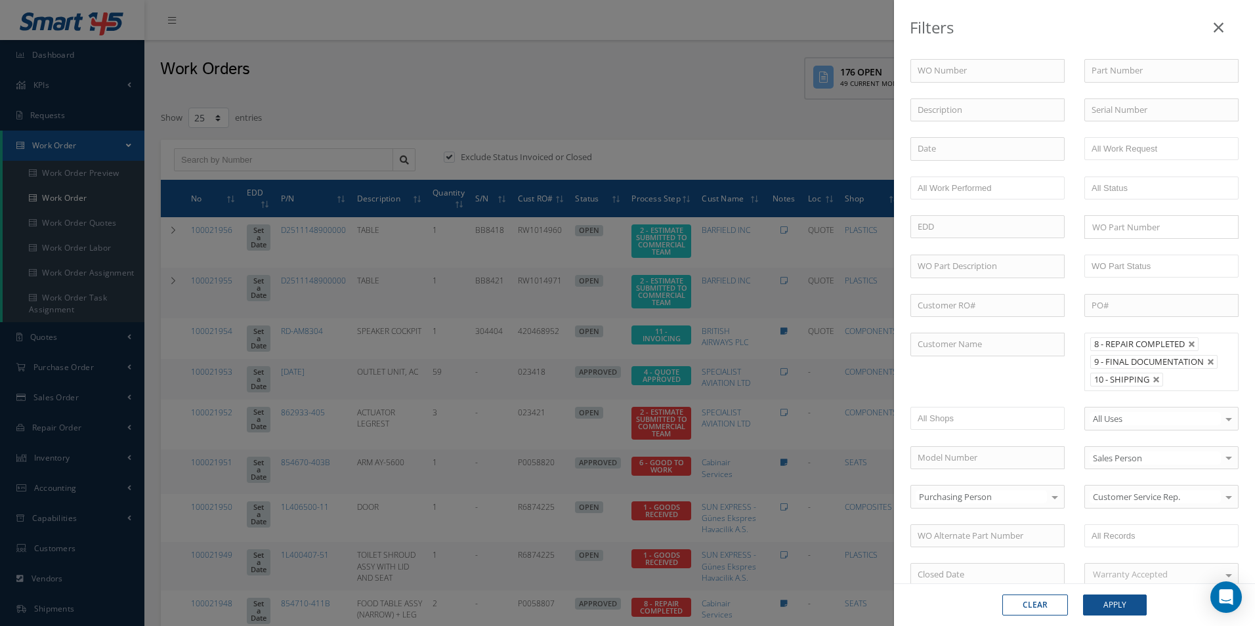
click at [1172, 376] on input "text" at bounding box center [1175, 379] width 16 height 16
click at [1118, 603] on button "Apply" at bounding box center [1115, 605] width 64 height 21
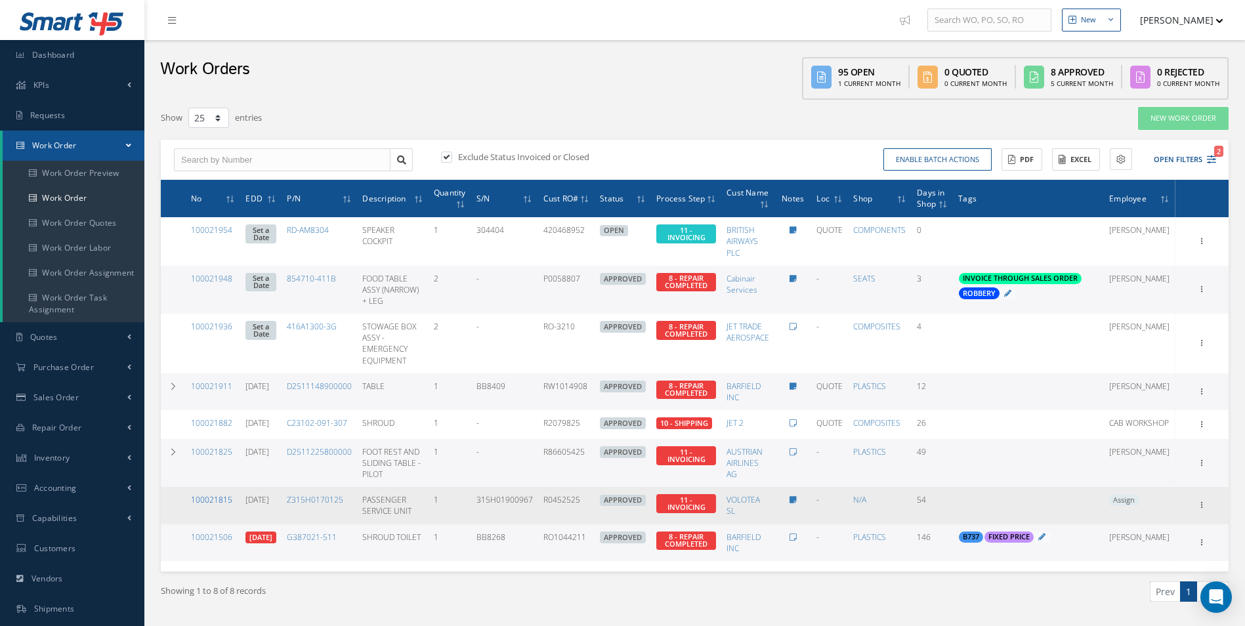
click at [226, 505] on link "100021815" at bounding box center [211, 499] width 41 height 11
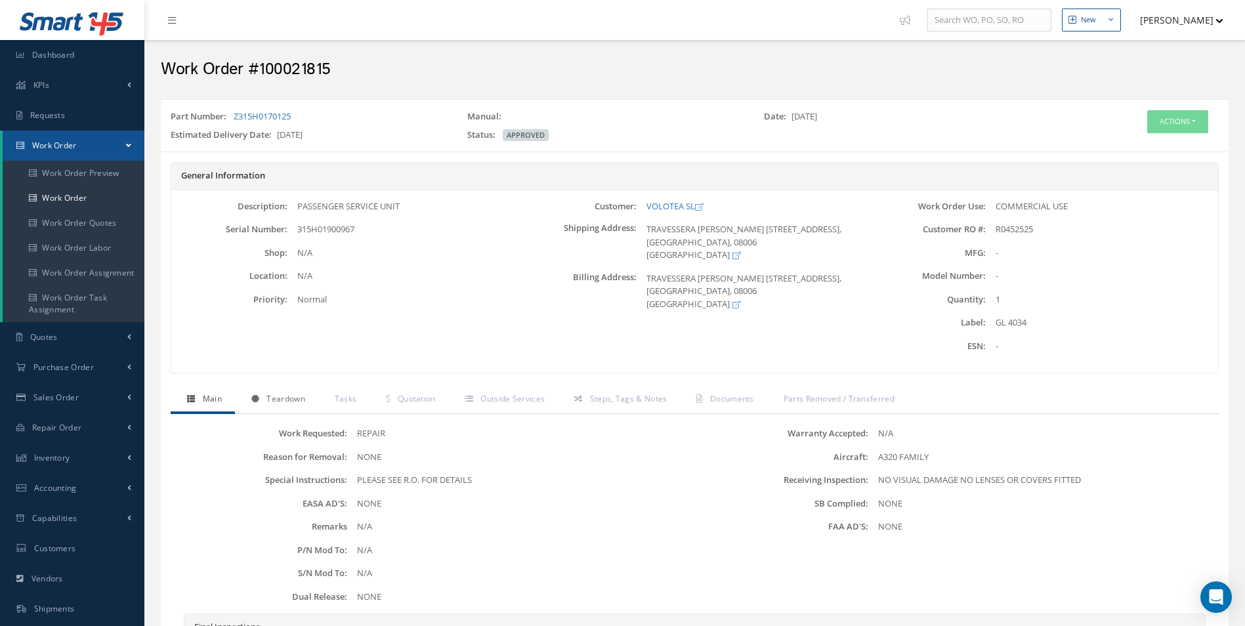
click at [288, 401] on span "Teardown" at bounding box center [285, 398] width 38 height 11
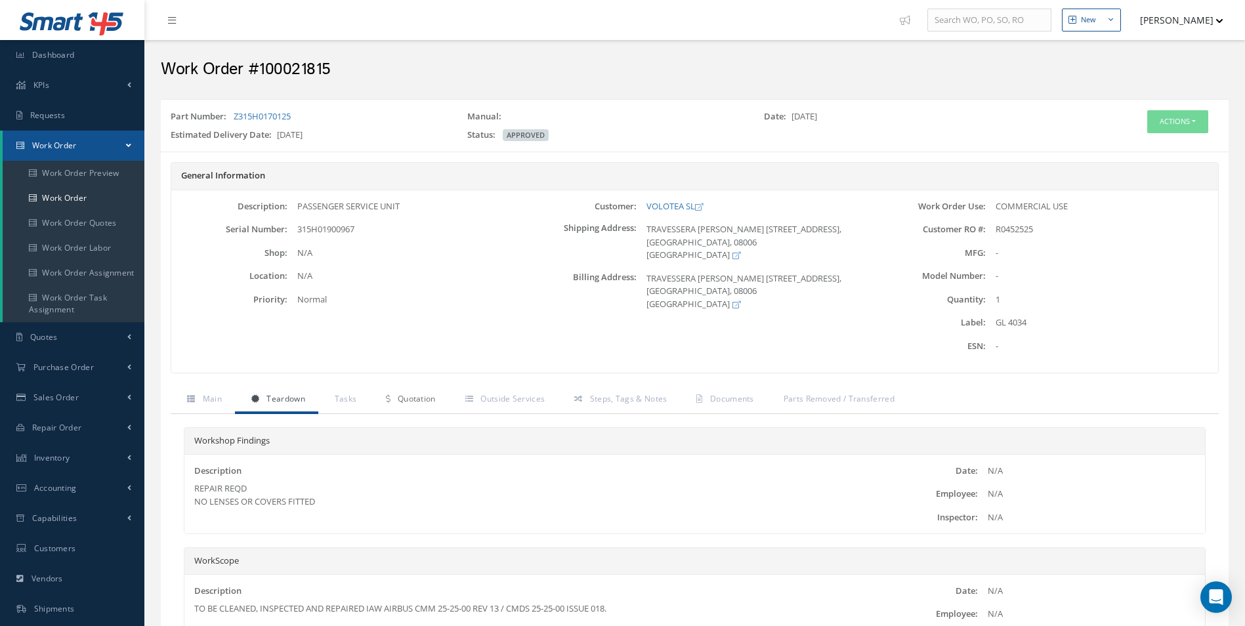
click at [428, 398] on span "Quotation" at bounding box center [417, 398] width 38 height 11
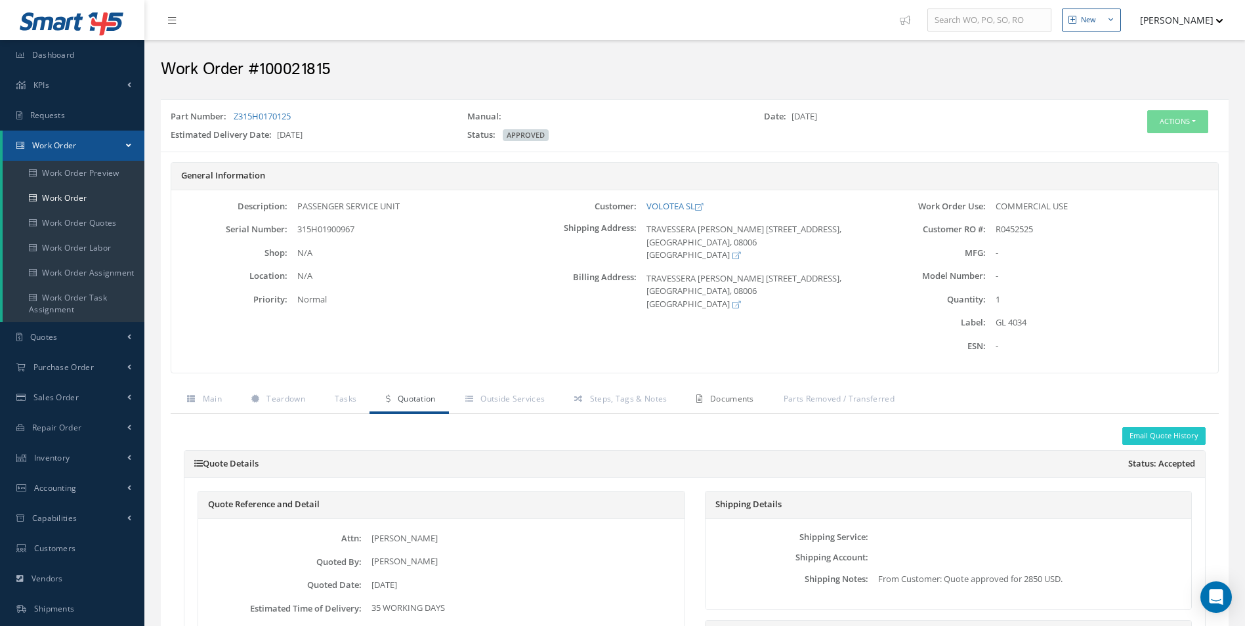
click at [696, 398] on icon at bounding box center [699, 399] width 6 height 8
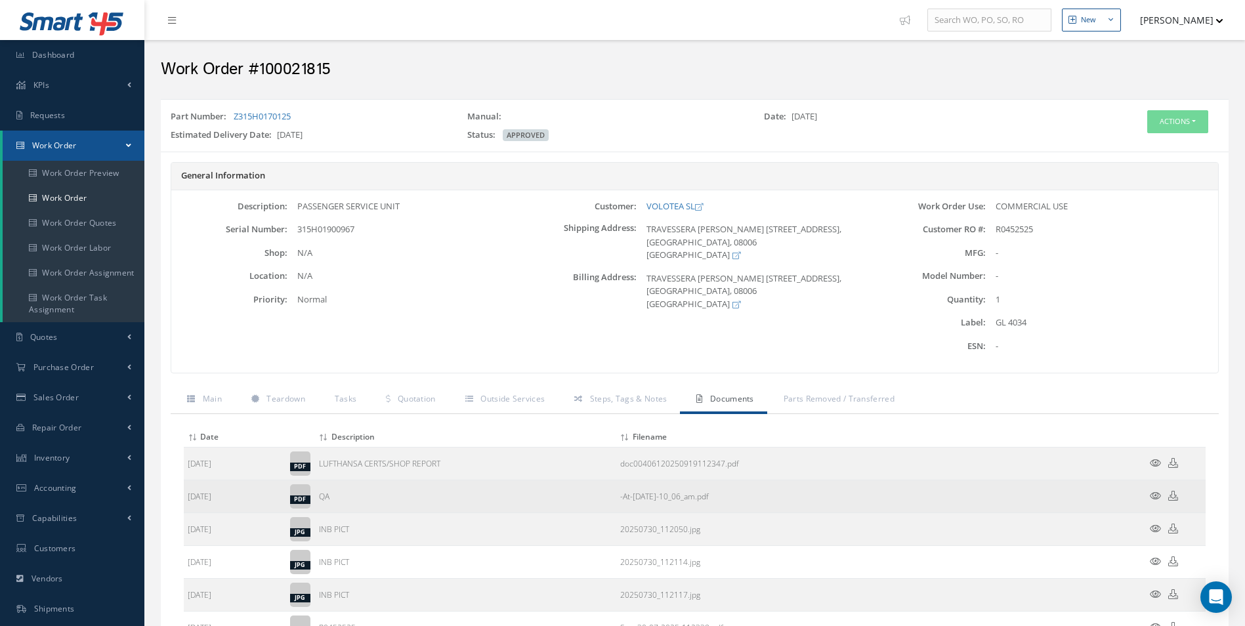
click at [1155, 497] on icon at bounding box center [1155, 496] width 11 height 10
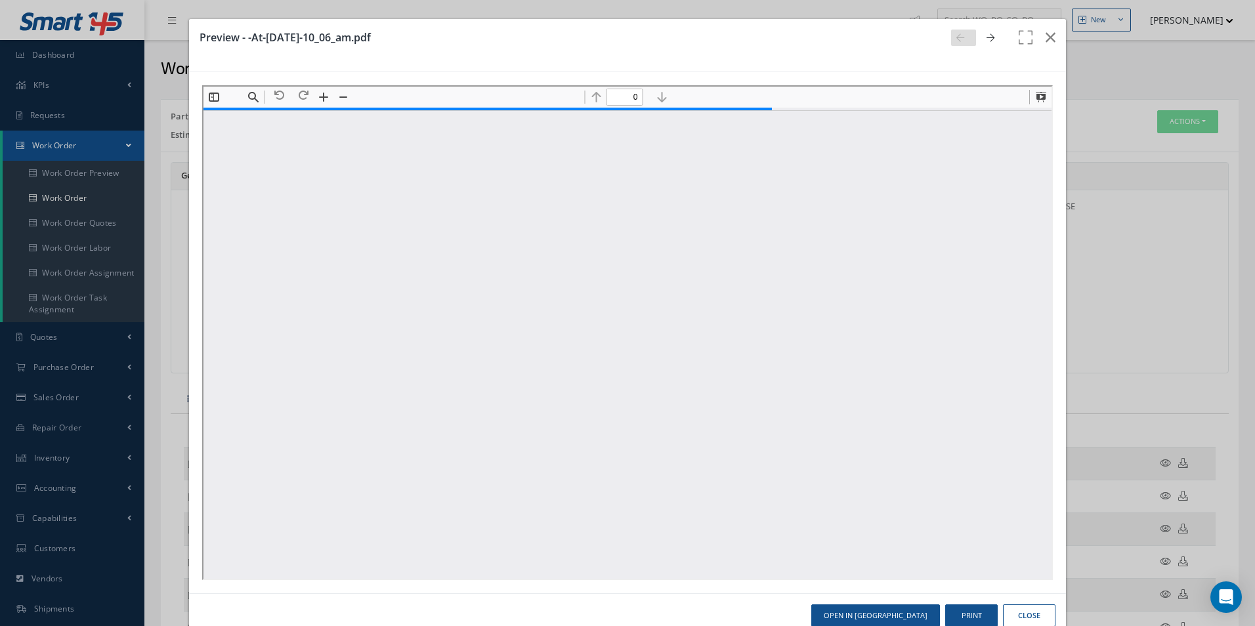
type input "1"
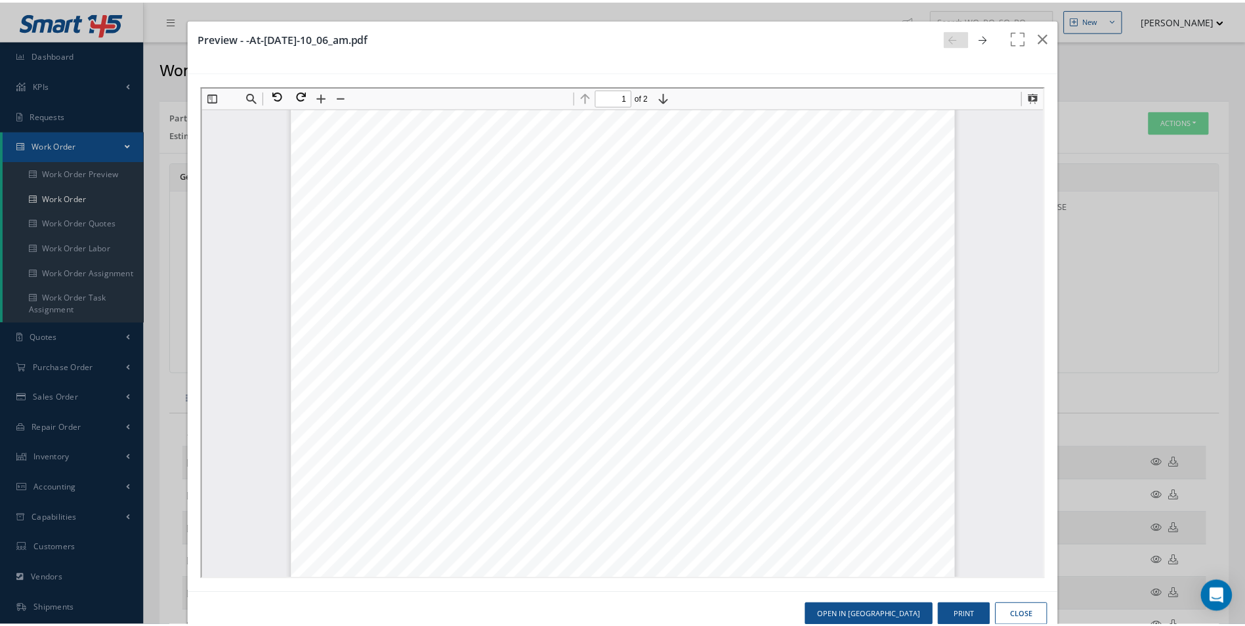
scroll to position [138, 0]
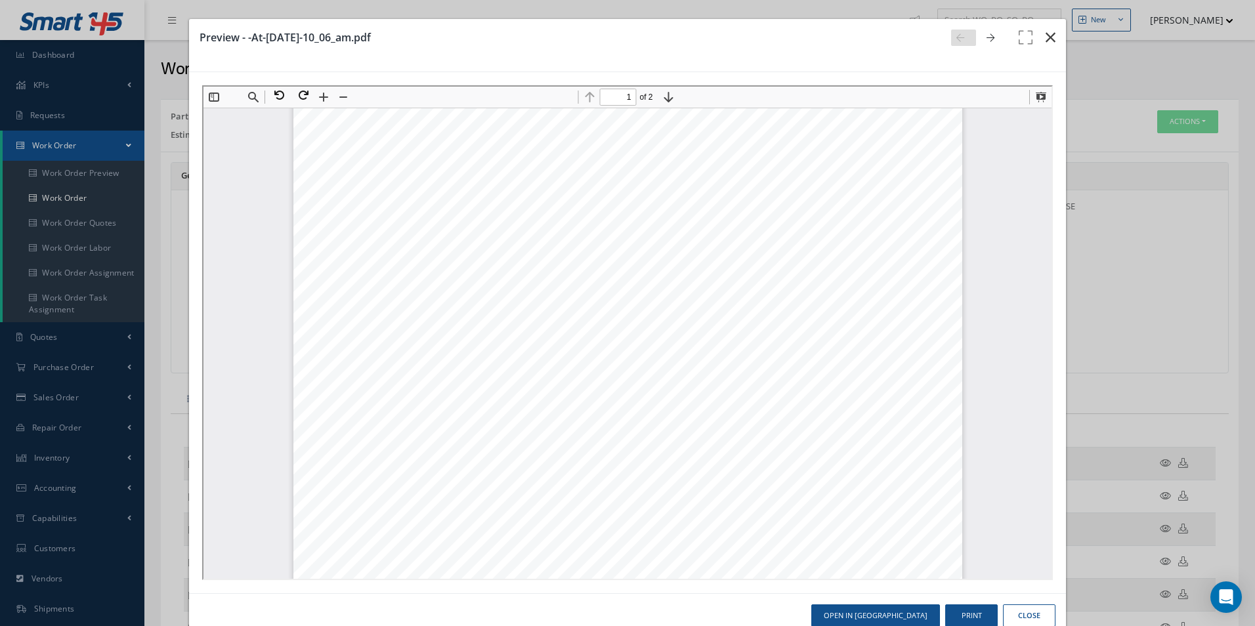
click at [1045, 35] on icon "button" at bounding box center [1050, 38] width 10 height 16
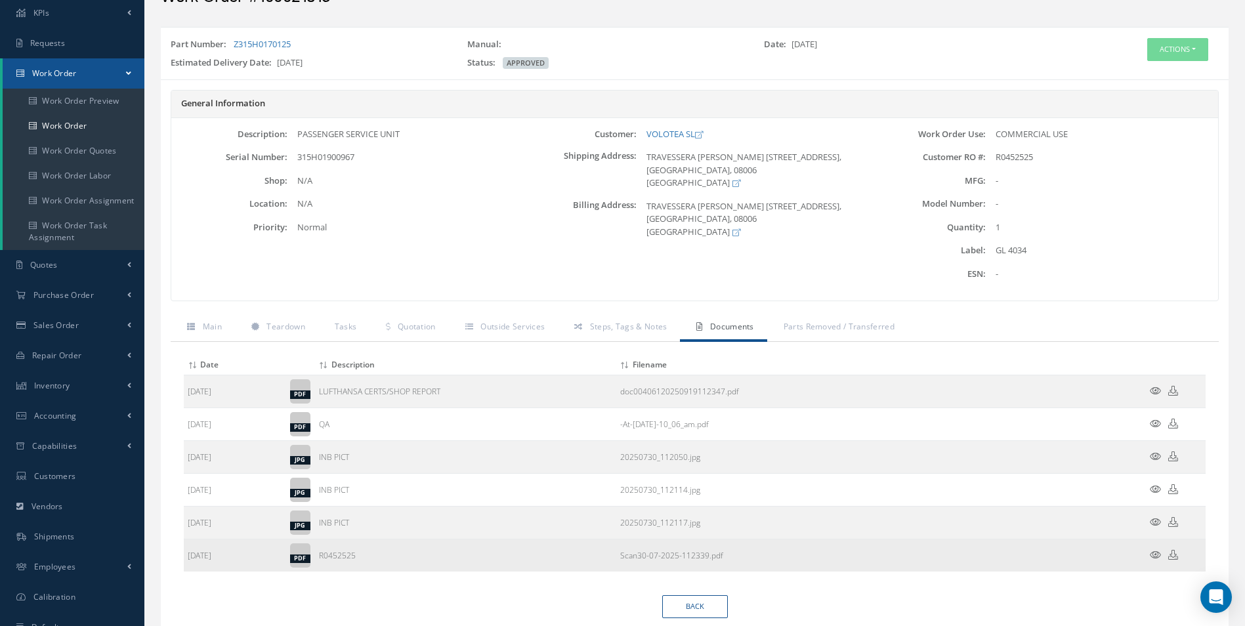
scroll to position [119, 0]
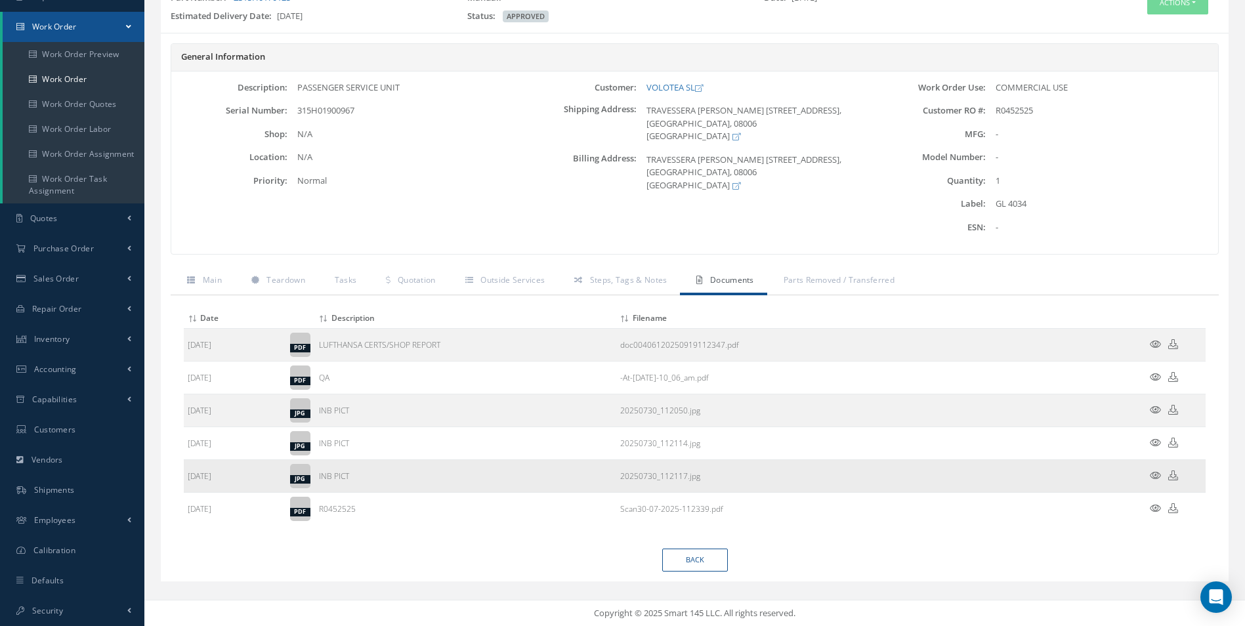
click at [1150, 479] on icon at bounding box center [1155, 476] width 11 height 10
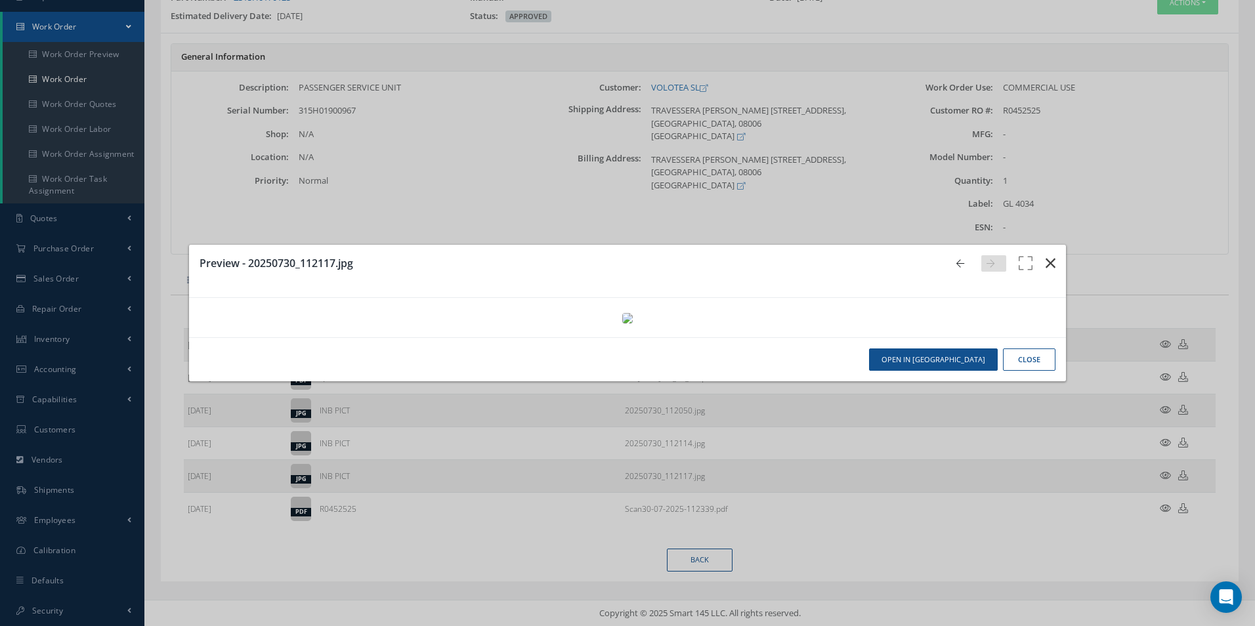
click at [1045, 255] on icon "button" at bounding box center [1050, 263] width 10 height 16
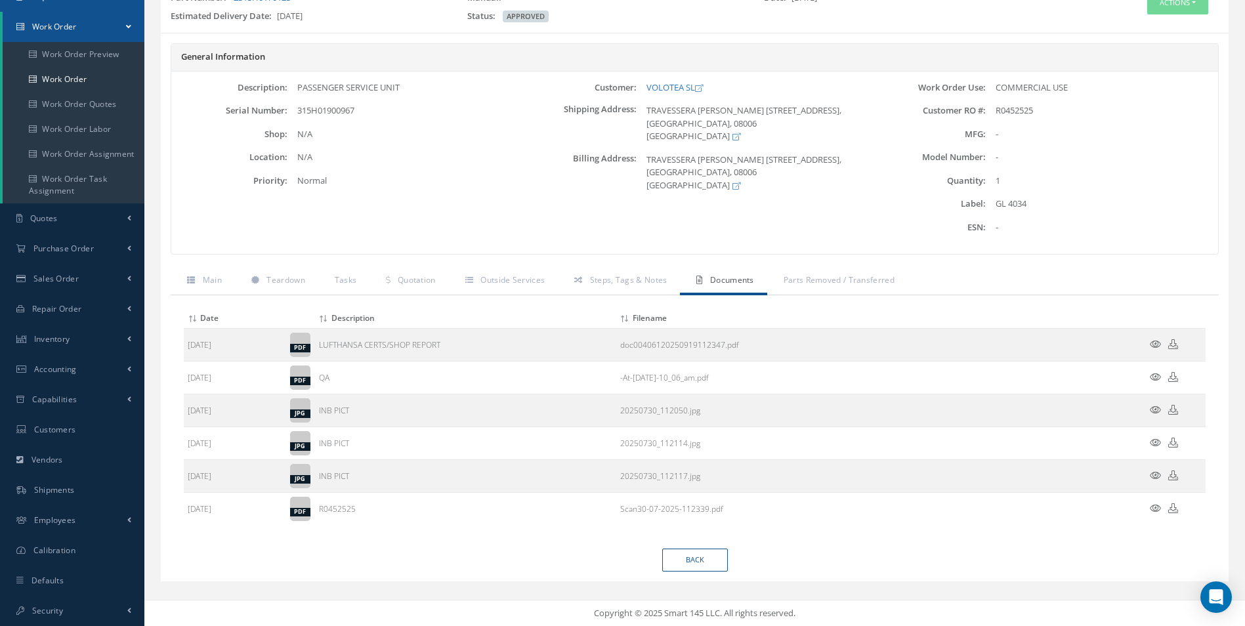
scroll to position [0, 0]
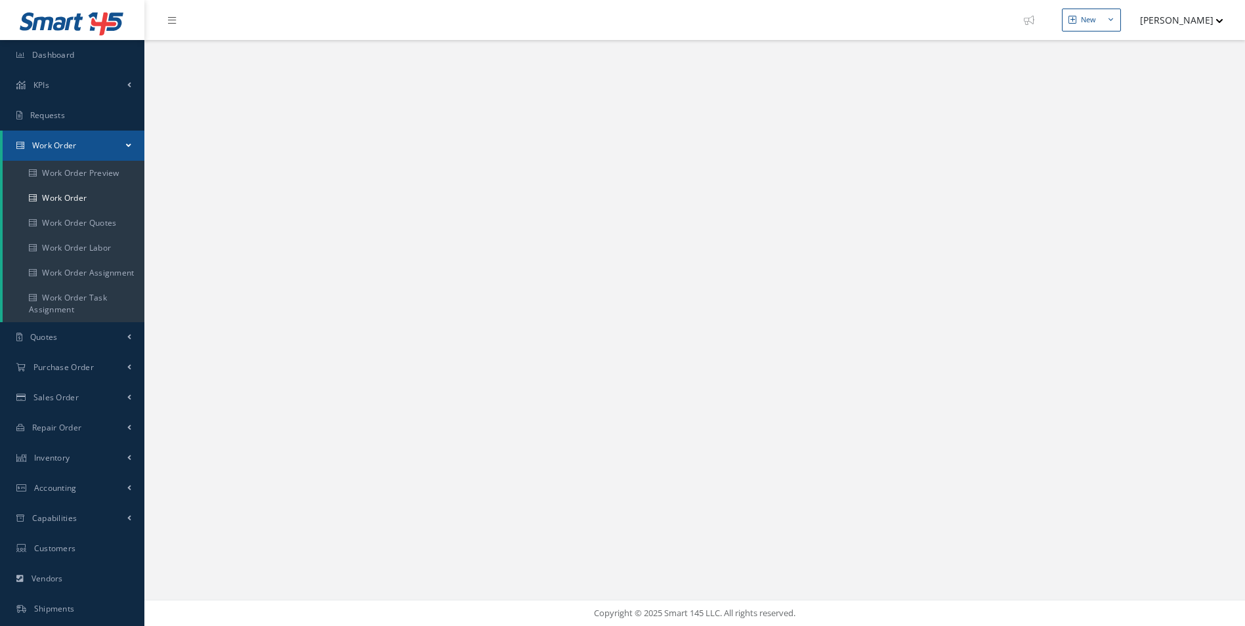
select select "25"
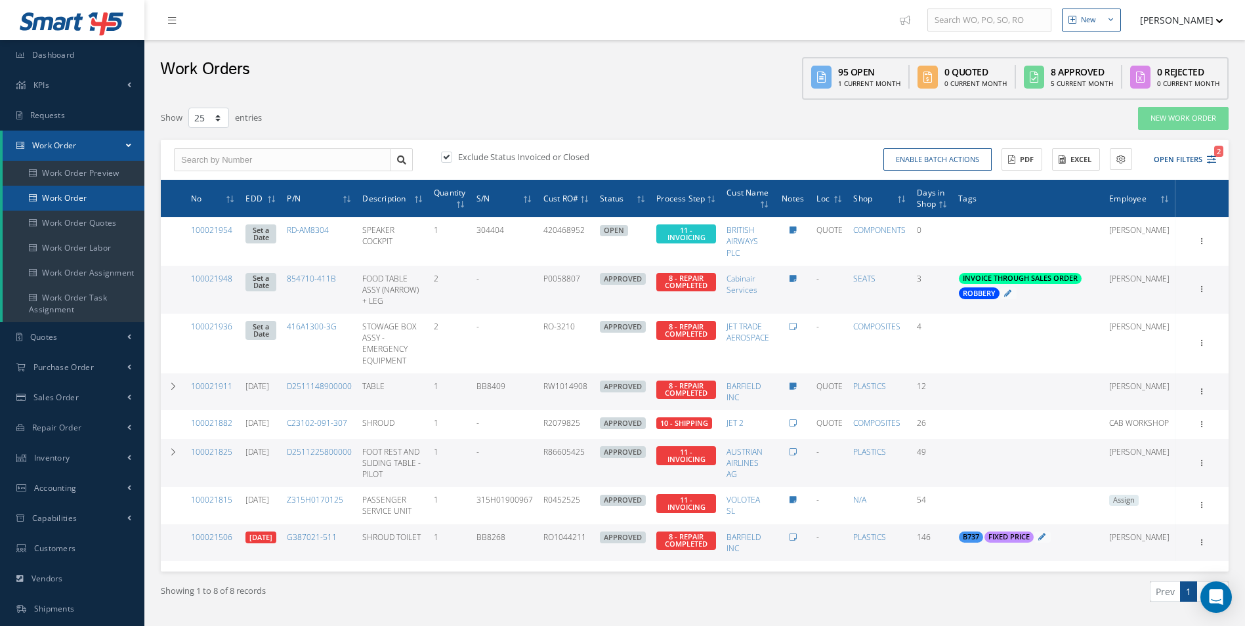
click at [85, 196] on link "Work Order" at bounding box center [74, 198] width 142 height 25
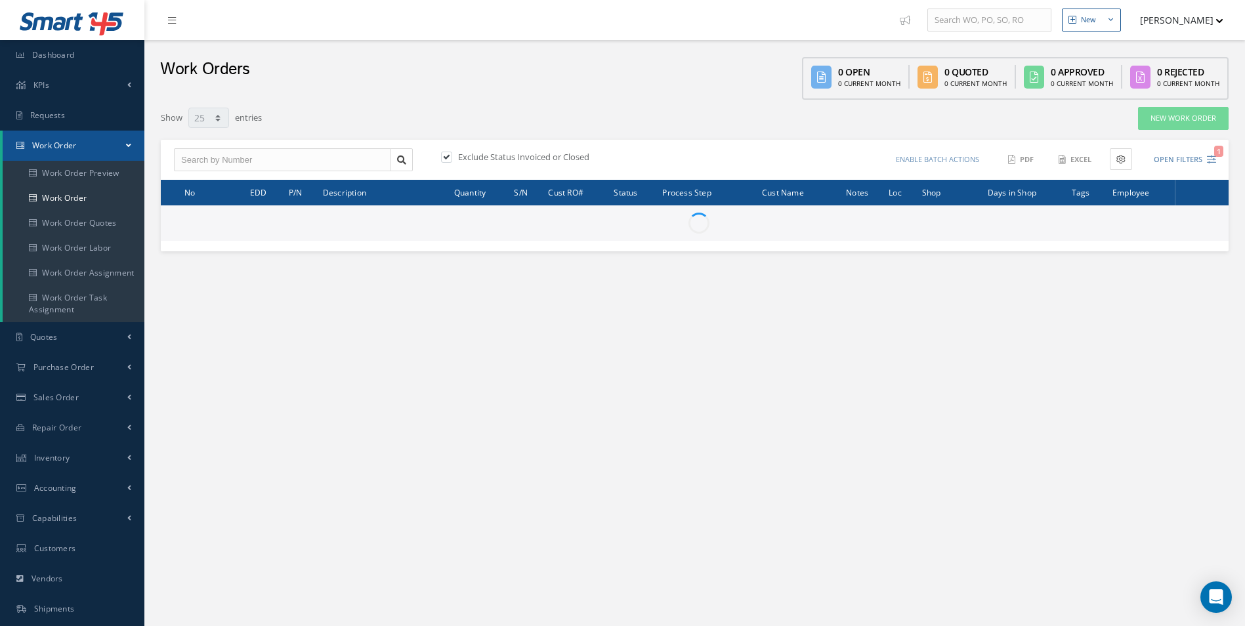
select select "25"
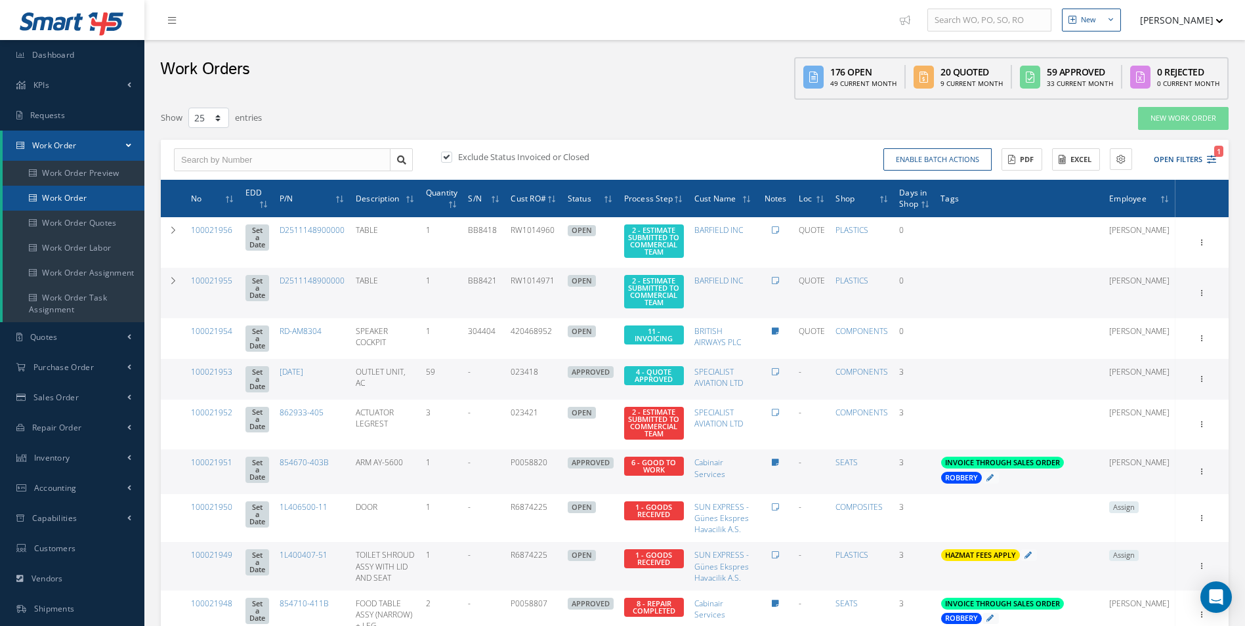
click at [61, 192] on link "Work Order" at bounding box center [74, 198] width 142 height 25
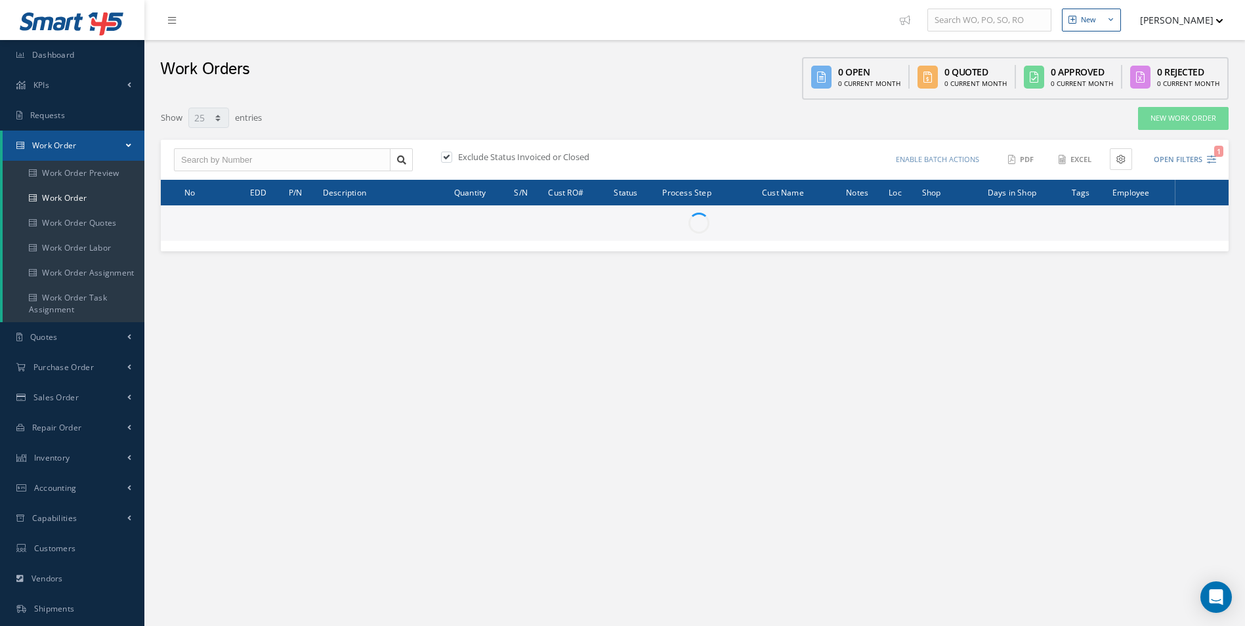
select select "25"
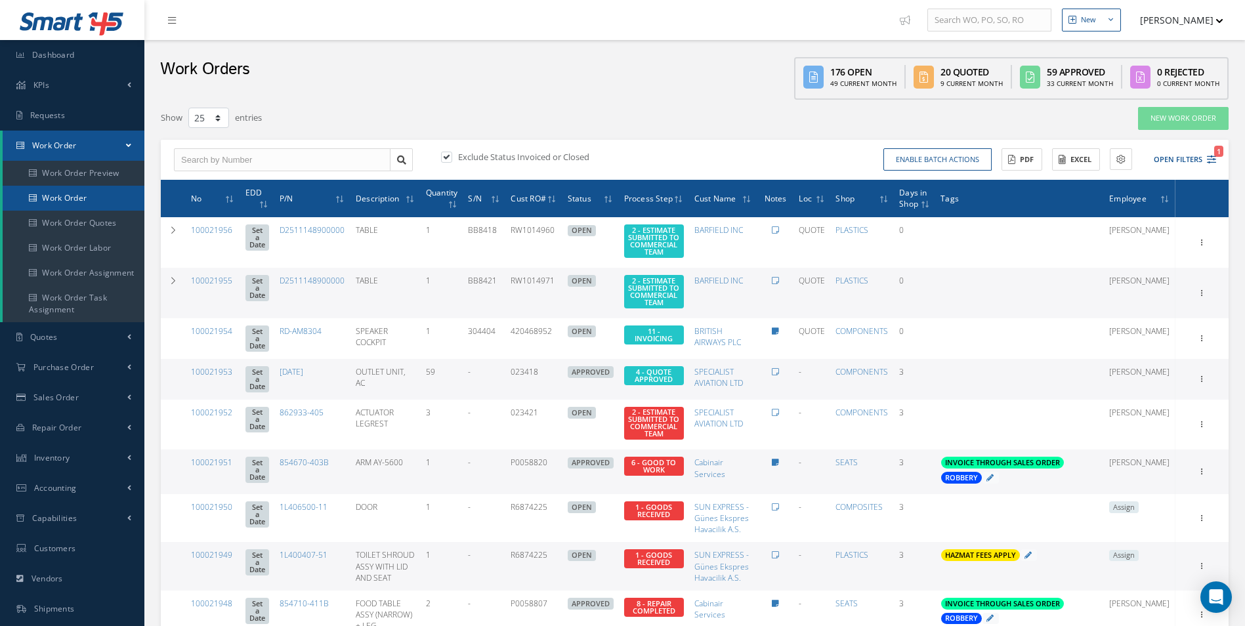
click at [68, 189] on link "Work Order" at bounding box center [74, 198] width 142 height 25
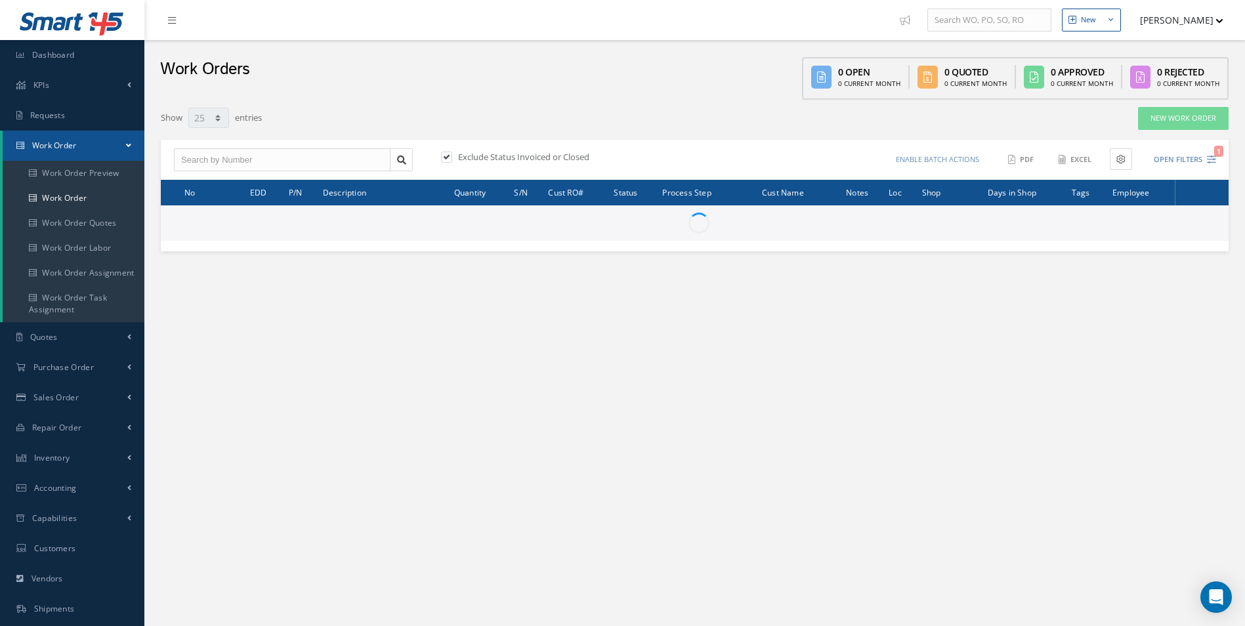
select select "25"
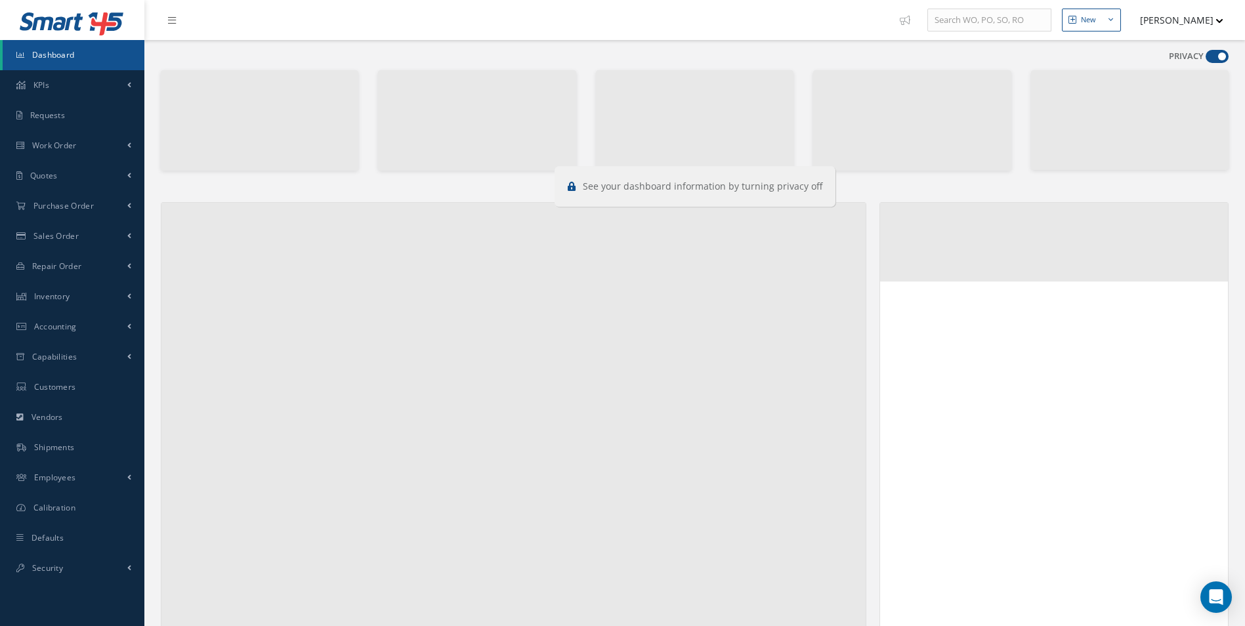
click at [1210, 53] on span at bounding box center [1216, 56] width 23 height 13
click at [1205, 59] on input "checkbox" at bounding box center [1205, 59] width 0 height 0
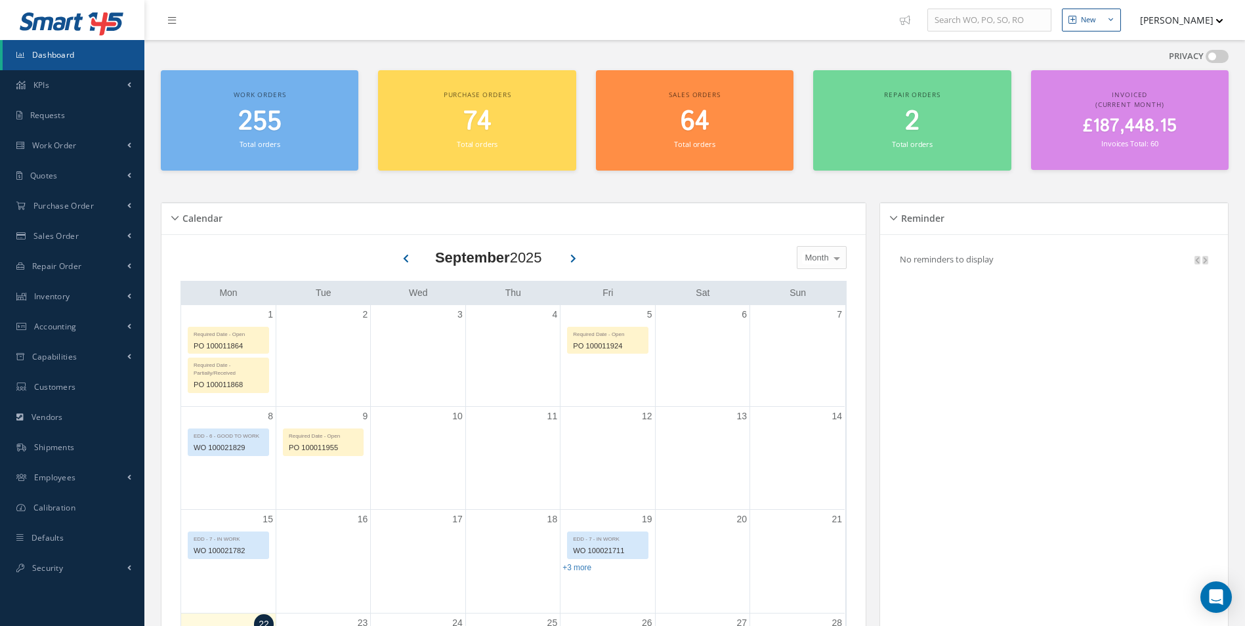
click at [1210, 53] on span at bounding box center [1216, 56] width 23 height 13
click at [1205, 59] on input "checkbox" at bounding box center [1205, 59] width 0 height 0
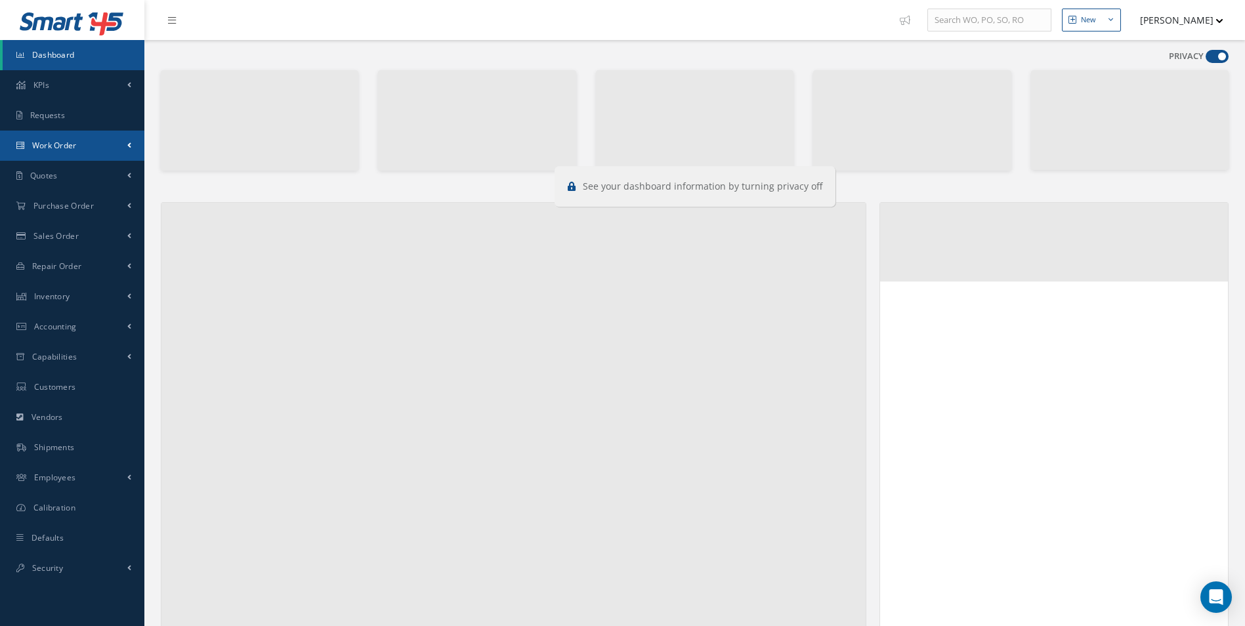
click at [35, 141] on span "Work Order" at bounding box center [54, 145] width 45 height 11
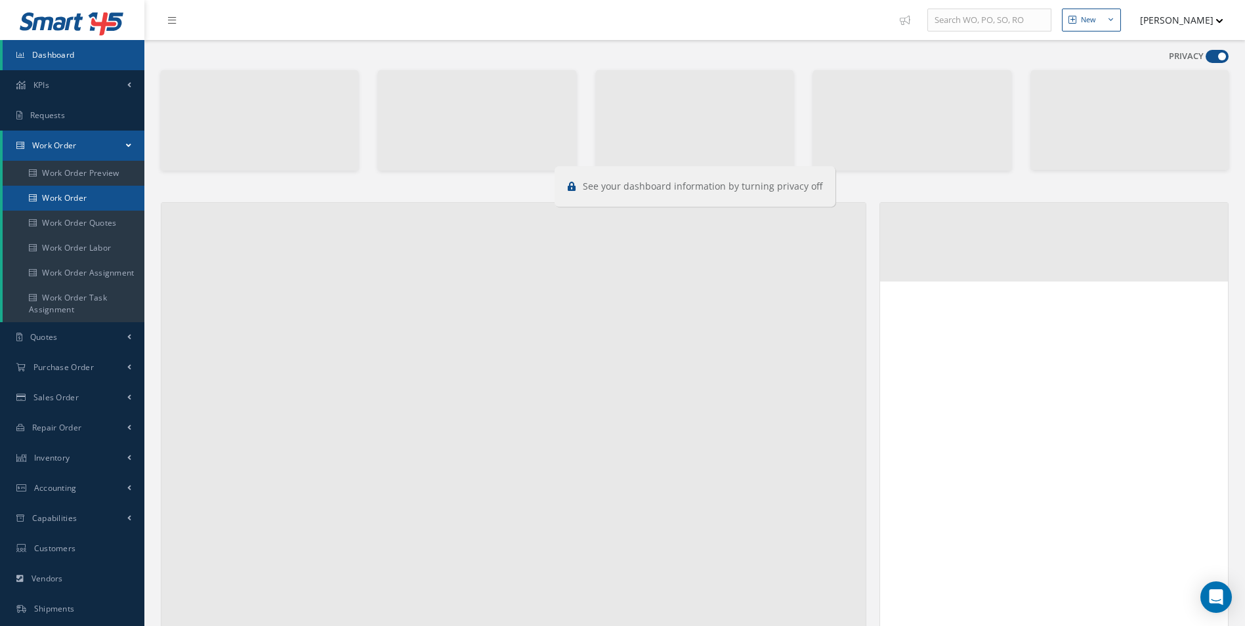
click at [79, 205] on link "Work Order" at bounding box center [74, 198] width 142 height 25
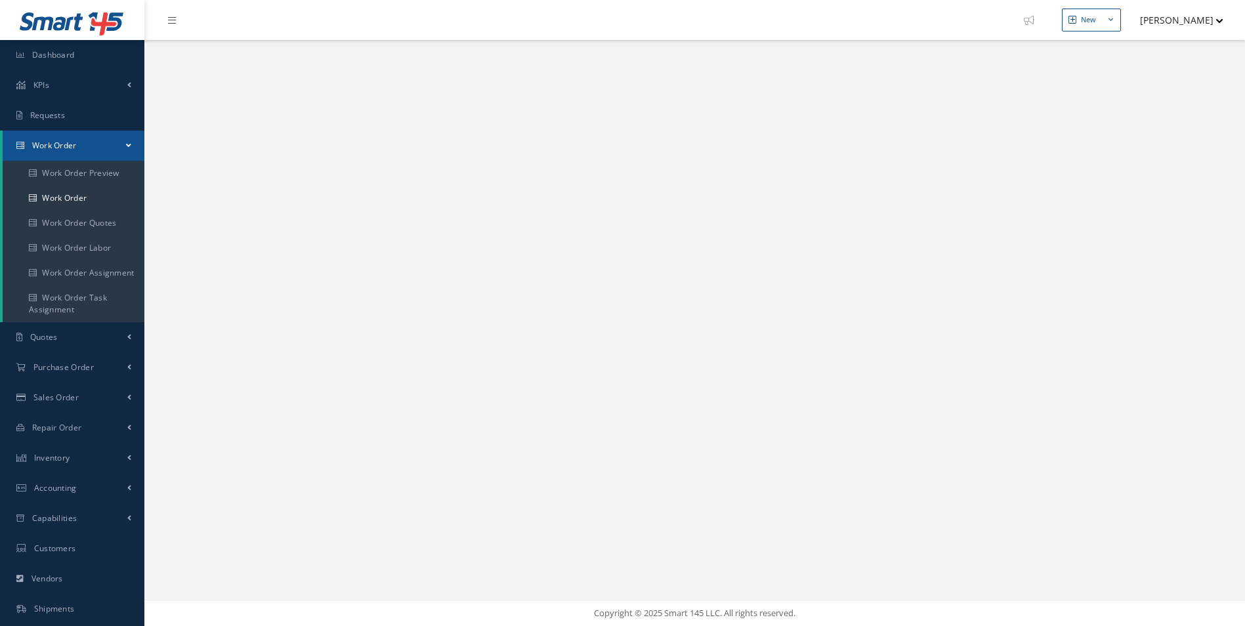
select select "25"
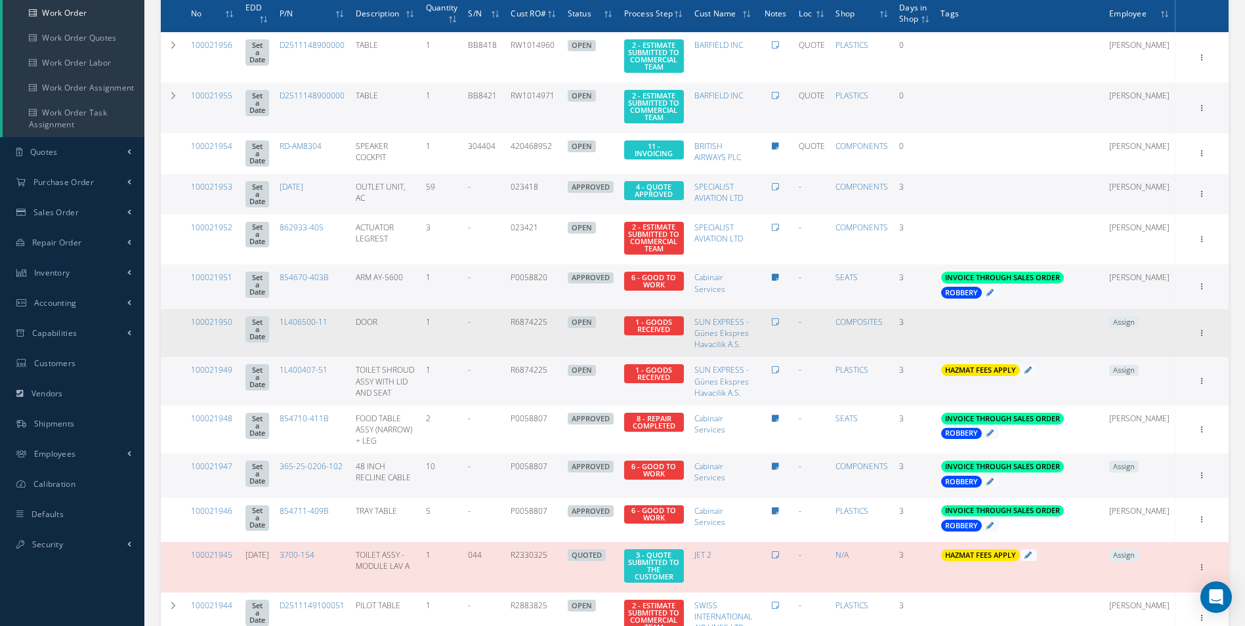
scroll to position [197, 0]
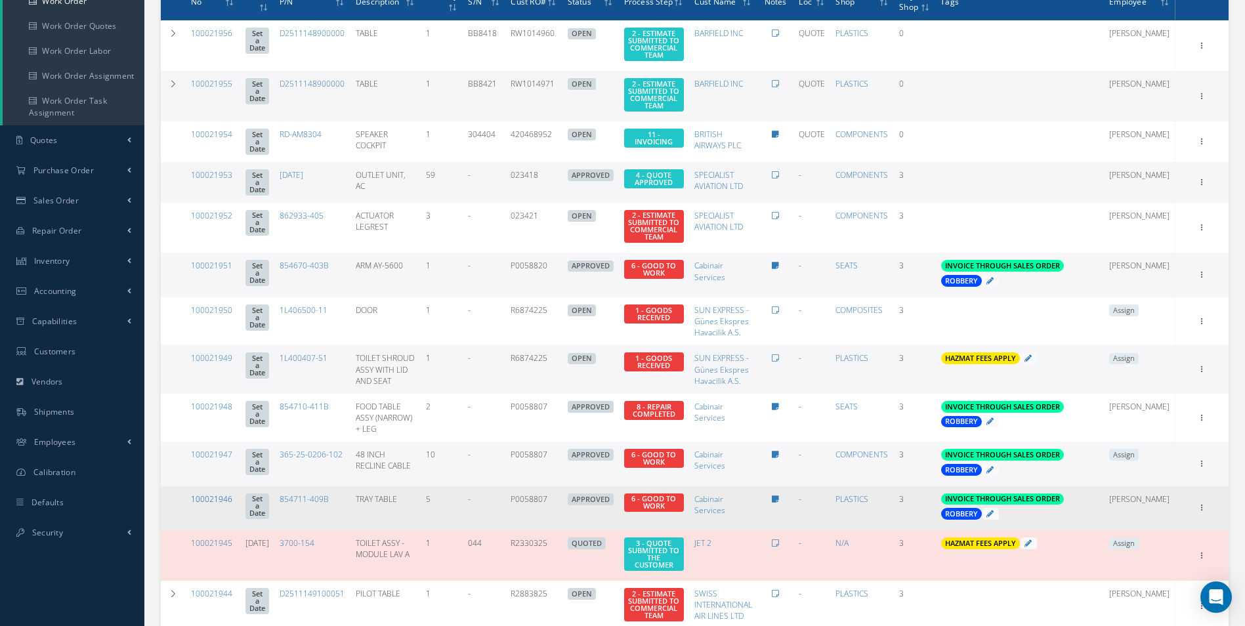
click at [219, 505] on link "100021946" at bounding box center [211, 498] width 41 height 11
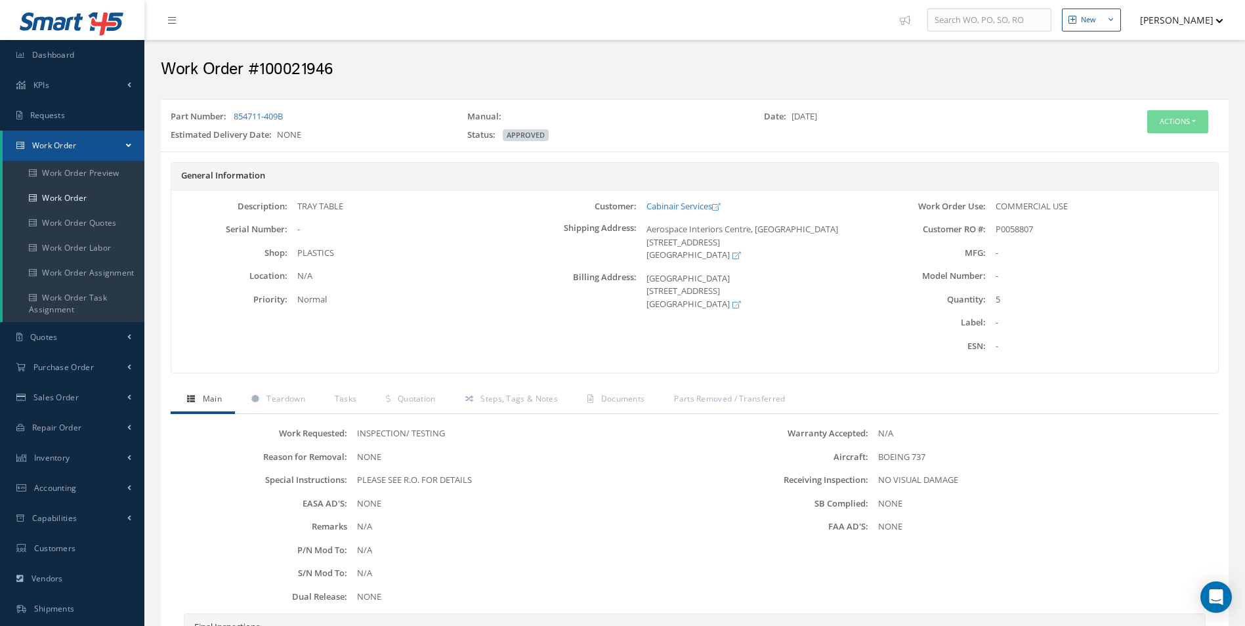
click at [308, 61] on h2 "Work Order #100021946" at bounding box center [695, 70] width 1068 height 20
click at [306, 62] on h2 "Work Order #100021946" at bounding box center [695, 70] width 1068 height 20
click at [302, 67] on h2 "Work Order #100021946" at bounding box center [695, 70] width 1068 height 20
copy h2 "100021946"
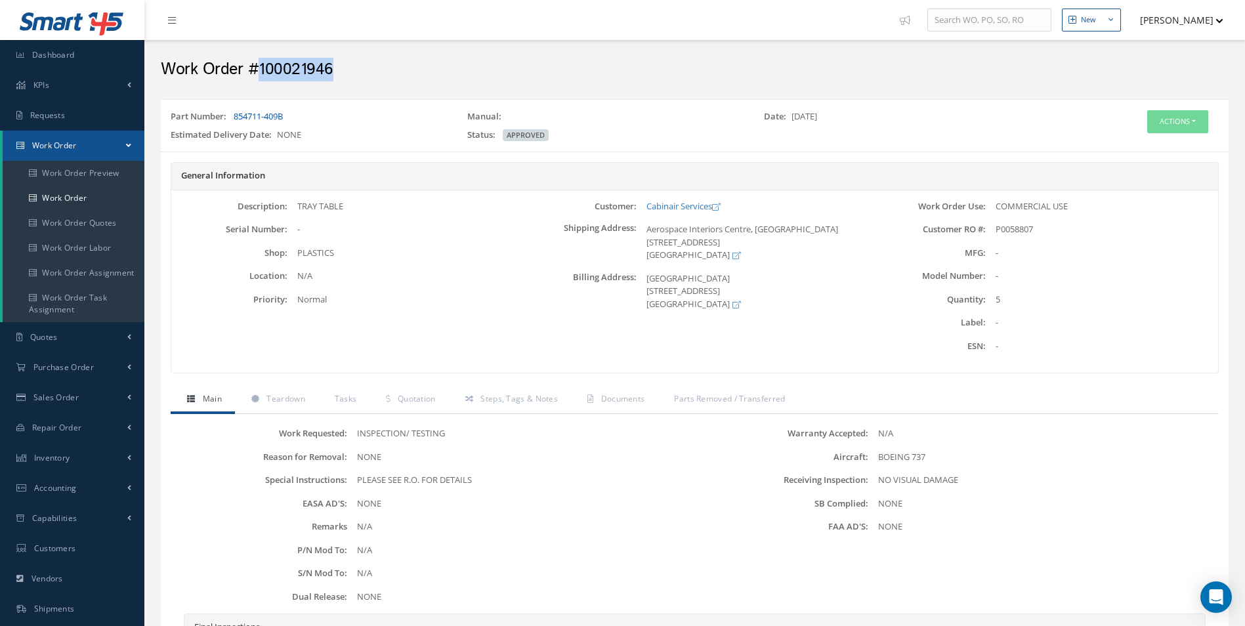
drag, startPoint x: 308, startPoint y: 118, endPoint x: 234, endPoint y: 117, distance: 74.2
click at [234, 117] on div "Part Number: 854711-409B" at bounding box center [309, 119] width 297 height 18
copy link "854711-409B"
drag, startPoint x: 319, startPoint y: 204, endPoint x: 297, endPoint y: 207, distance: 22.5
click at [297, 207] on div "TRAY TABLE" at bounding box center [403, 206] width 232 height 13
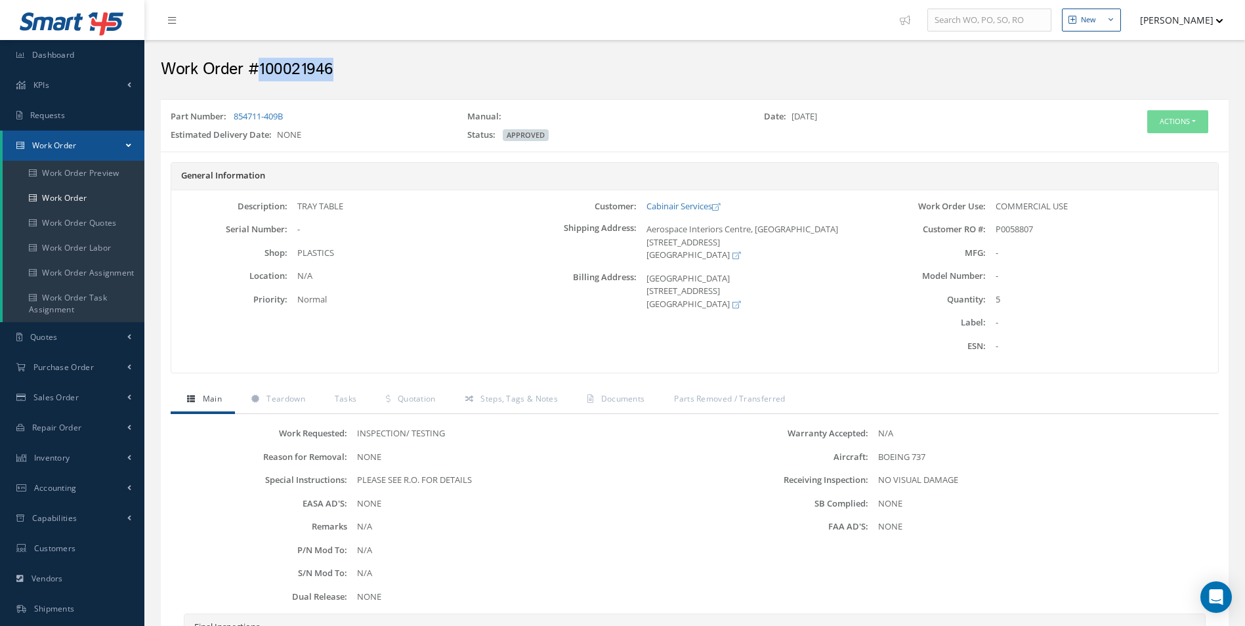
copy div "TRAY TABLE"
click at [1189, 123] on button "Actions" at bounding box center [1177, 121] width 61 height 23
click at [1144, 143] on link "Edit" at bounding box center [1157, 147] width 105 height 18
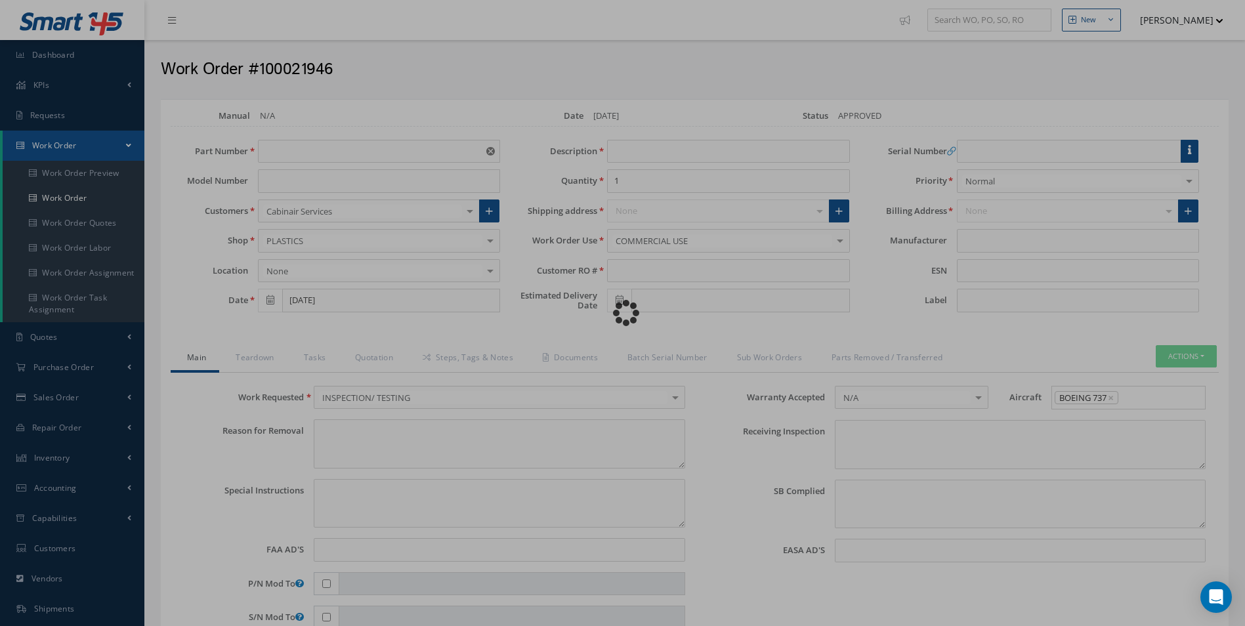
type input "854711-409B"
type input "[DATE]"
type input "TRAY TABLE"
type input "5"
type input "P0058807"
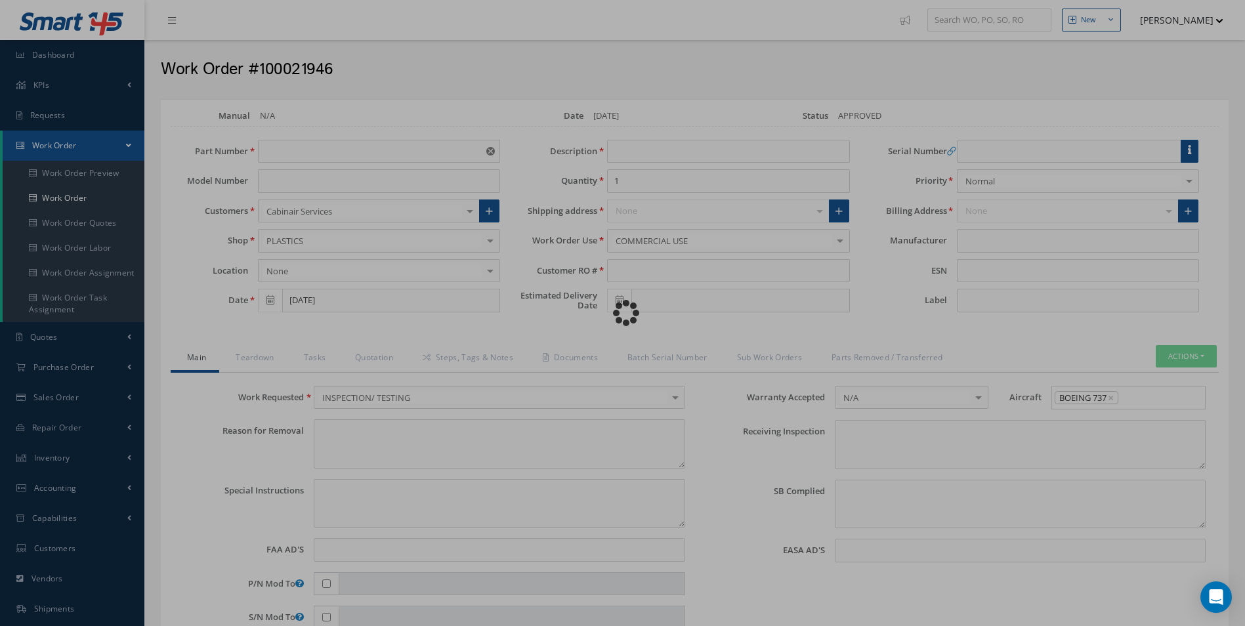
type textarea "NONE"
type textarea "PLEASE SEE R.O. FOR DETAILS"
type input "NONE"
type textarea "NO VISUAL DAMAGE"
type textarea "NONE"
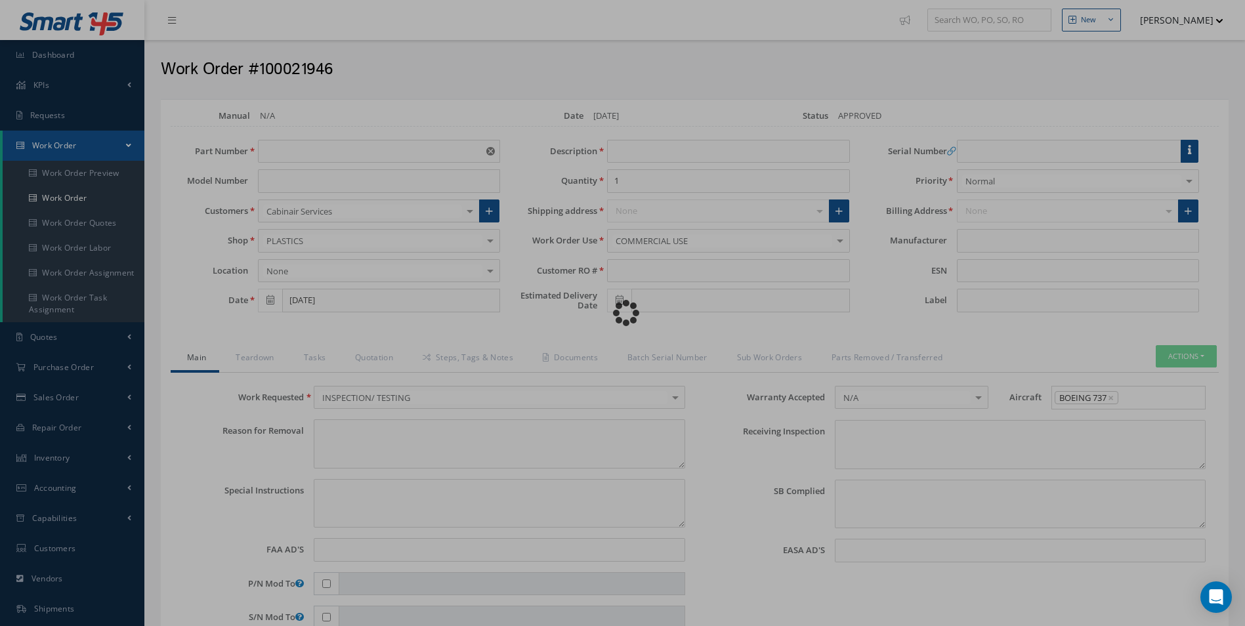
type input "NONE"
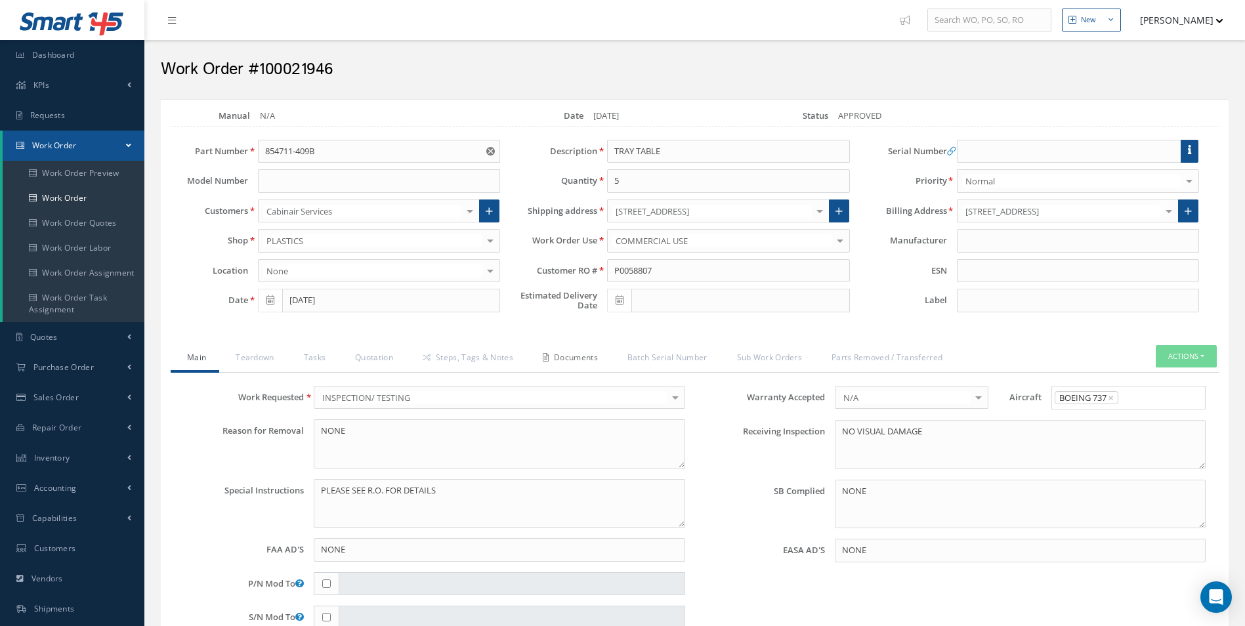
click at [570, 361] on link "Documents" at bounding box center [568, 359] width 85 height 28
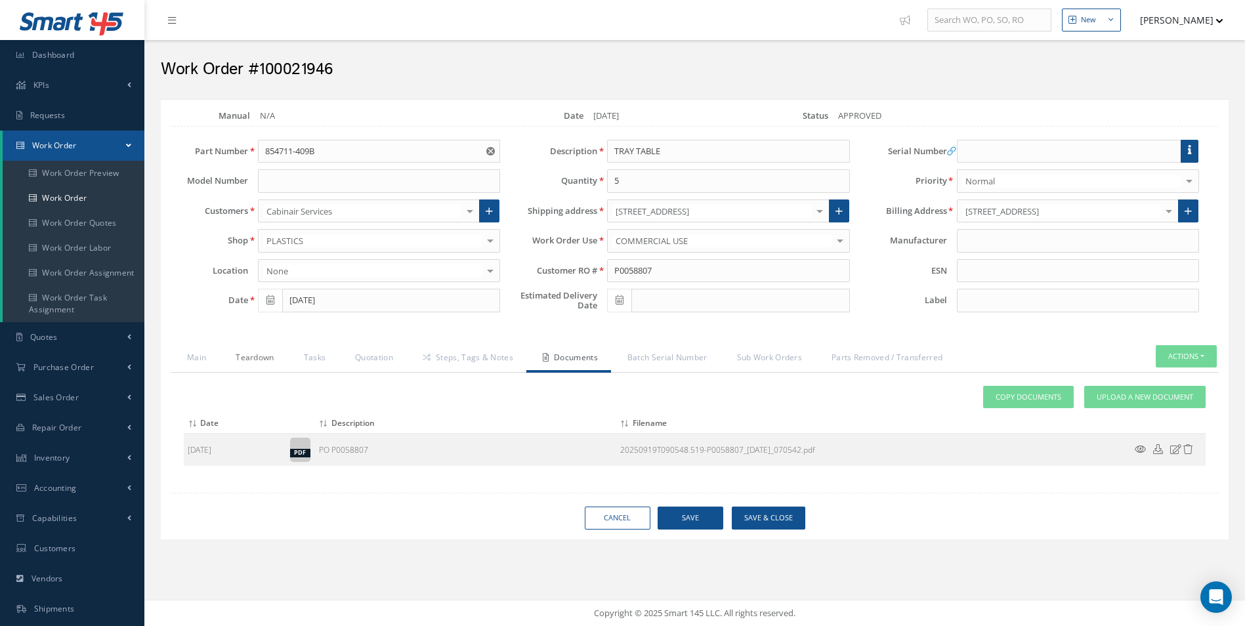
click at [245, 354] on link "Teardown" at bounding box center [253, 359] width 68 height 28
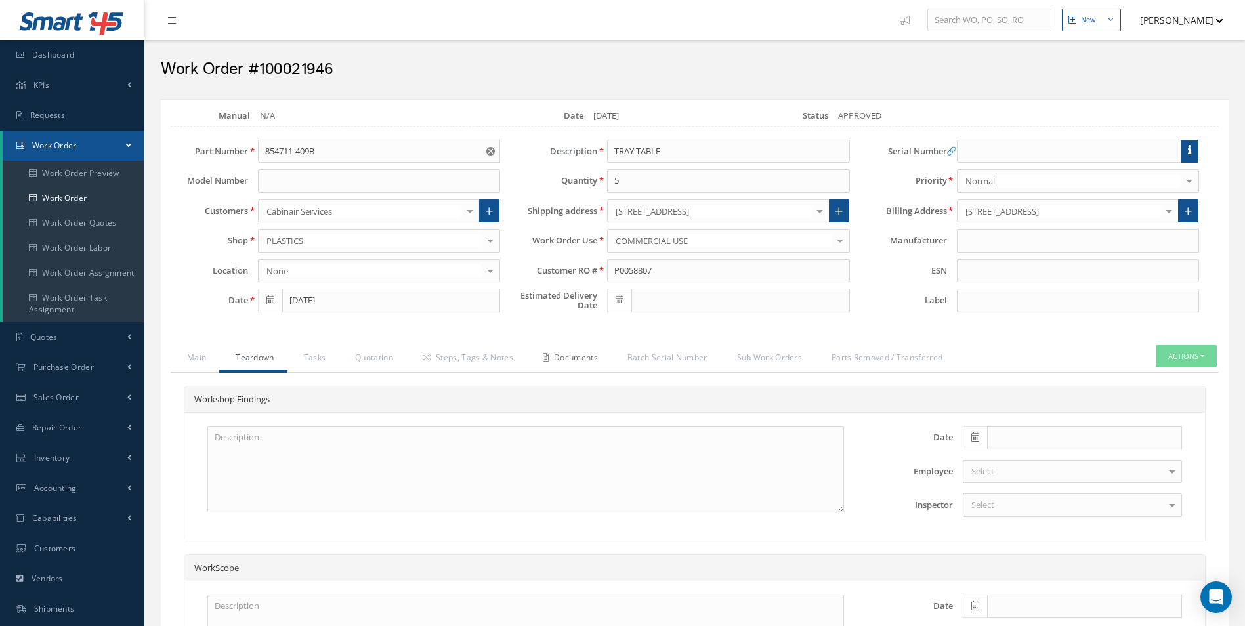
click at [563, 367] on link "Documents" at bounding box center [568, 359] width 85 height 28
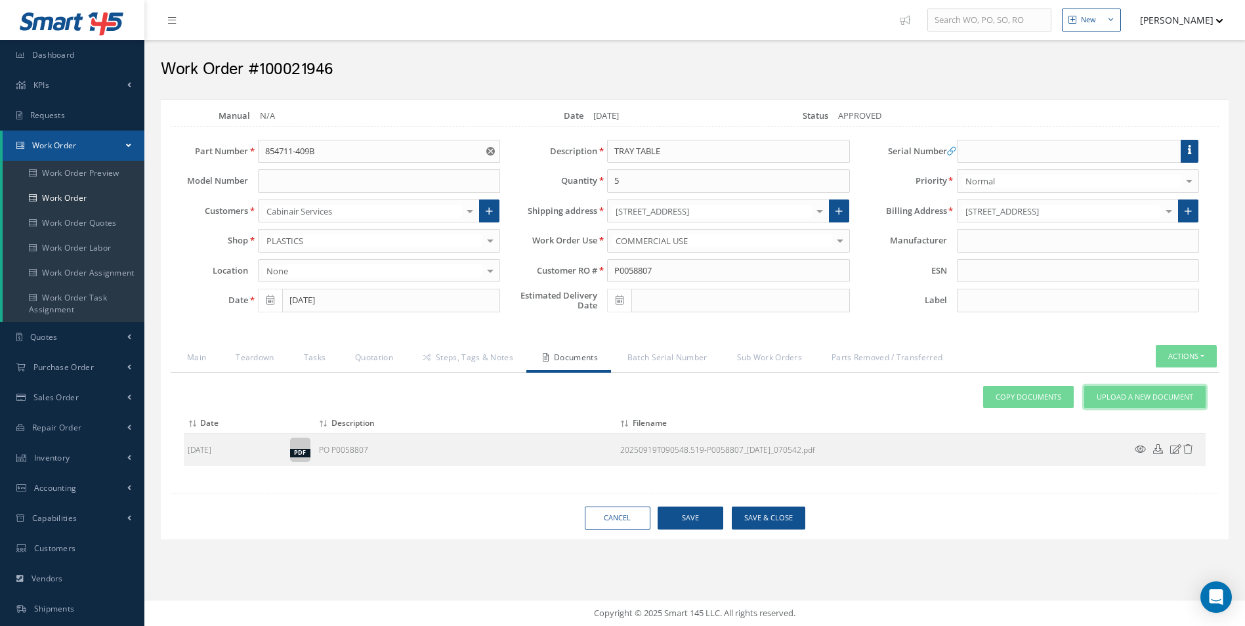
click at [1100, 395] on span "Upload a New Document" at bounding box center [1145, 397] width 96 height 11
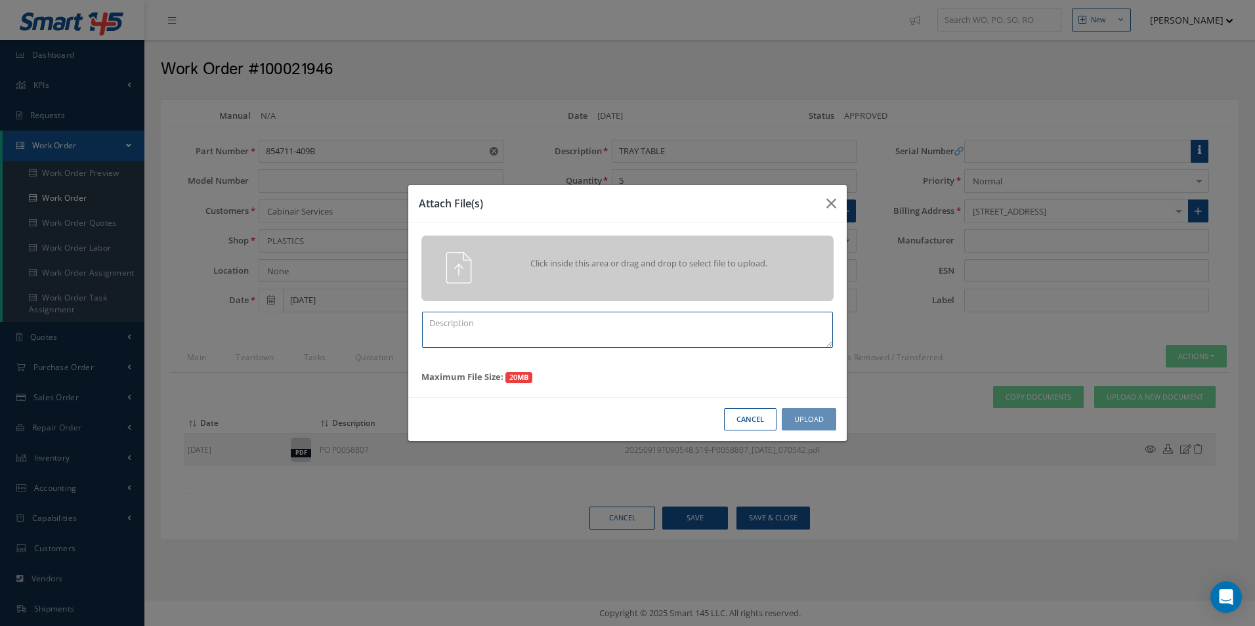
click at [492, 317] on textarea at bounding box center [627, 330] width 411 height 36
paste textarea "Part Robbery Sheet"
click at [560, 344] on textarea "Part Robbery Sheet" at bounding box center [627, 330] width 411 height 36
paste textarea "CASF-033"
type textarea "Part Robbery Sheet CASF-033"
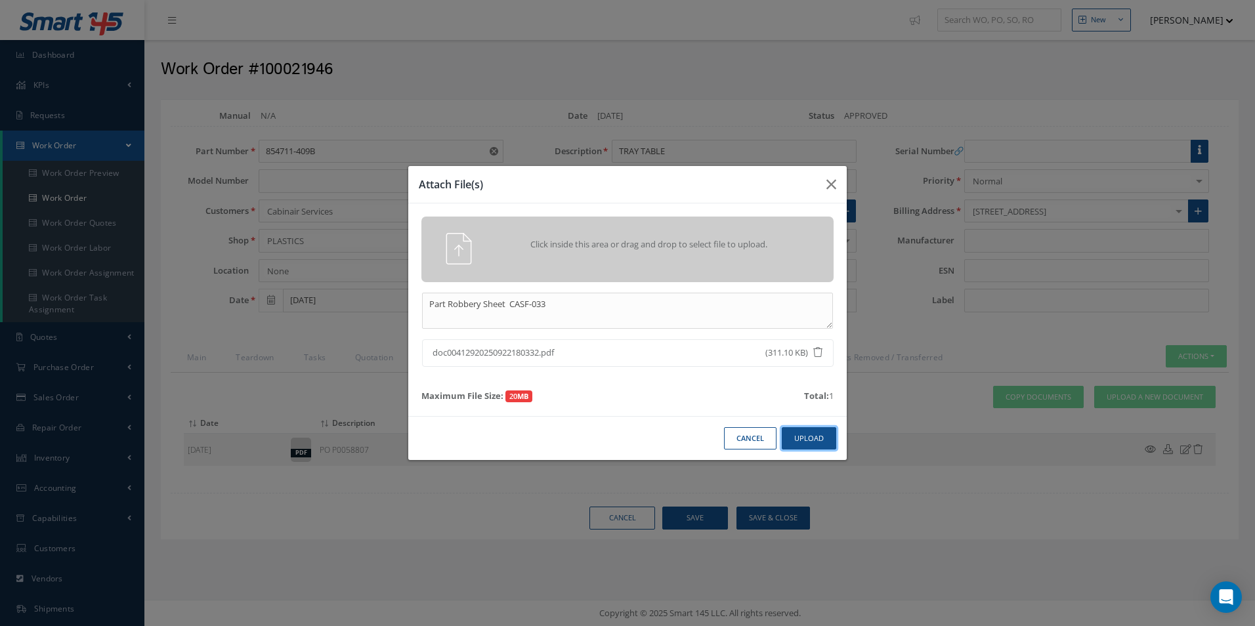
click at [814, 442] on button "Upload" at bounding box center [809, 438] width 54 height 23
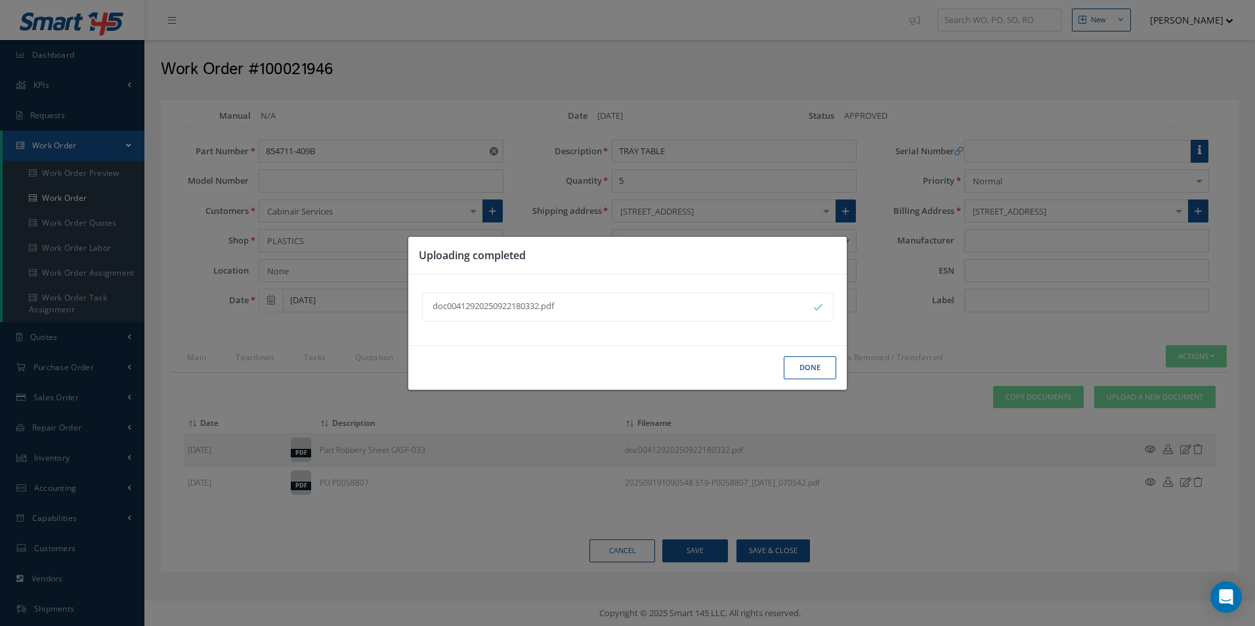
click at [815, 373] on button "Done" at bounding box center [810, 367] width 52 height 23
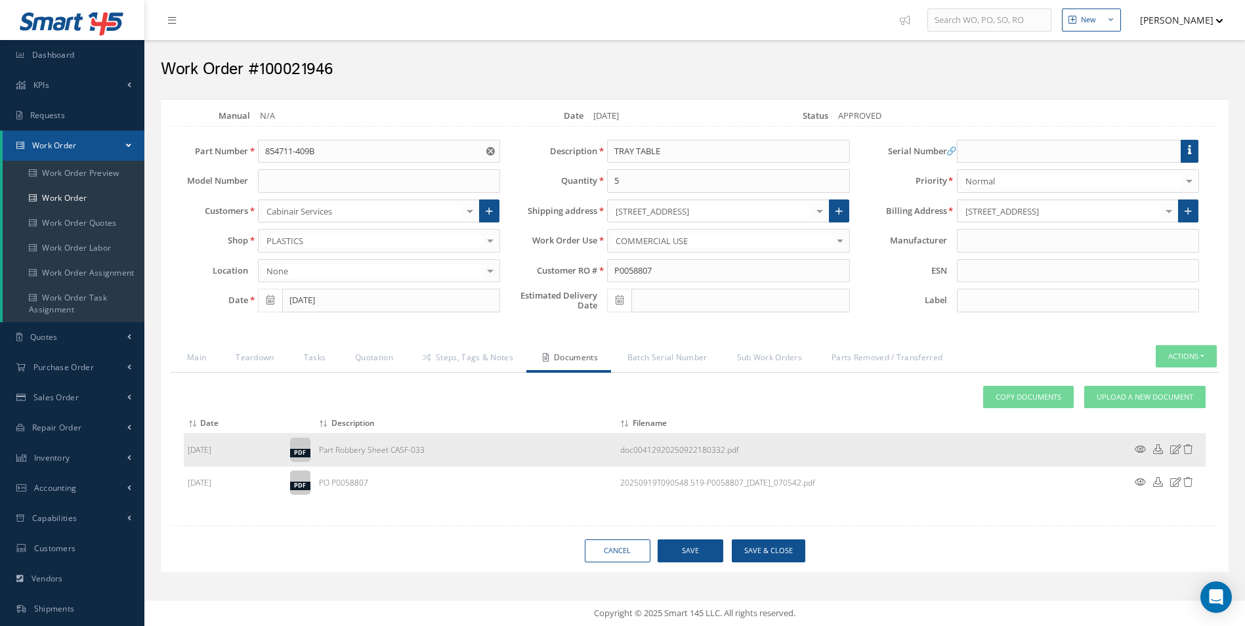
click at [1140, 450] on icon at bounding box center [1140, 449] width 11 height 10
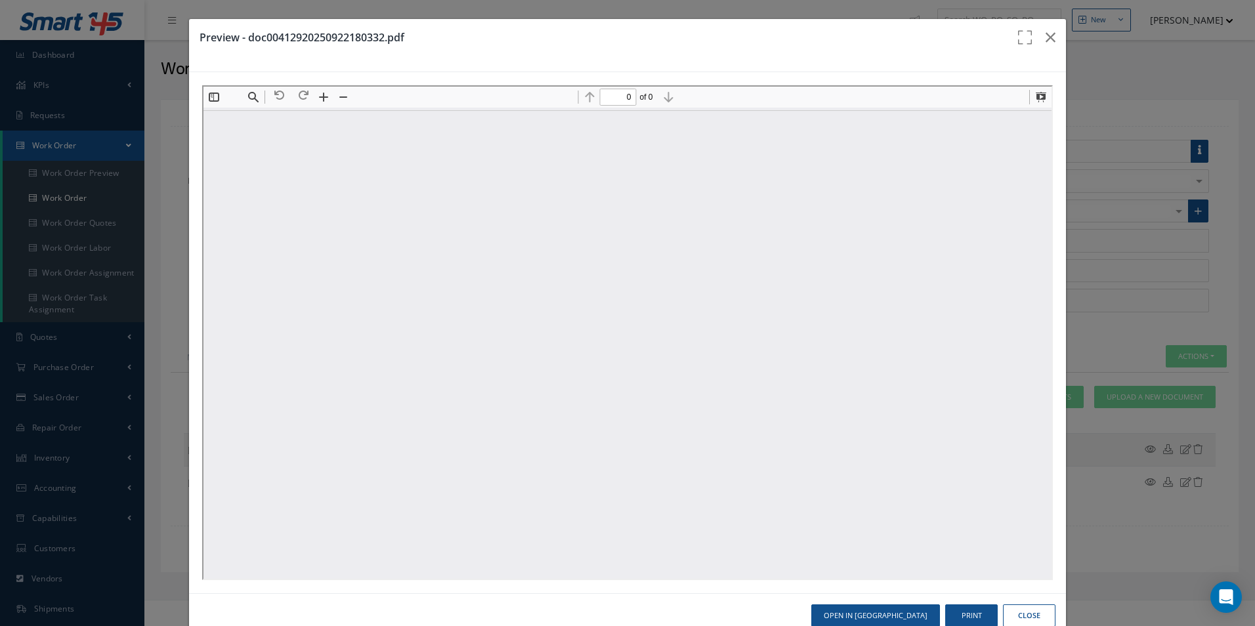
type input "1"
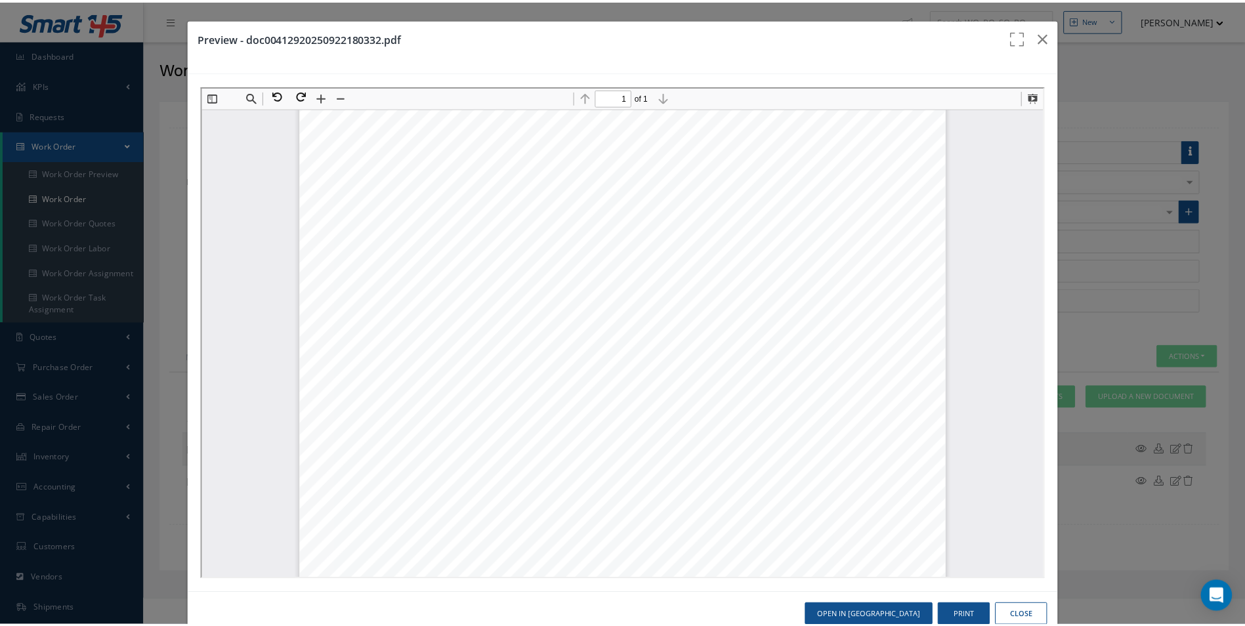
scroll to position [2, 0]
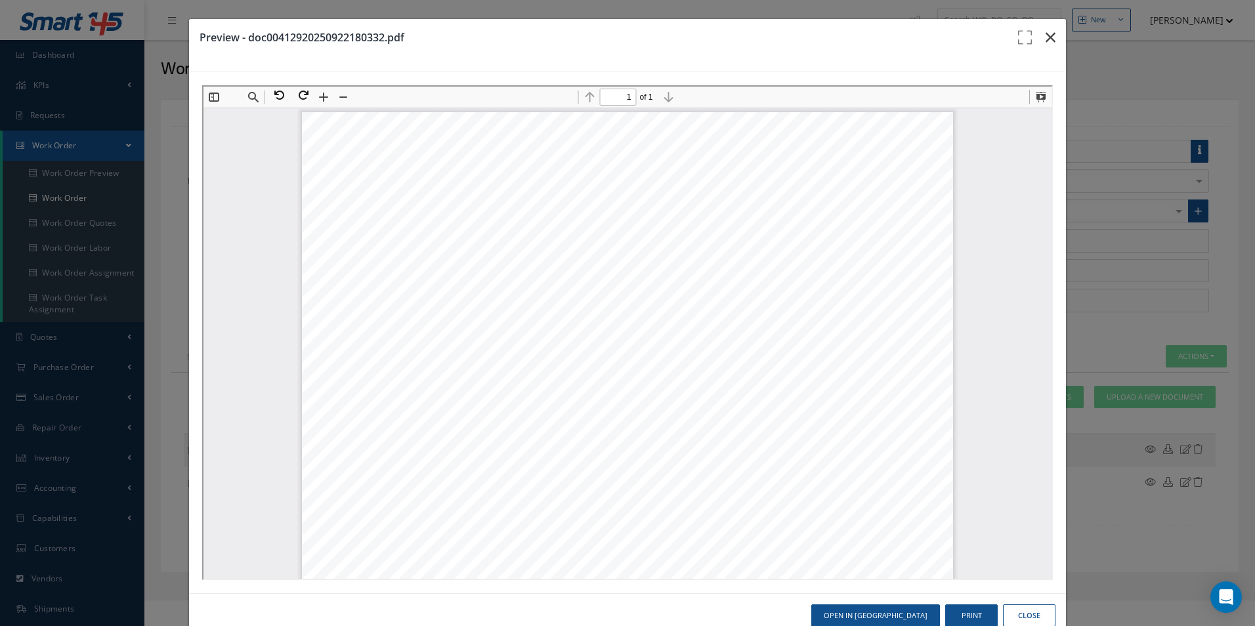
click at [1041, 46] on button "button" at bounding box center [1050, 37] width 31 height 37
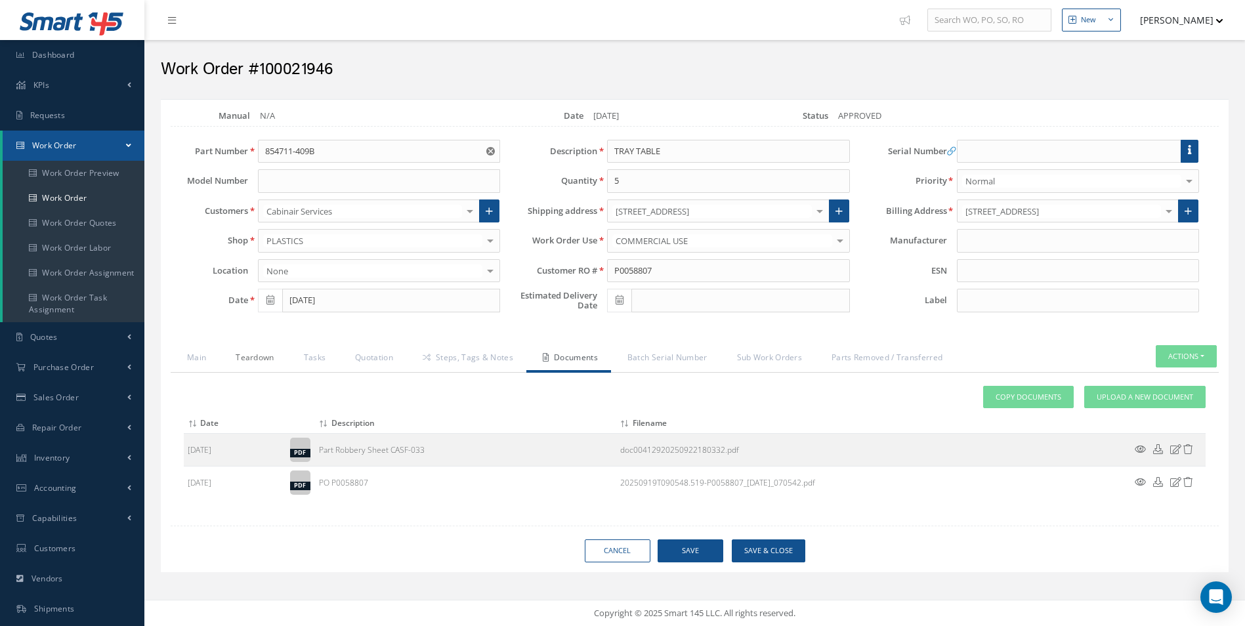
click at [271, 354] on link "Teardown" at bounding box center [253, 359] width 68 height 28
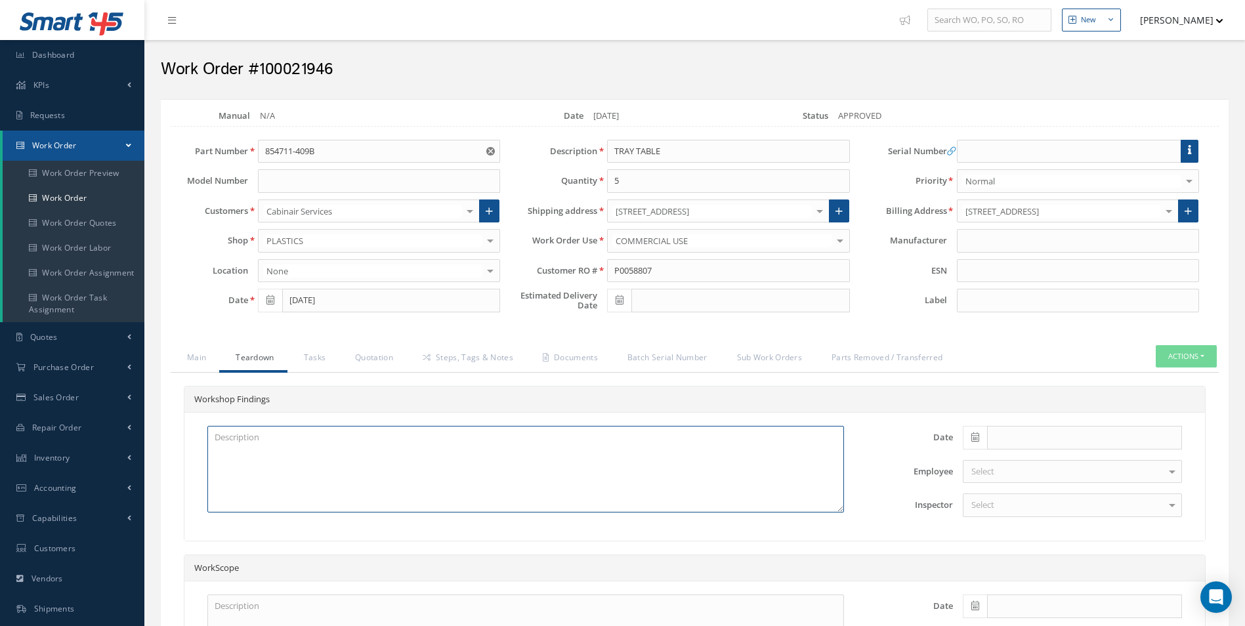
click at [337, 474] on textarea at bounding box center [525, 469] width 637 height 87
paste textarea "INSPECTION AND CLEANED"
type textarea "INSPECTION AND CLEANED"
click at [330, 369] on link "Tasks" at bounding box center [313, 359] width 52 height 28
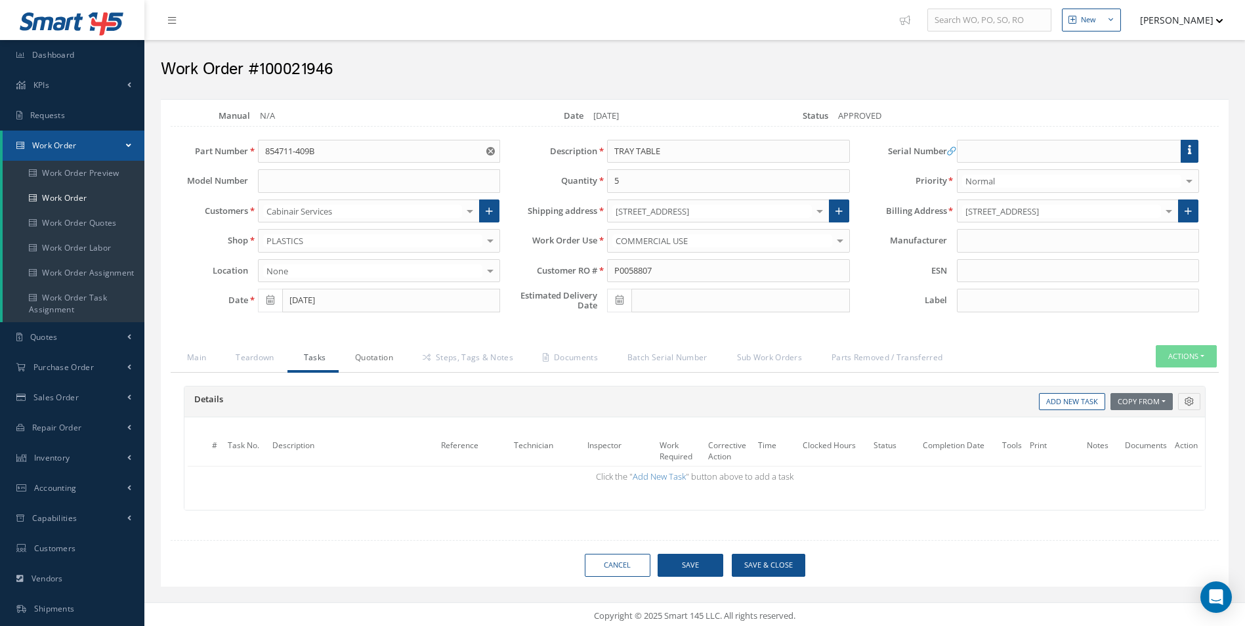
click at [388, 360] on link "Quotation" at bounding box center [373, 359] width 68 height 28
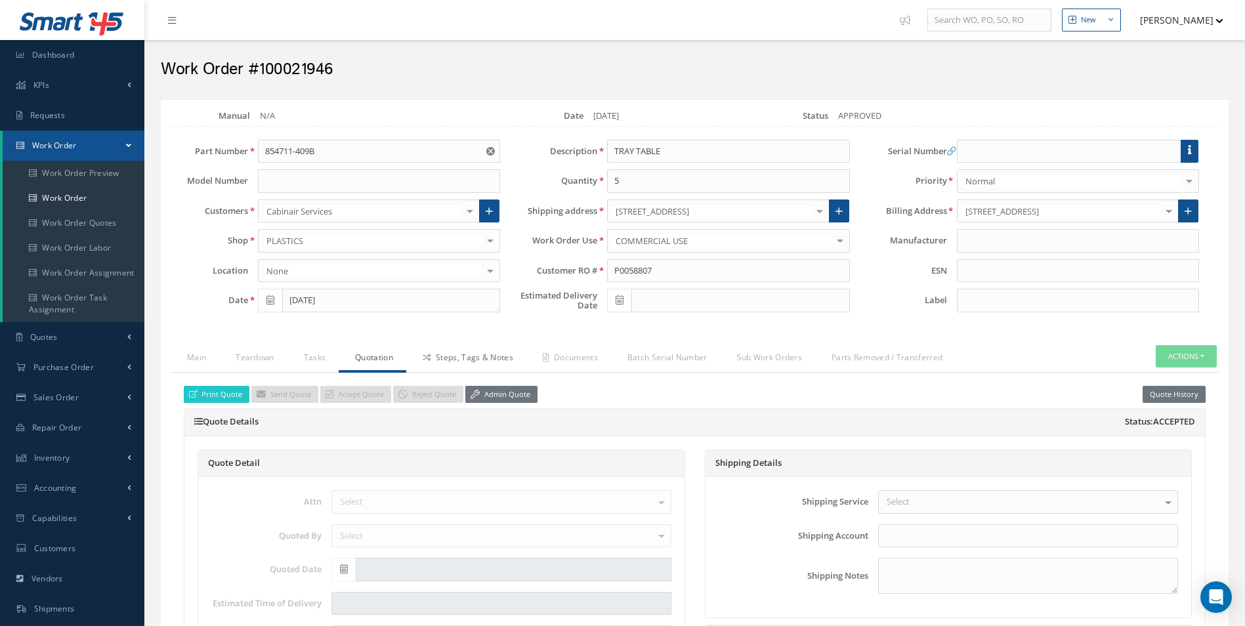
click at [466, 363] on link "Steps, Tags & Notes" at bounding box center [466, 359] width 120 height 28
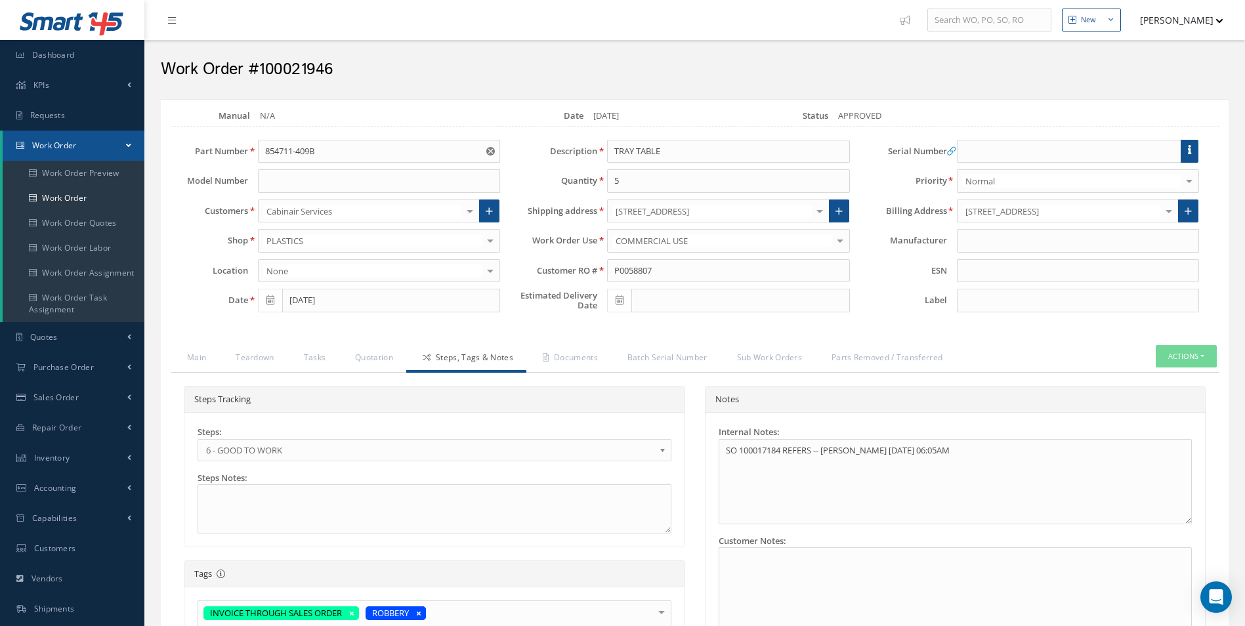
scroll to position [37, 0]
click at [286, 457] on span "6 - GOOD TO WORK" at bounding box center [430, 450] width 448 height 16
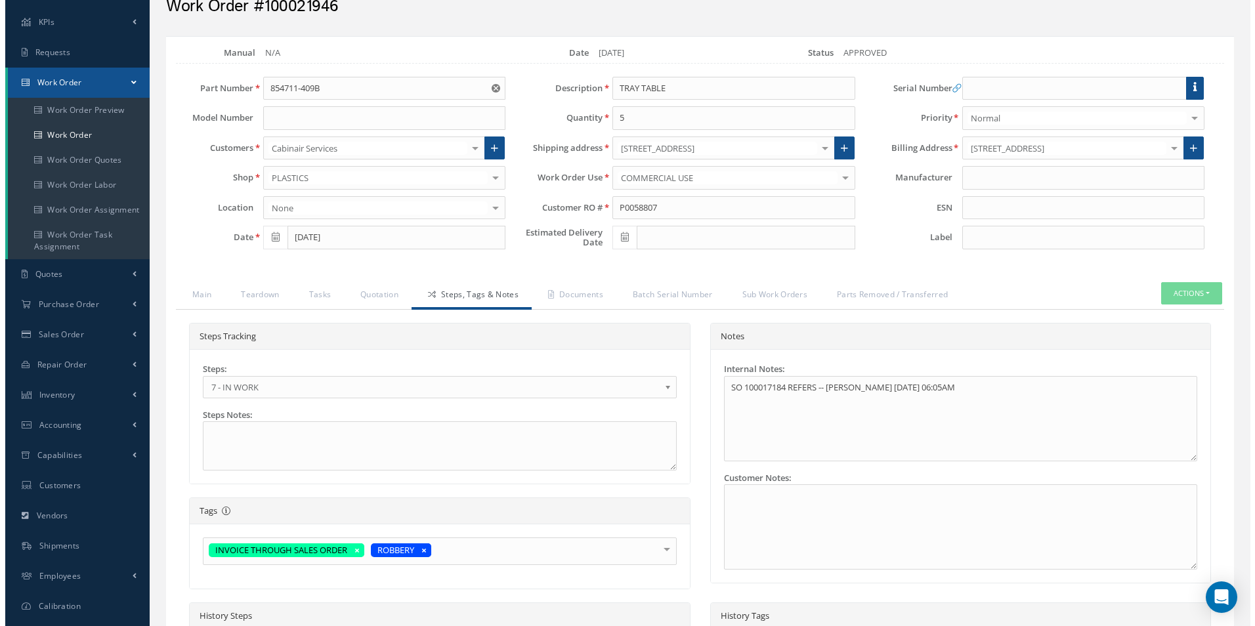
scroll to position [303, 0]
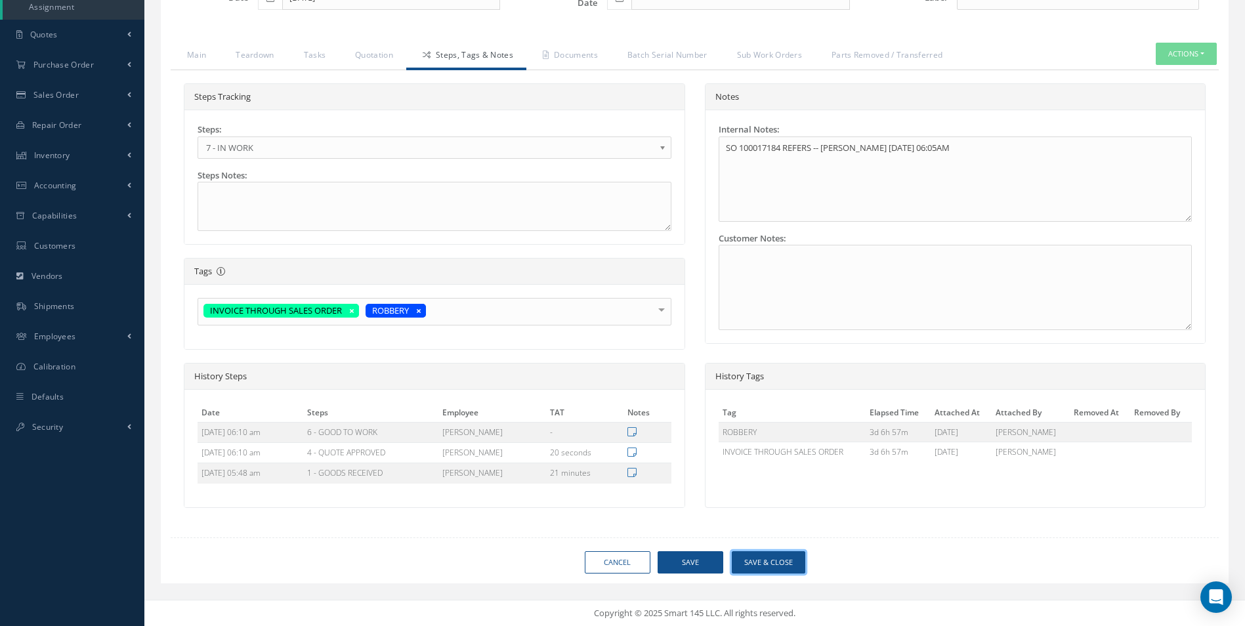
click at [782, 559] on button "Save & Close" at bounding box center [768, 562] width 73 height 23
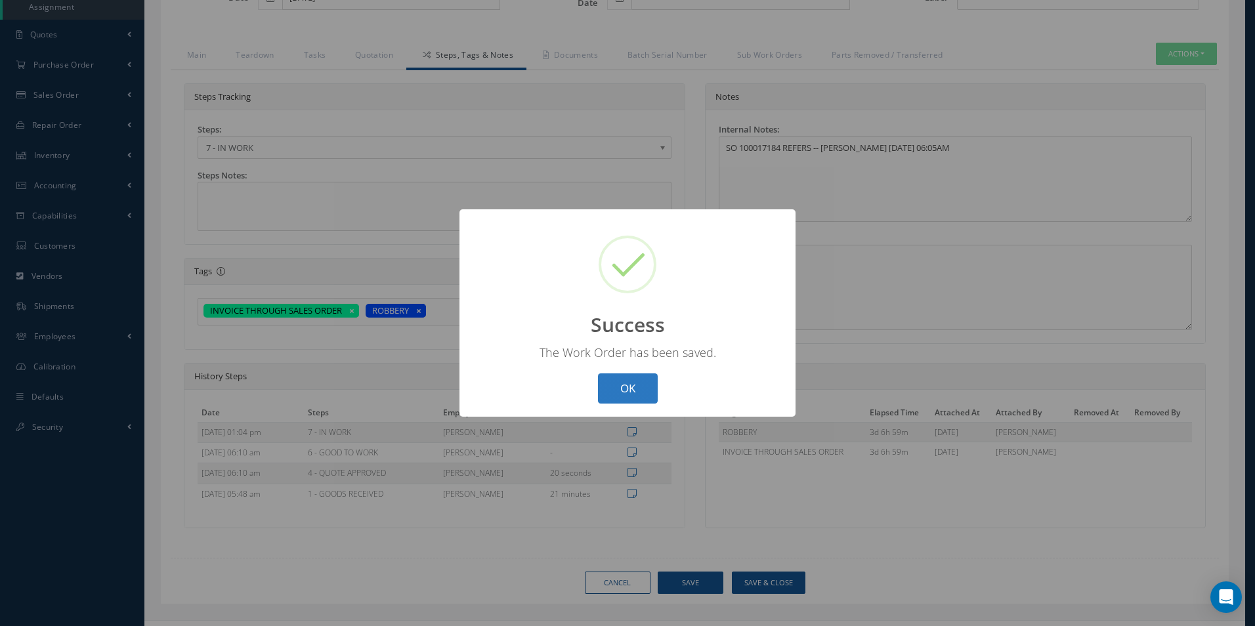
drag, startPoint x: 629, startPoint y: 365, endPoint x: 632, endPoint y: 374, distance: 9.8
click at [632, 374] on div "? ! i Success × The Work Order has been saved. OK Cancel" at bounding box center [627, 313] width 336 height 208
drag, startPoint x: 632, startPoint y: 374, endPoint x: 642, endPoint y: 391, distance: 19.7
click at [642, 391] on button "OK" at bounding box center [628, 388] width 60 height 31
select select "25"
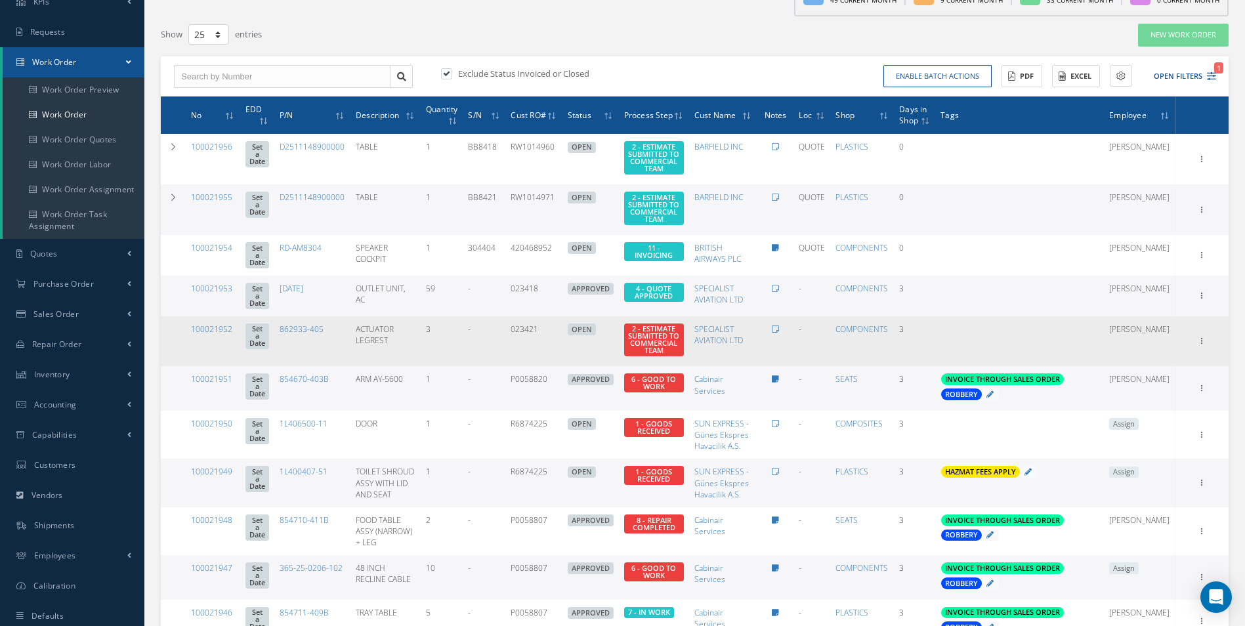
scroll to position [131, 0]
